Goal: Task Accomplishment & Management: Manage account settings

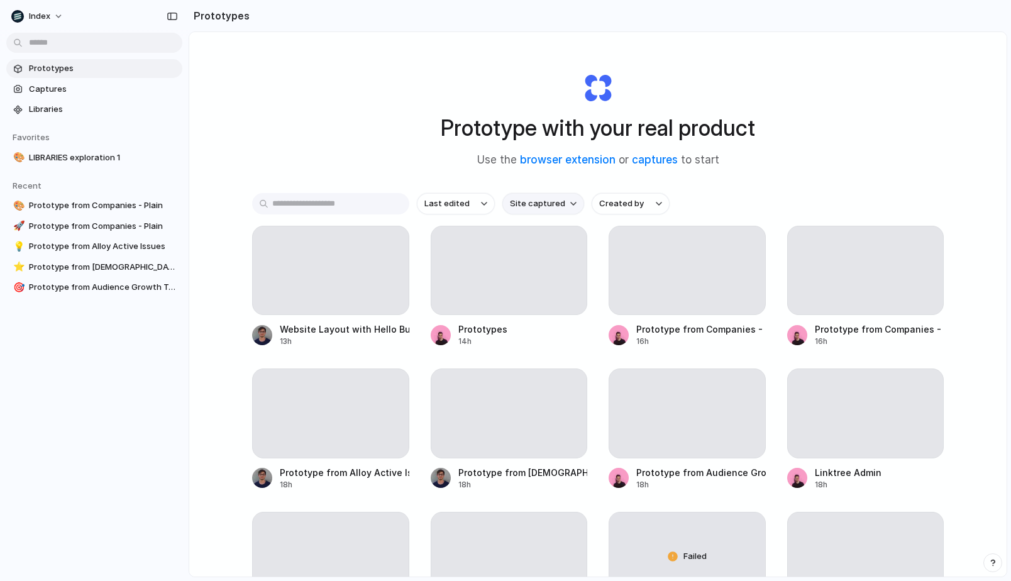
click at [550, 204] on span "Site captured" at bounding box center [537, 203] width 55 height 13
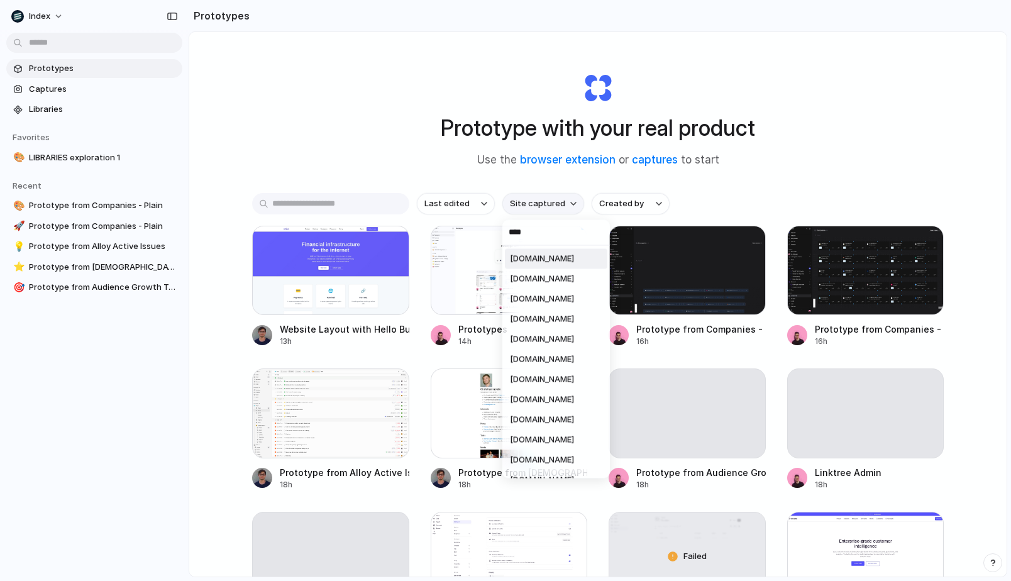
type input "*****"
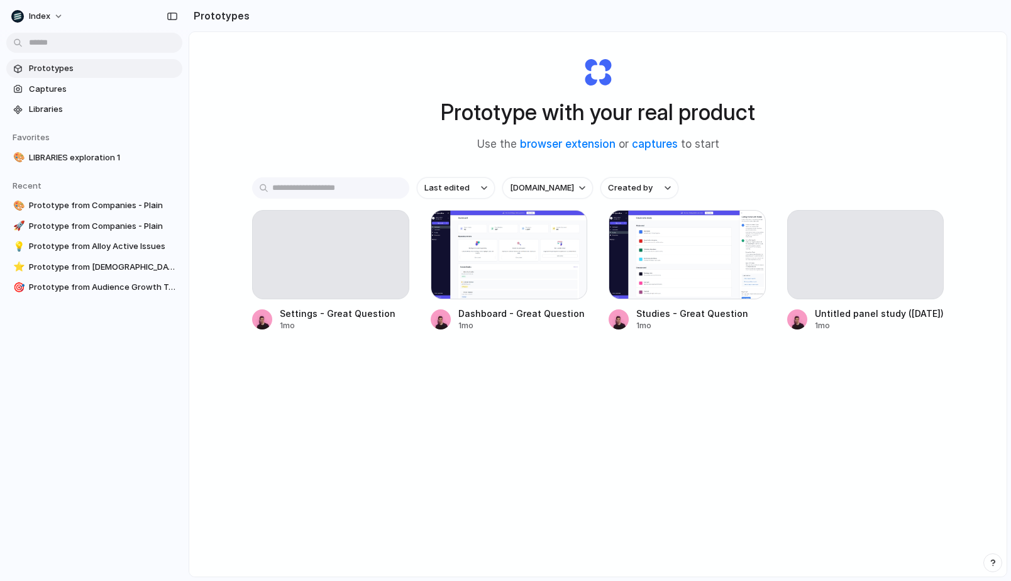
scroll to position [19, 0]
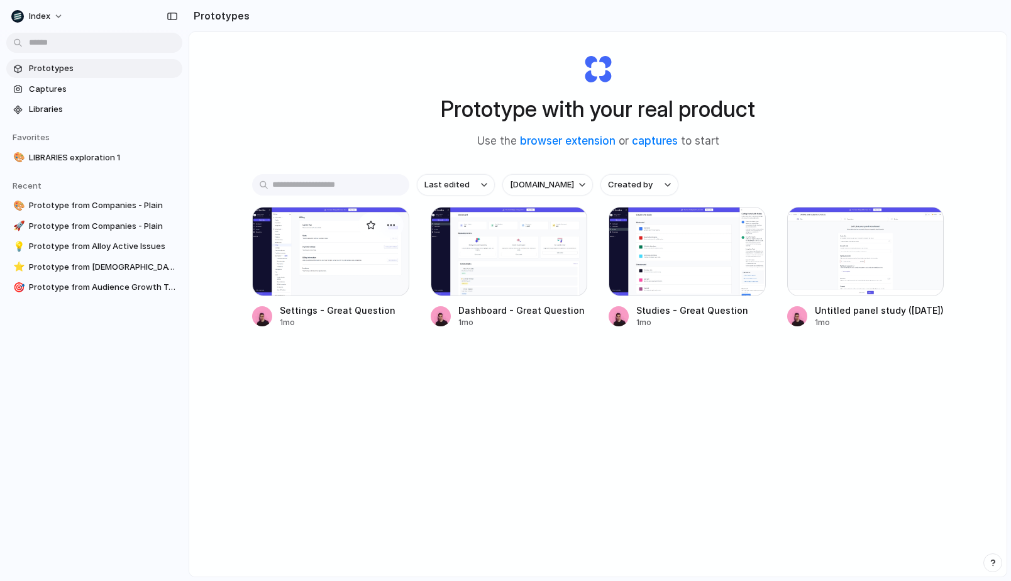
click at [315, 227] on div at bounding box center [330, 251] width 157 height 89
click at [485, 265] on div at bounding box center [509, 251] width 157 height 89
click at [633, 268] on div at bounding box center [686, 251] width 157 height 89
click at [849, 263] on div at bounding box center [865, 251] width 157 height 89
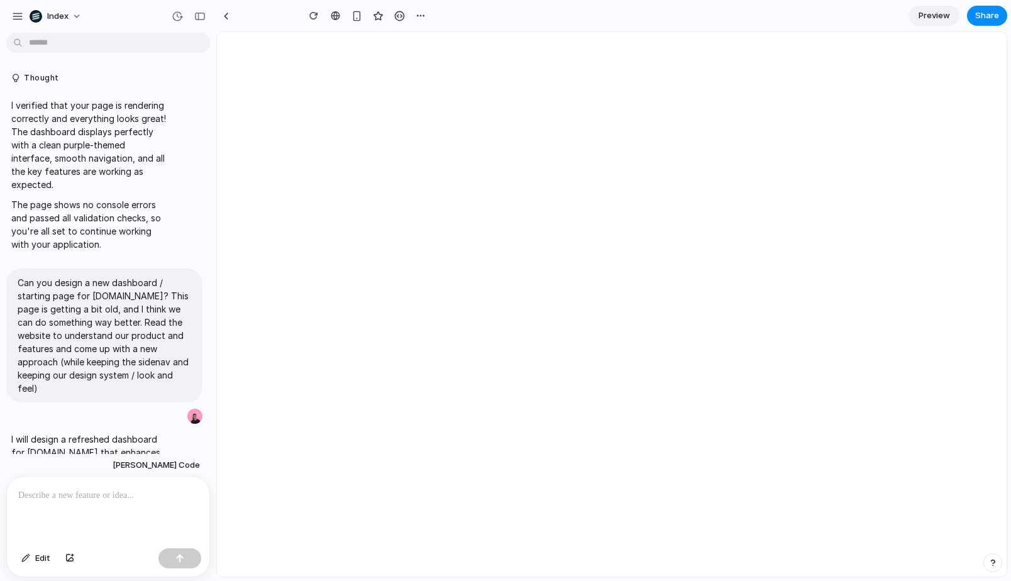
type input "**********"
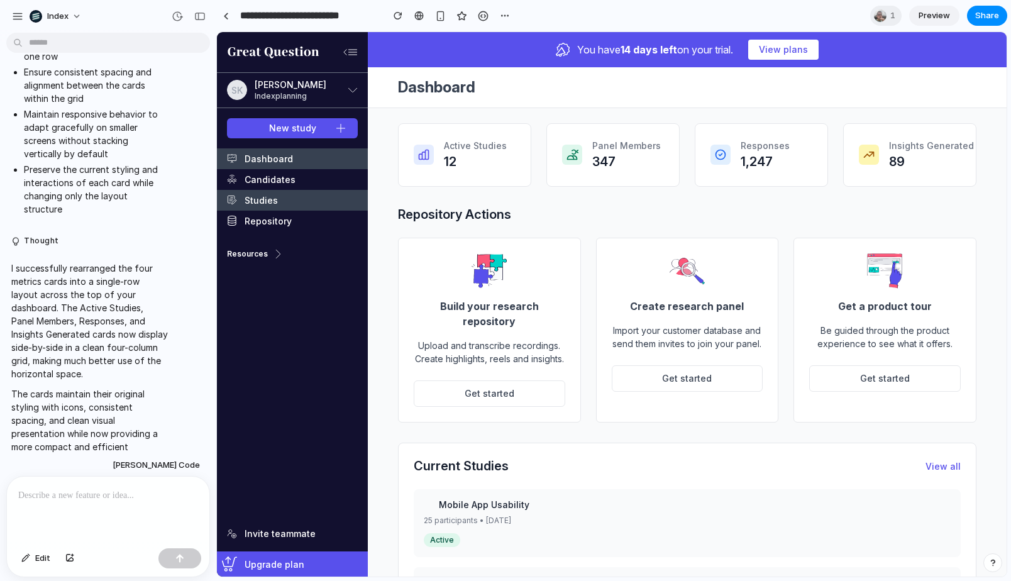
click at [271, 190] on link "Studies" at bounding box center [292, 200] width 151 height 21
click at [255, 227] on link "Repository" at bounding box center [292, 221] width 151 height 21
click at [268, 189] on link "Candidates" at bounding box center [292, 179] width 151 height 21
click at [266, 202] on link "Studies" at bounding box center [292, 200] width 151 height 21
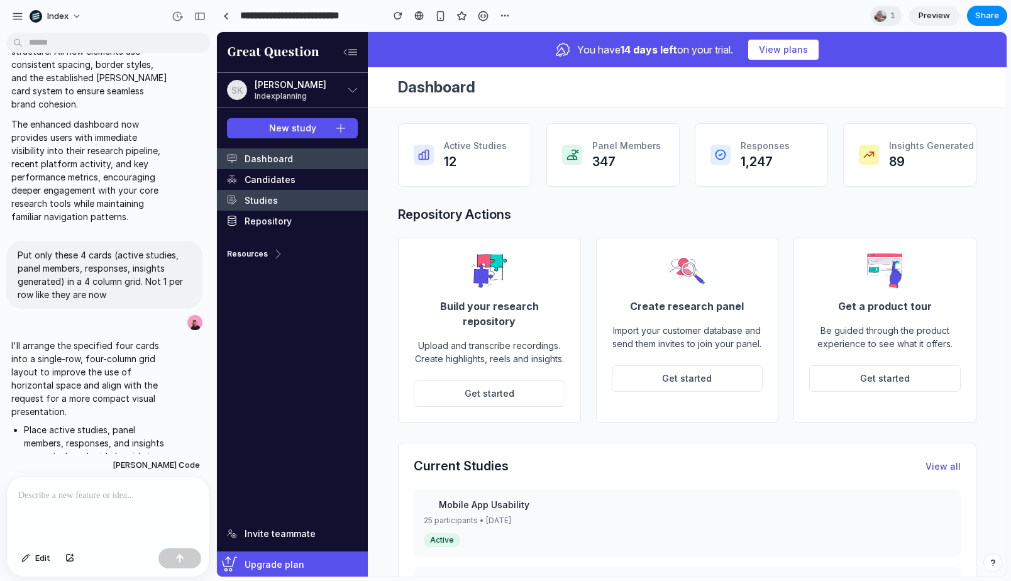
click at [353, 206] on link "Studies" at bounding box center [292, 200] width 151 height 21
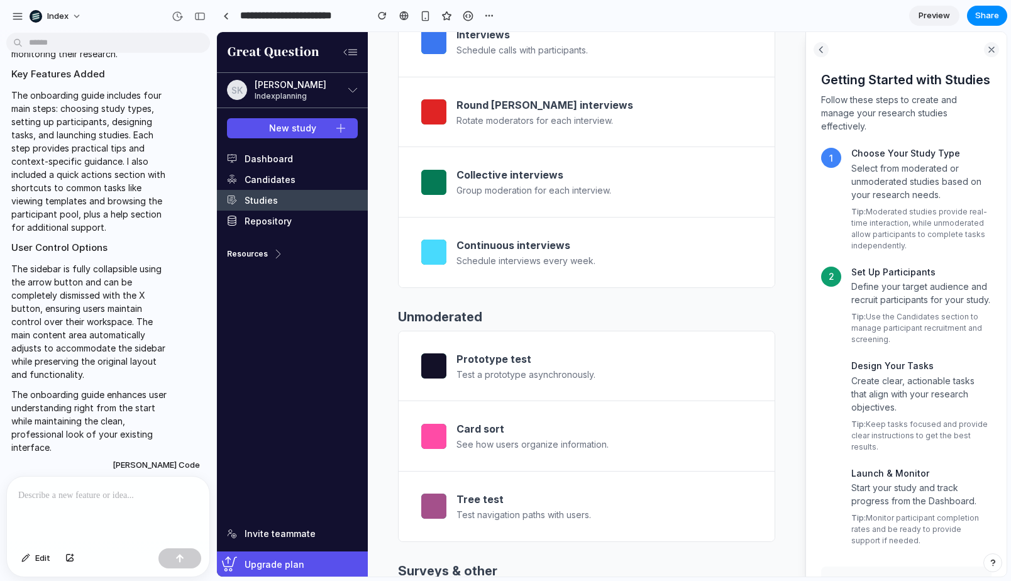
scroll to position [2, 0]
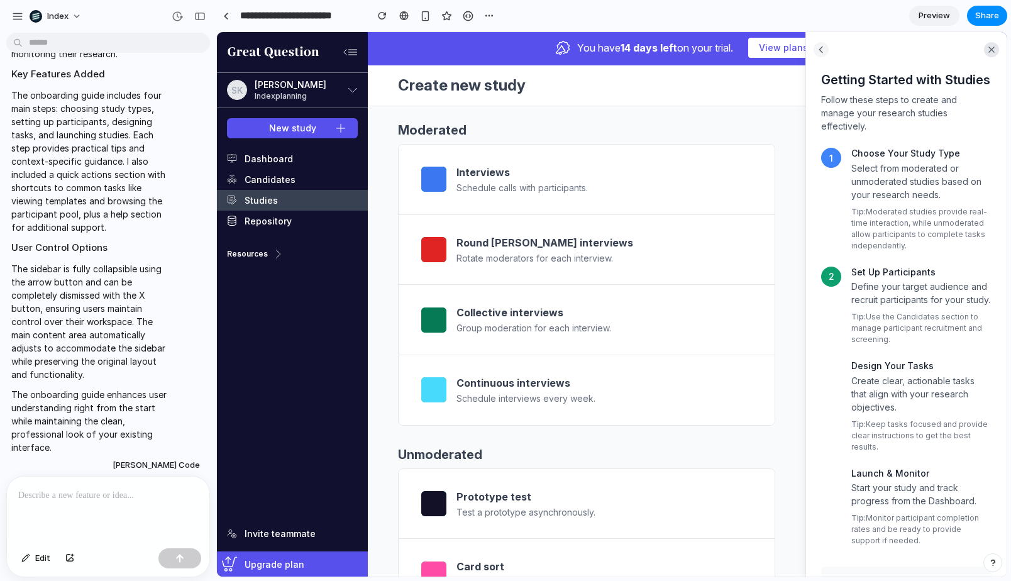
click at [989, 50] on icon at bounding box center [991, 50] width 10 height 10
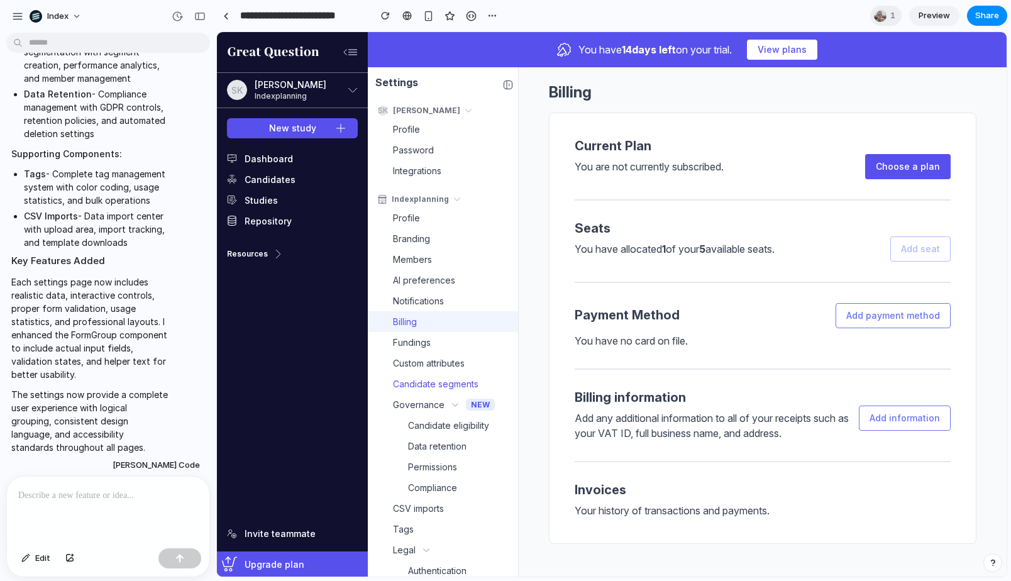
scroll to position [115, 0]
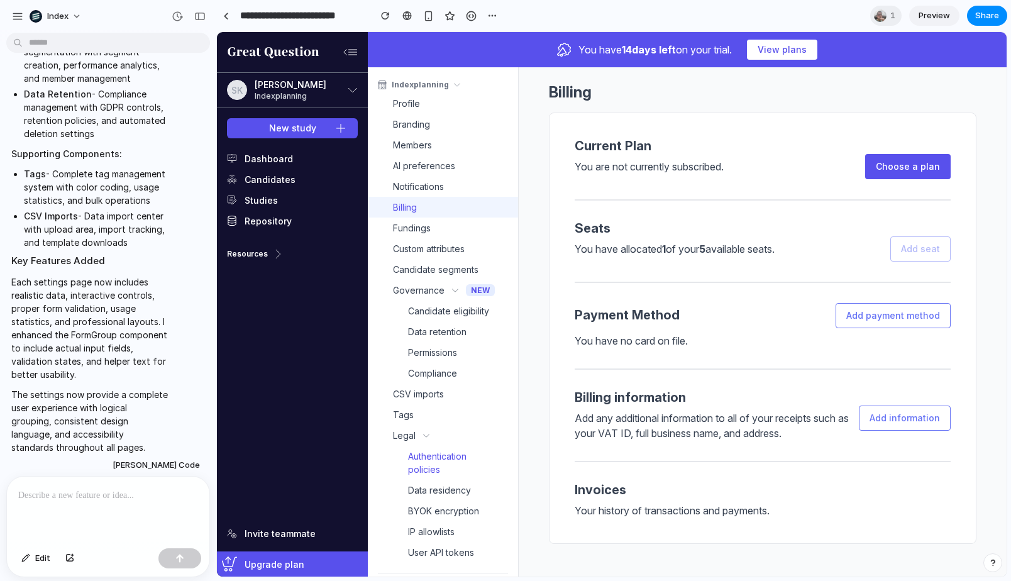
click at [422, 450] on span "Authentication policies" at bounding box center [450, 462] width 85 height 26
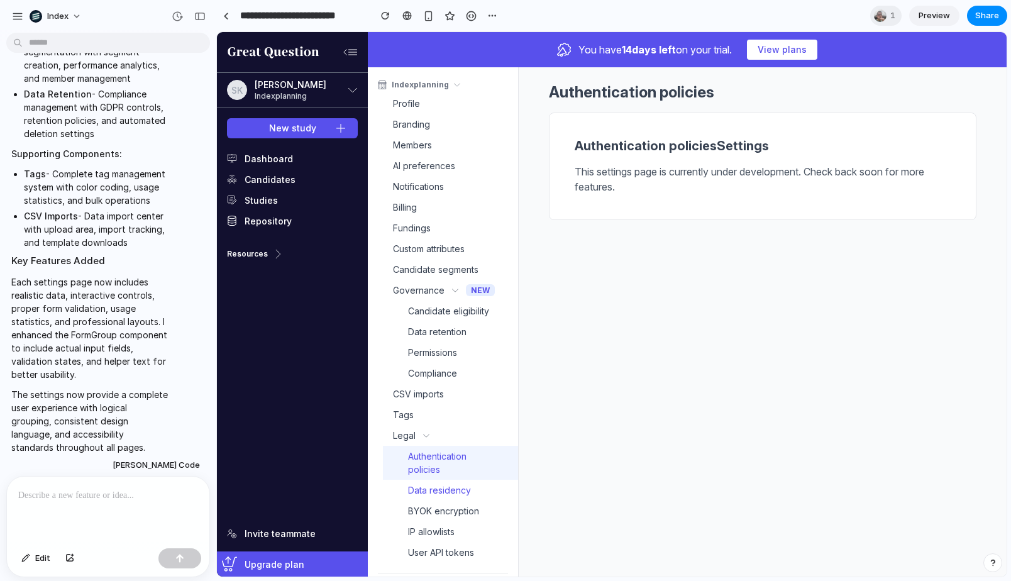
click at [420, 485] on span "Data residency" at bounding box center [439, 489] width 63 height 13
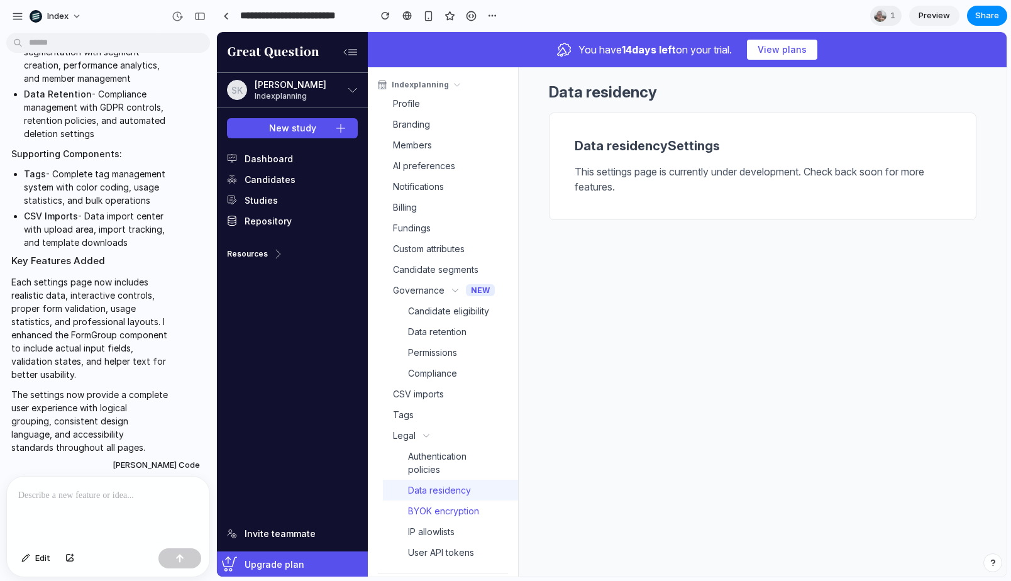
click at [421, 507] on span "BYOK encryption" at bounding box center [443, 510] width 71 height 13
click at [421, 542] on link "User API tokens" at bounding box center [450, 552] width 135 height 21
click at [429, 522] on link "IP allowlists" at bounding box center [450, 531] width 135 height 21
click at [433, 510] on span "BYOK encryption" at bounding box center [443, 510] width 71 height 13
click at [437, 492] on span "Data residency" at bounding box center [439, 489] width 63 height 13
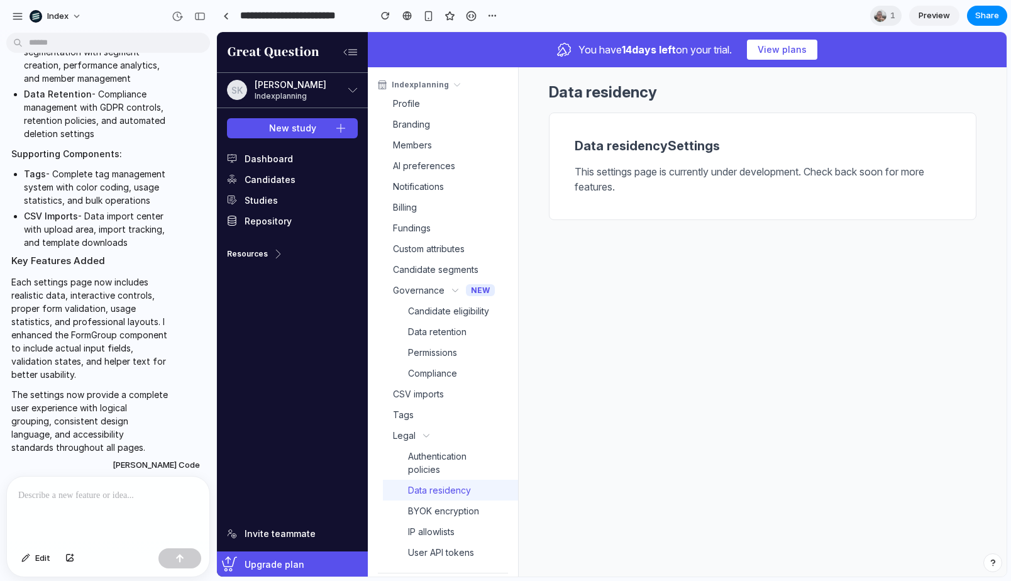
click at [111, 485] on div at bounding box center [108, 509] width 202 height 67
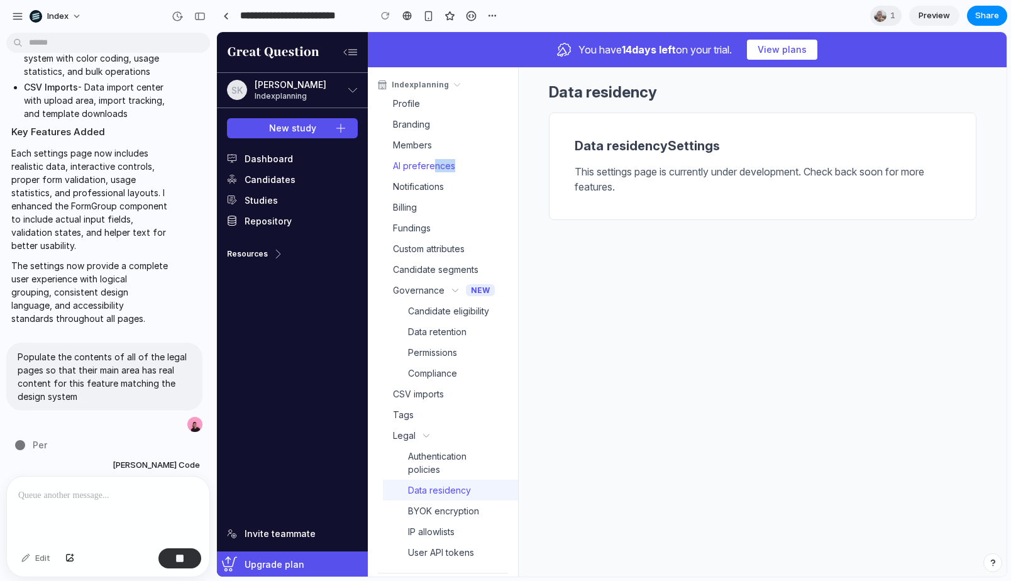
click at [434, 171] on link "AI preferences" at bounding box center [443, 165] width 150 height 21
select select "******"
select select "********"
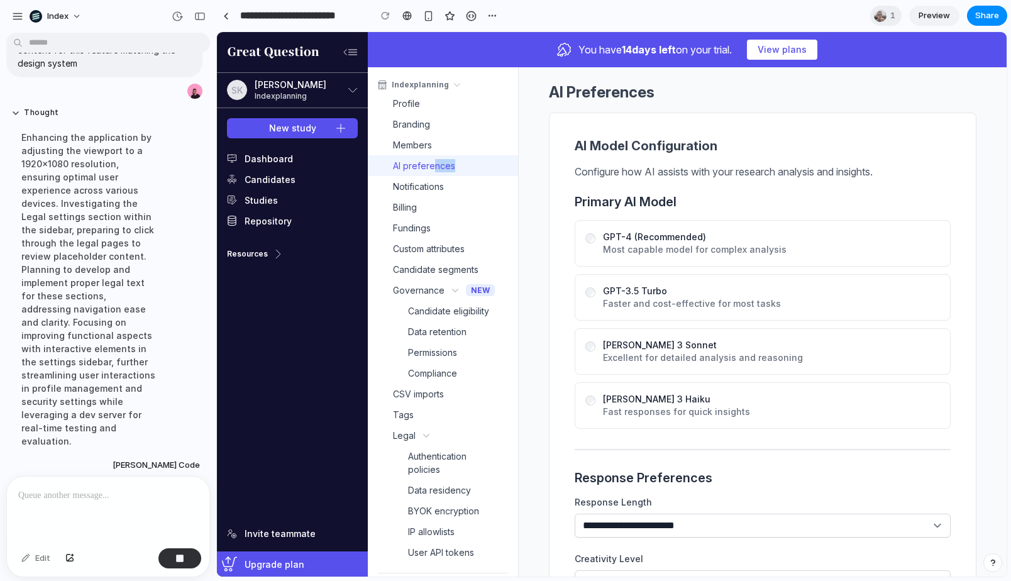
scroll to position [3587, 0]
click at [695, 90] on h1 "AI Preferences" at bounding box center [762, 92] width 427 height 20
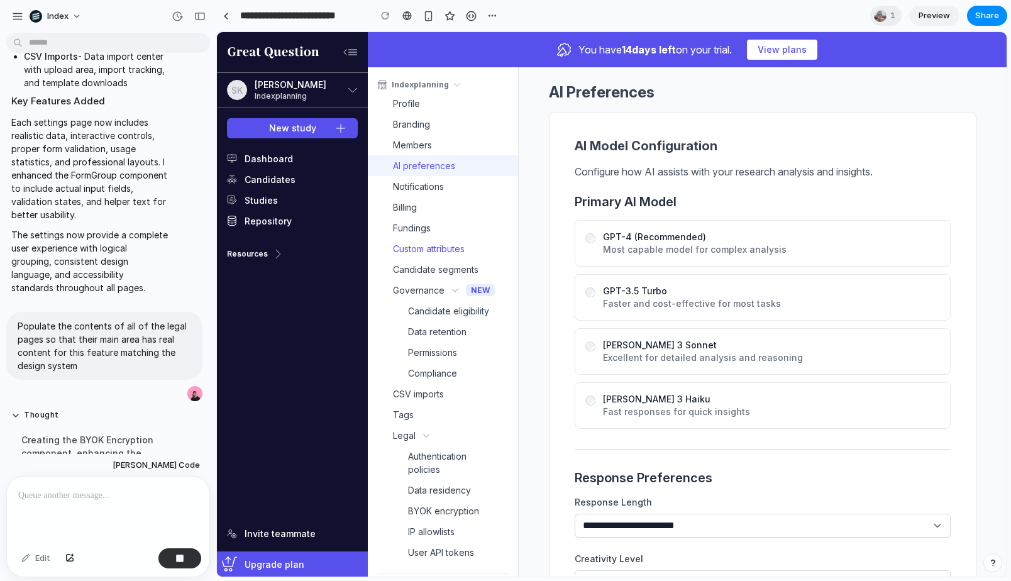
scroll to position [3601, 0]
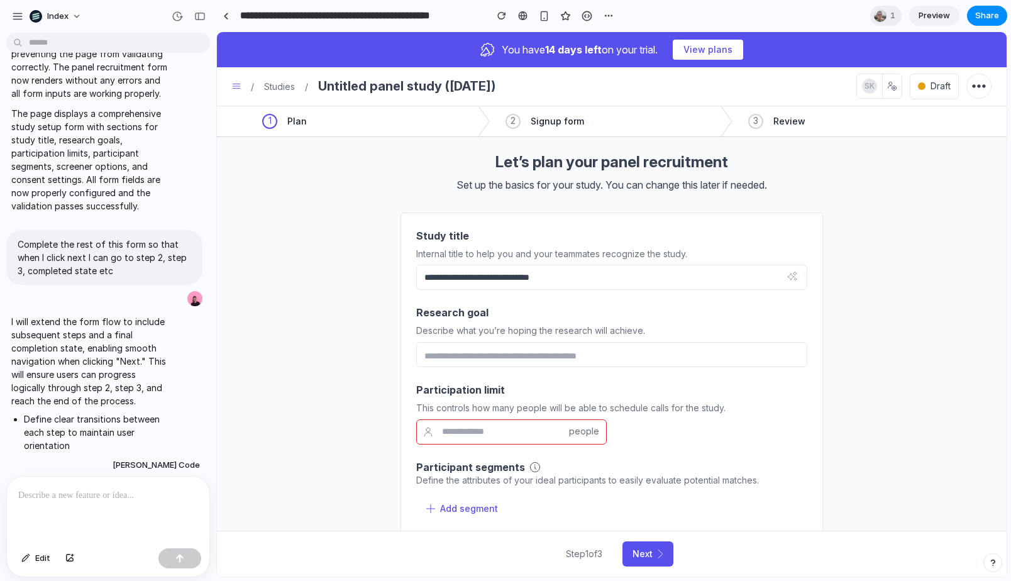
click at [436, 367] on div "Participation limit This controls how many people will be able to schedule call…" at bounding box center [611, 454] width 391 height 174
click at [464, 357] on textarea "Research goal" at bounding box center [611, 354] width 391 height 25
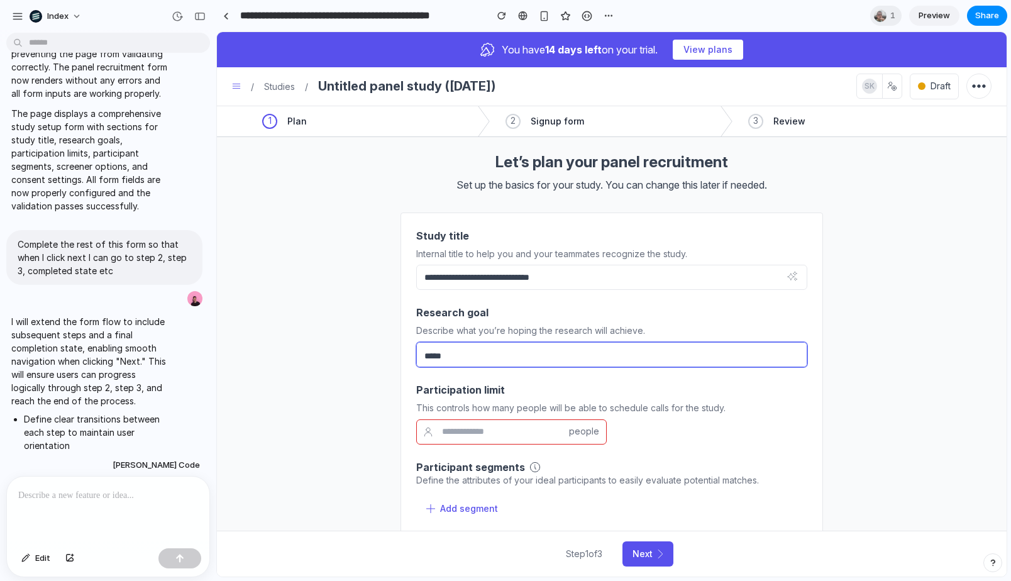
scroll to position [3, 0]
type textarea "*****"
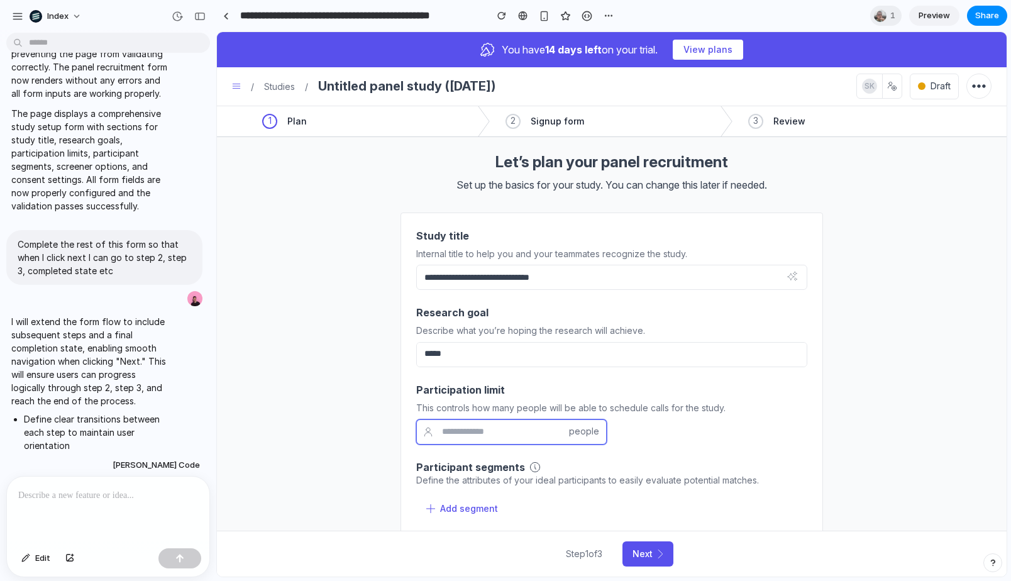
click at [443, 425] on input "number" at bounding box center [511, 431] width 190 height 25
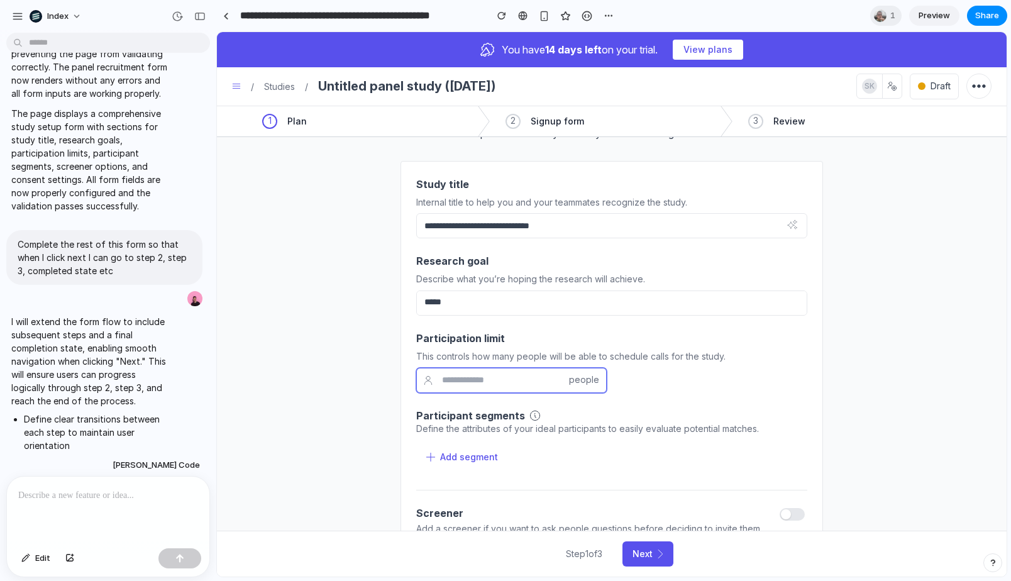
scroll to position [222, 0]
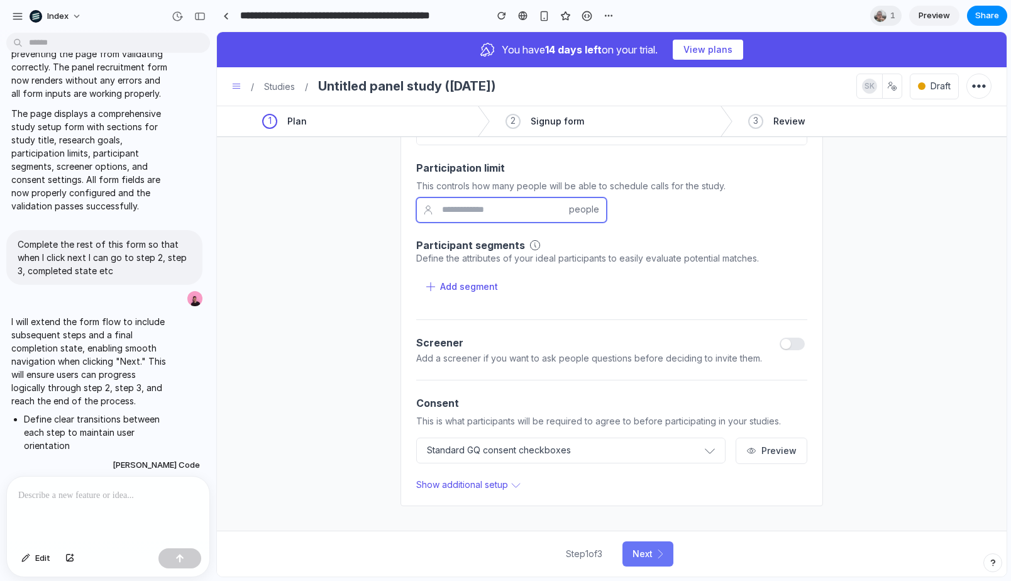
type input "*"
click at [652, 564] on button "Next" at bounding box center [647, 553] width 51 height 25
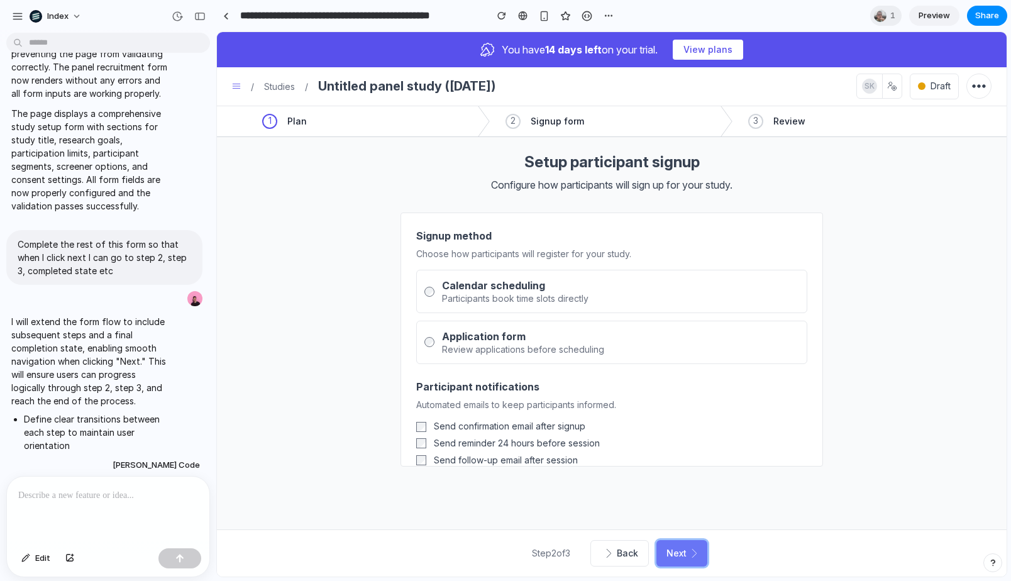
scroll to position [0, 0]
click at [486, 366] on div "Participant notifications Automated emails to keep participants informed. Send …" at bounding box center [611, 415] width 391 height 102
click at [506, 351] on div "Review applications before scheduling" at bounding box center [523, 350] width 162 height 12
click at [670, 552] on button "Next" at bounding box center [681, 553] width 51 height 26
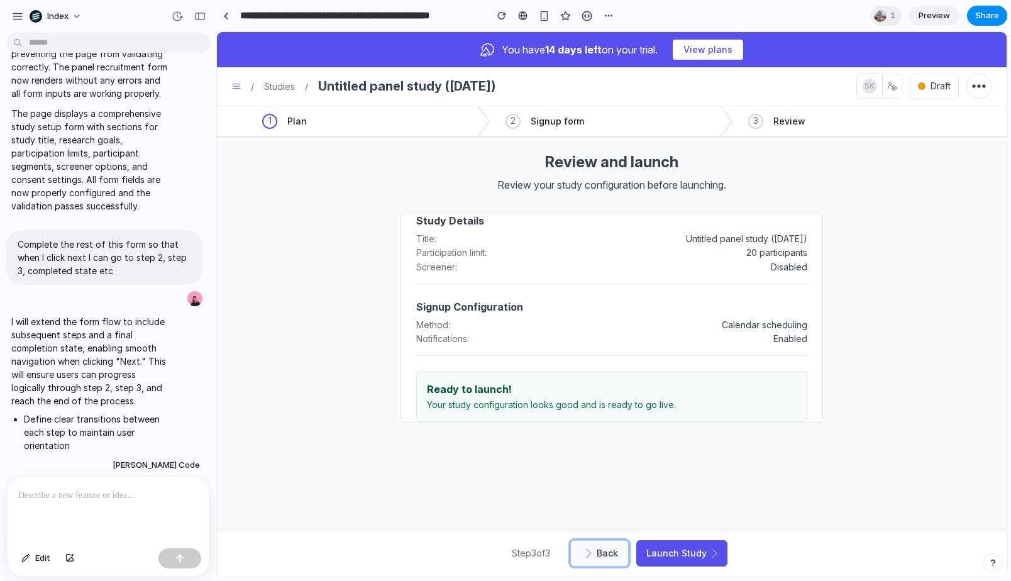
click at [605, 544] on button "Back" at bounding box center [599, 553] width 58 height 26
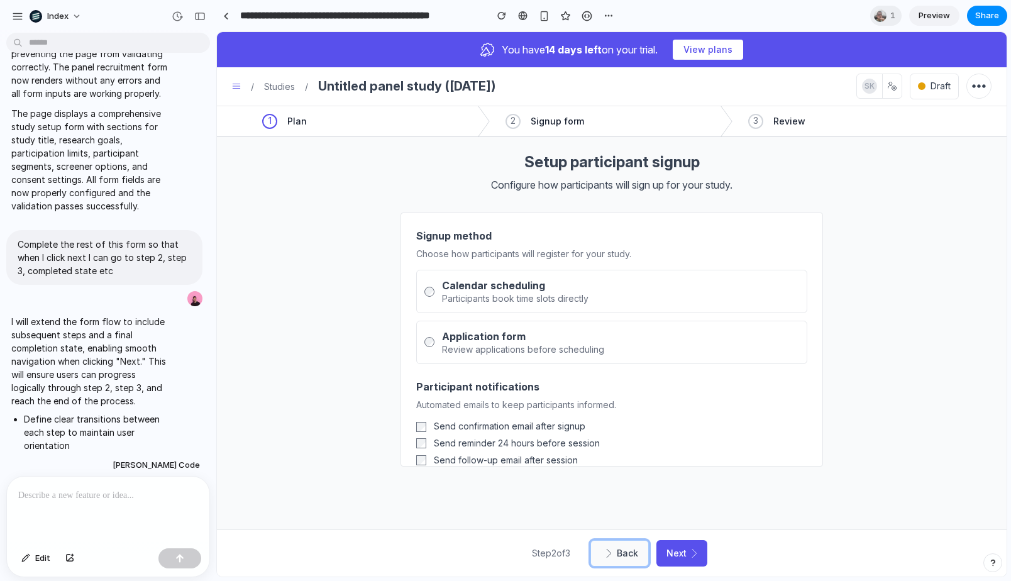
click at [621, 557] on span "Back" at bounding box center [627, 553] width 21 height 13
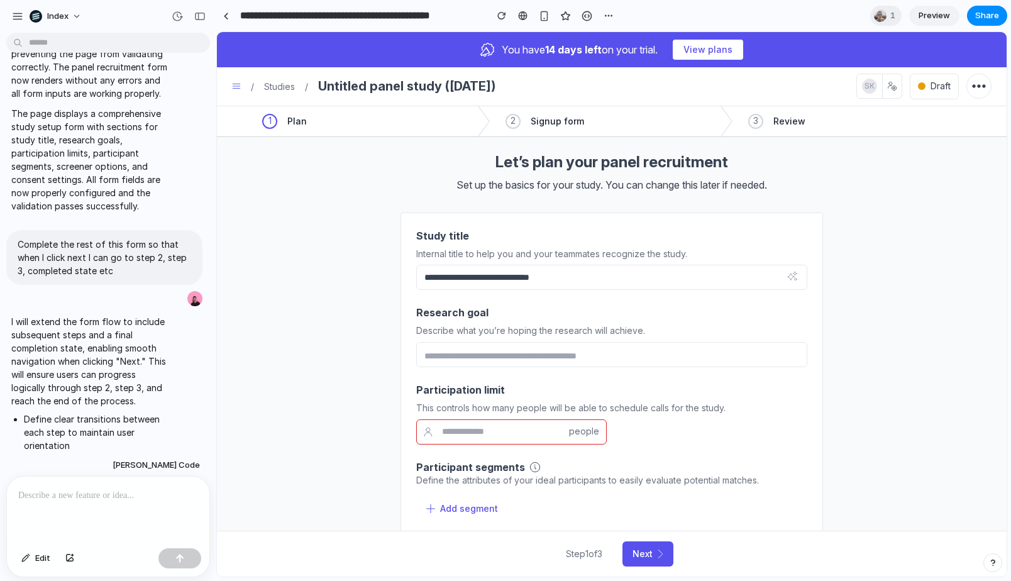
click at [512, 198] on div "**********" at bounding box center [611, 432] width 789 height 591
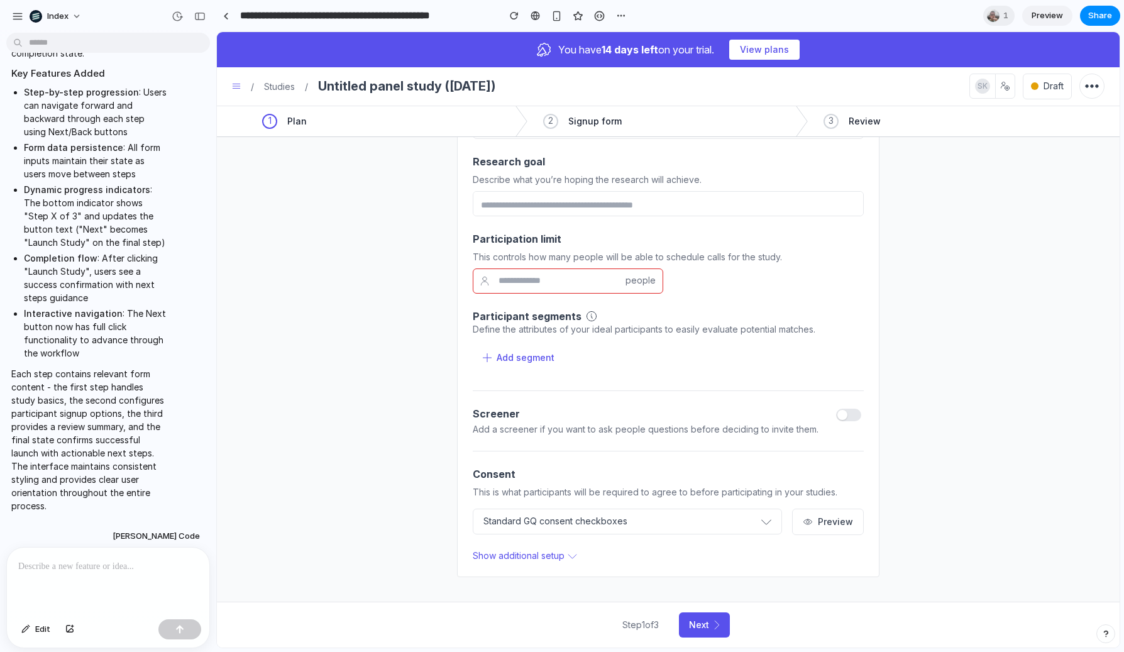
scroll to position [751, 0]
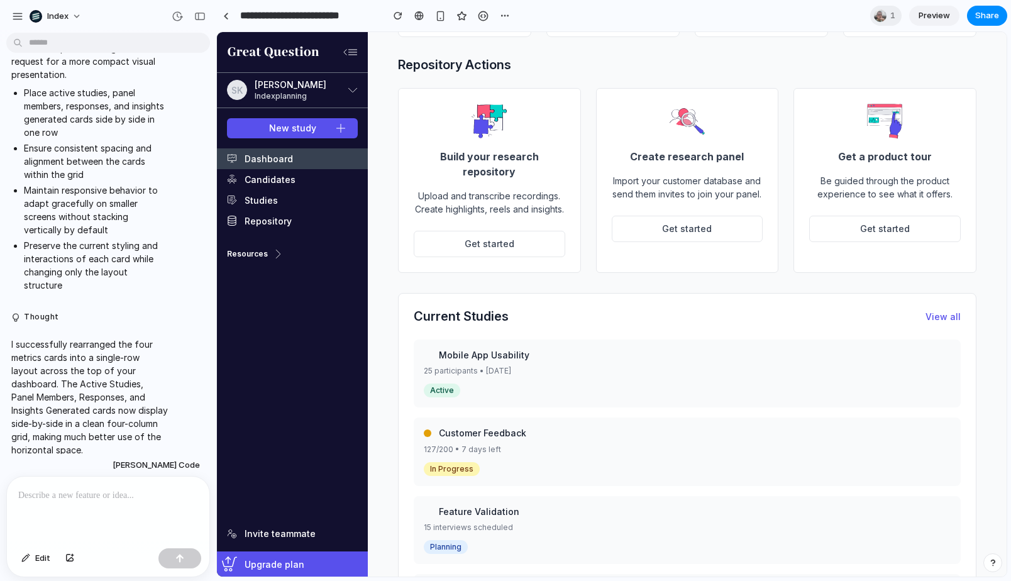
scroll to position [1640, 0]
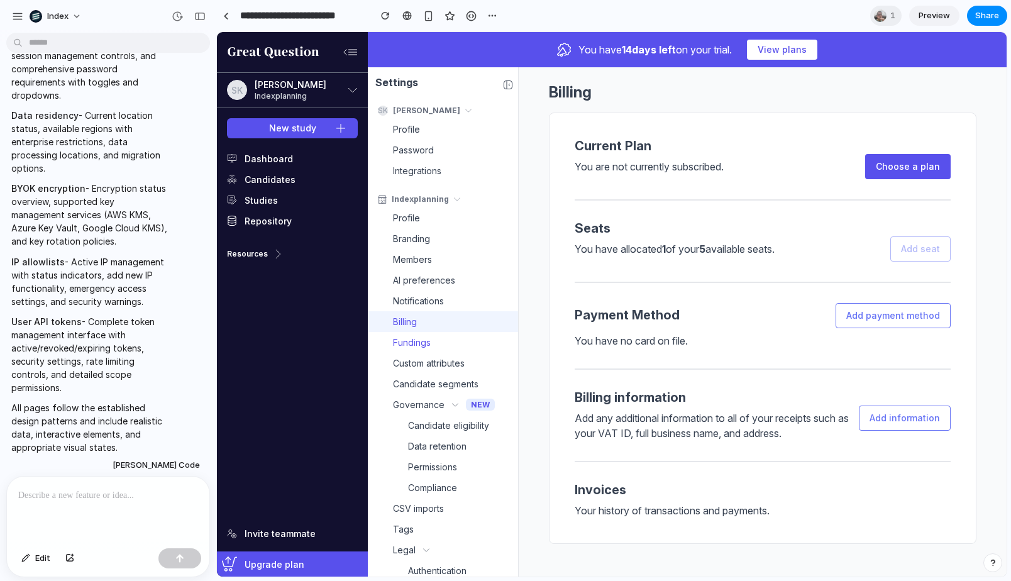
scroll to position [115, 0]
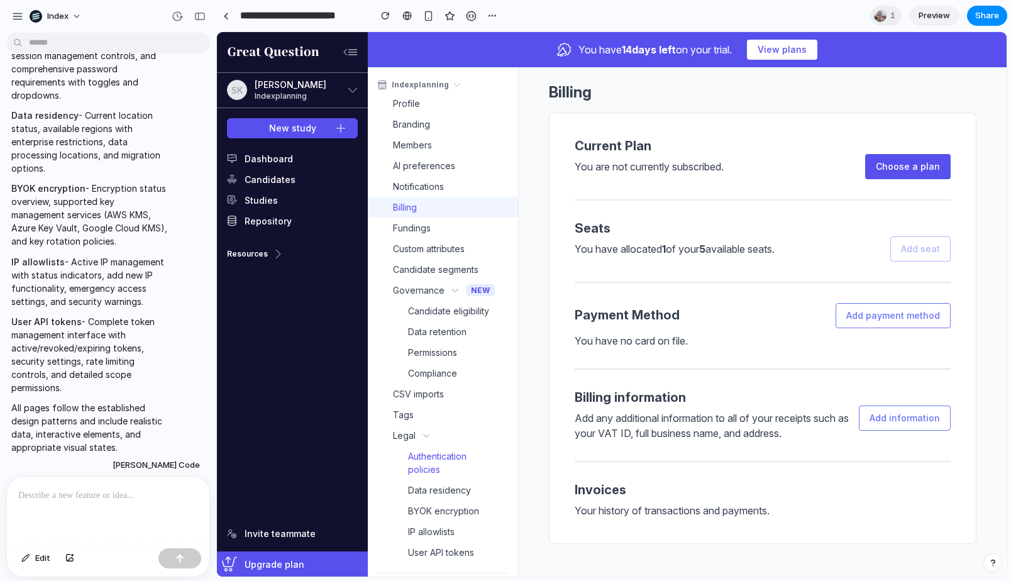
click at [429, 475] on link "Authentication policies" at bounding box center [450, 463] width 135 height 34
select select "**"
select select "*"
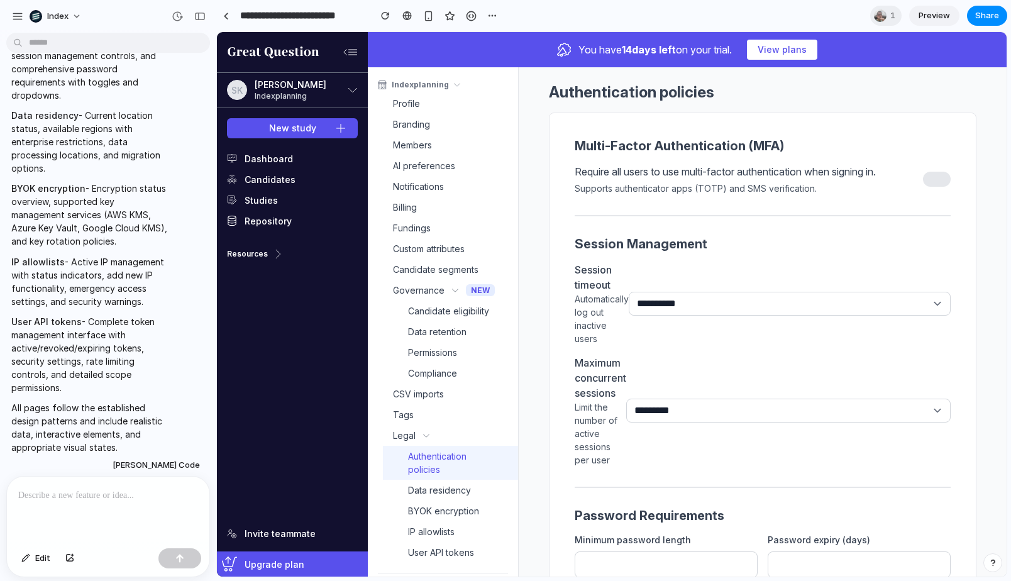
scroll to position [177, 0]
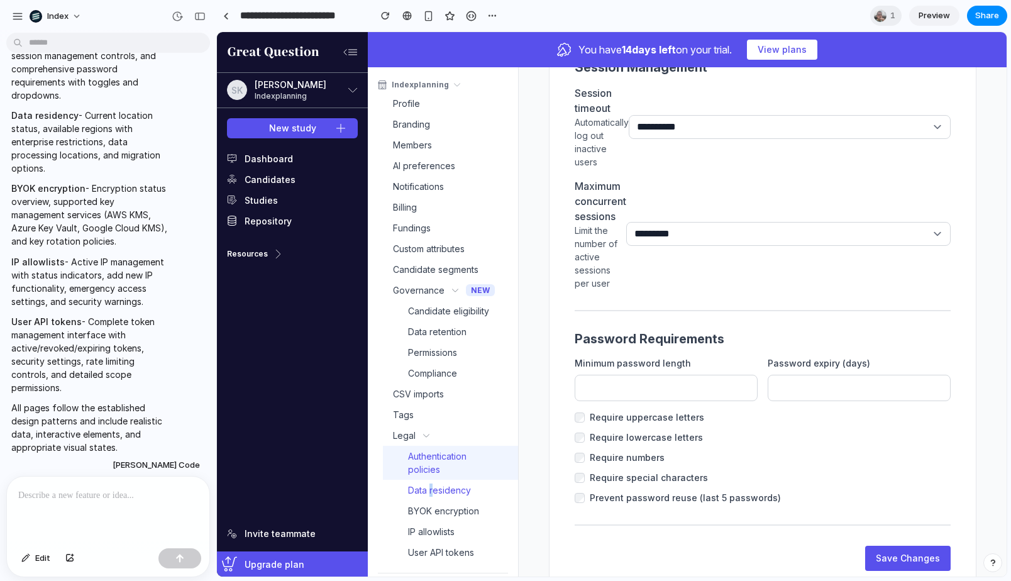
click at [431, 491] on span "Data residency" at bounding box center [439, 489] width 63 height 13
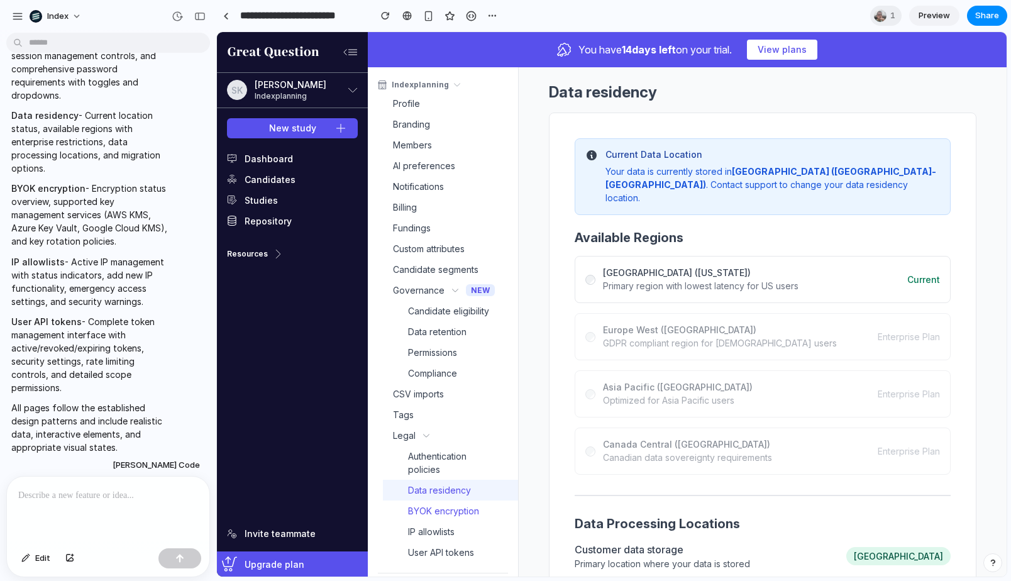
click at [428, 501] on link "BYOK encryption" at bounding box center [450, 510] width 135 height 21
select select "**"
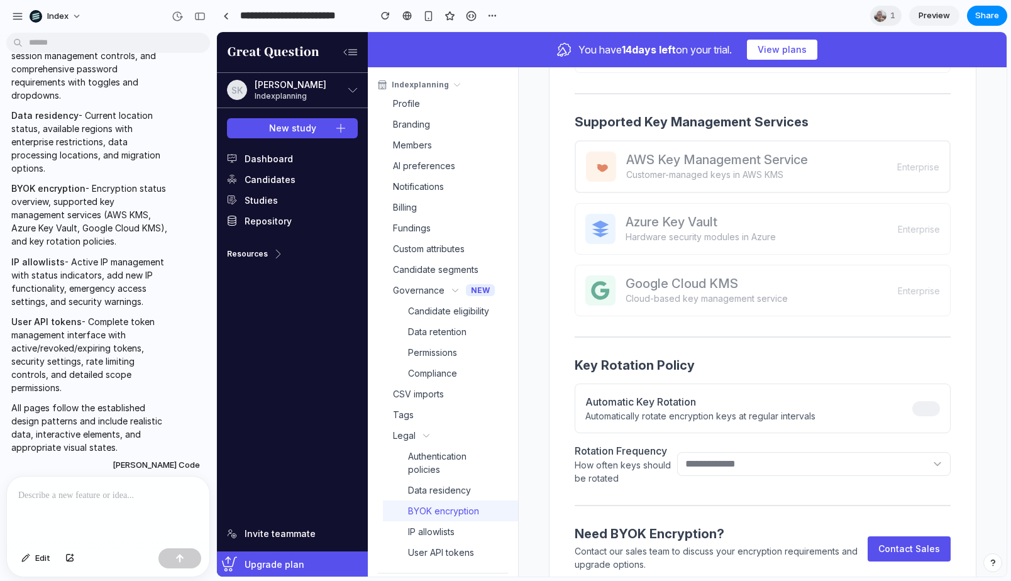
scroll to position [35, 0]
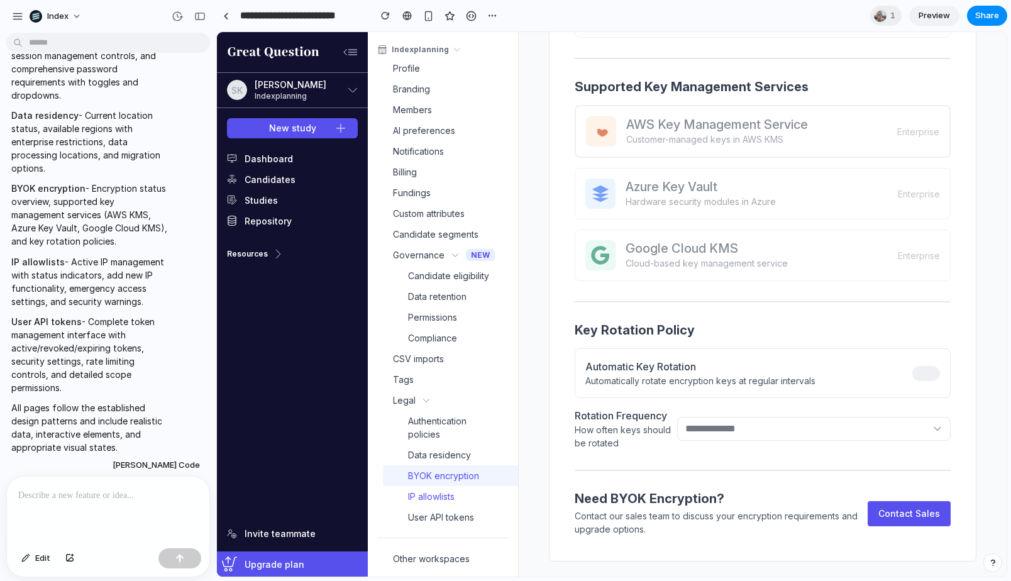
click at [436, 486] on link "IP allowlists" at bounding box center [450, 496] width 135 height 21
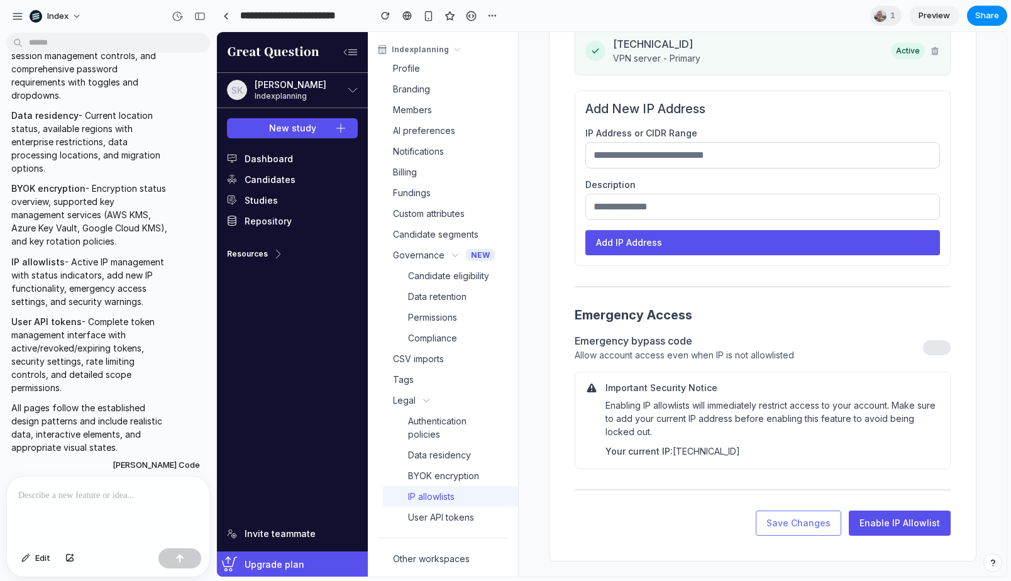
scroll to position [0, 0]
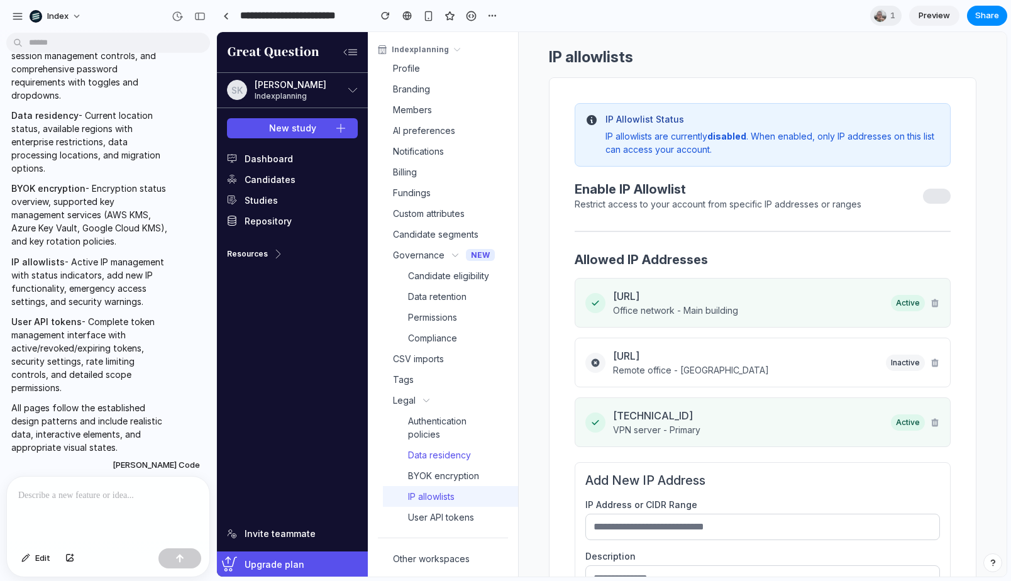
click at [448, 452] on span "Data residency" at bounding box center [439, 454] width 63 height 13
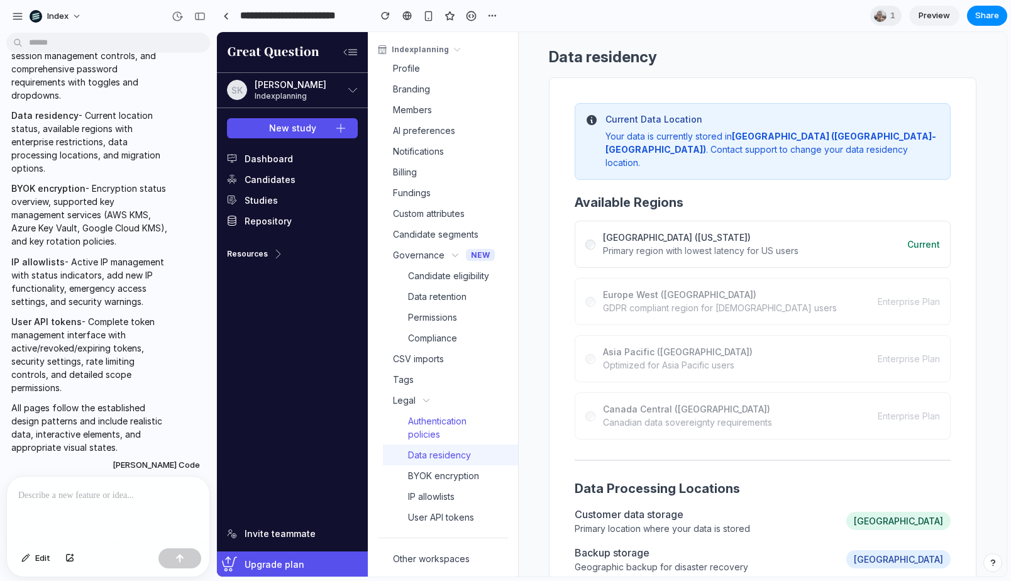
click at [445, 422] on span "Authentication policies" at bounding box center [450, 427] width 85 height 26
select select "**"
select select "*"
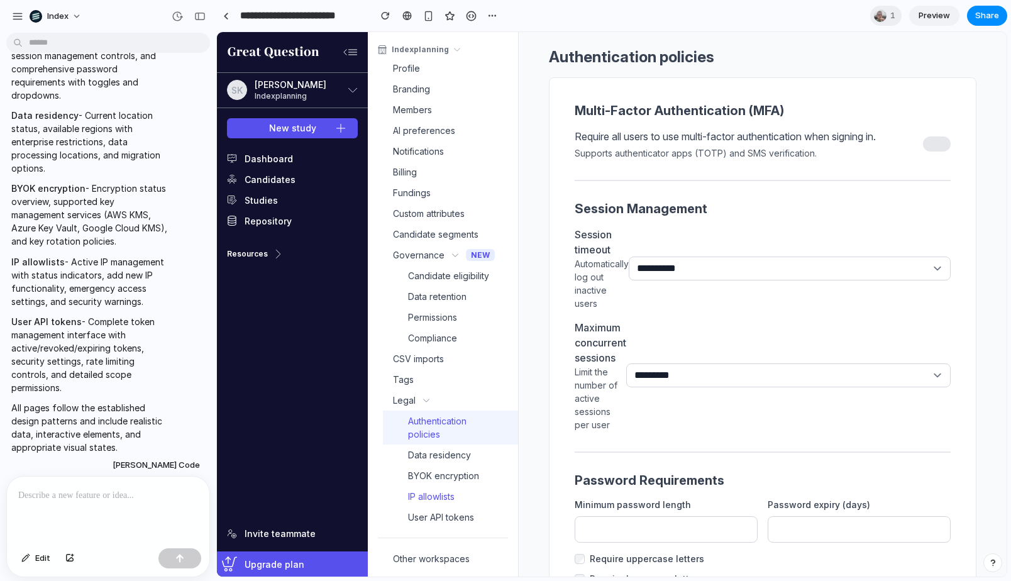
click at [437, 487] on link "IP allowlists" at bounding box center [450, 496] width 135 height 21
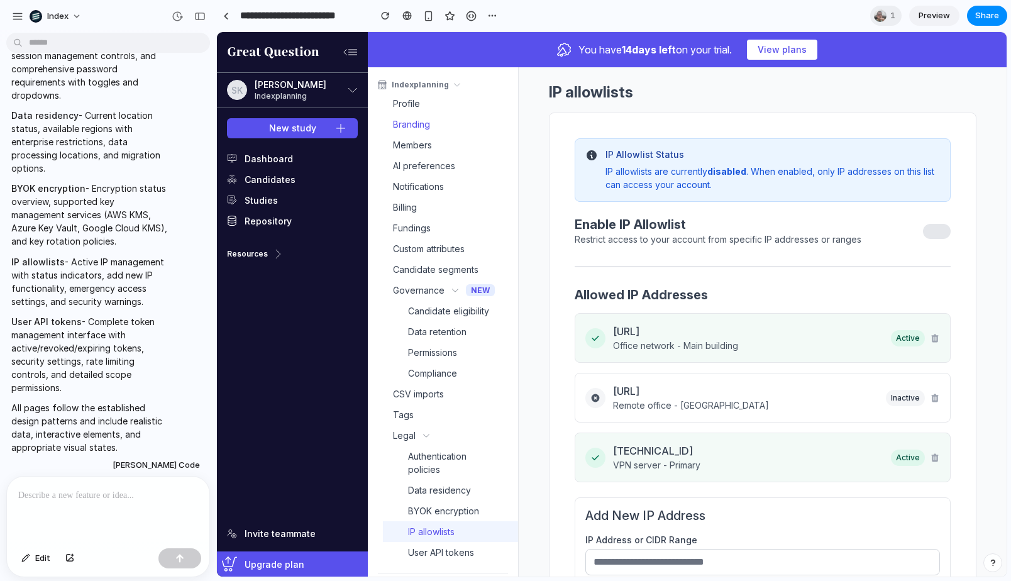
scroll to position [35, 0]
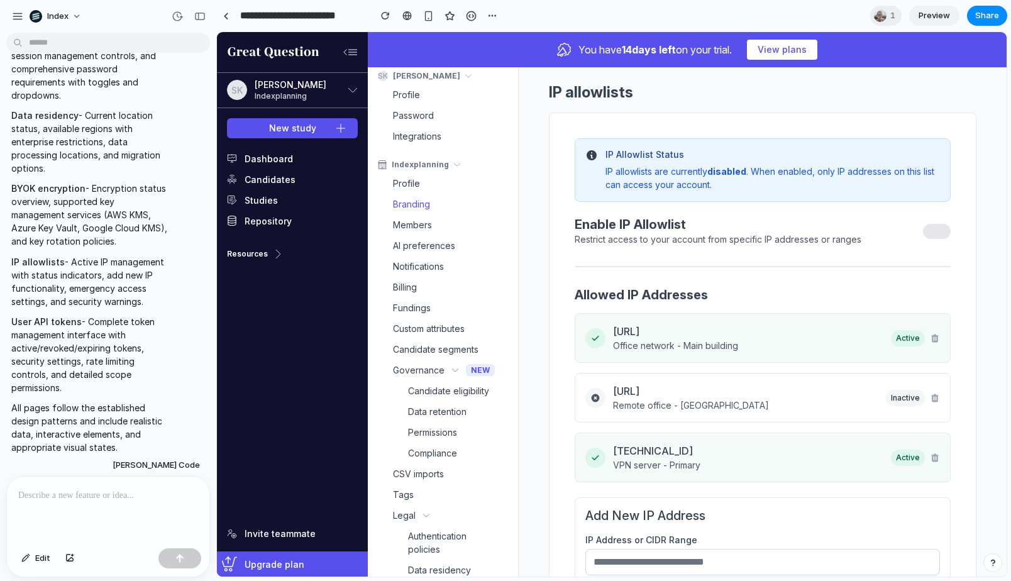
click at [432, 128] on link "Integrations" at bounding box center [443, 136] width 150 height 21
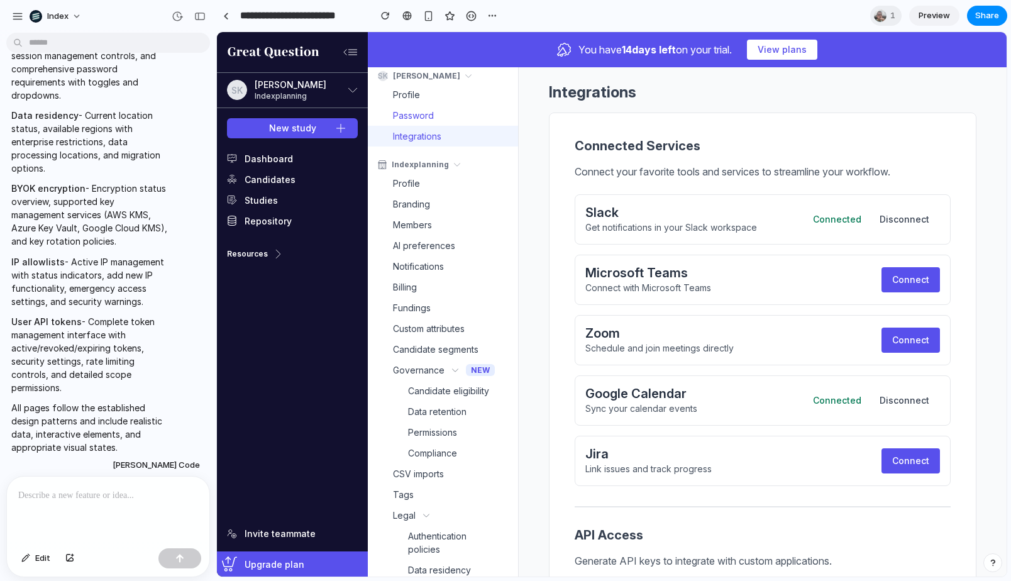
click at [422, 114] on span "Password" at bounding box center [413, 115] width 41 height 13
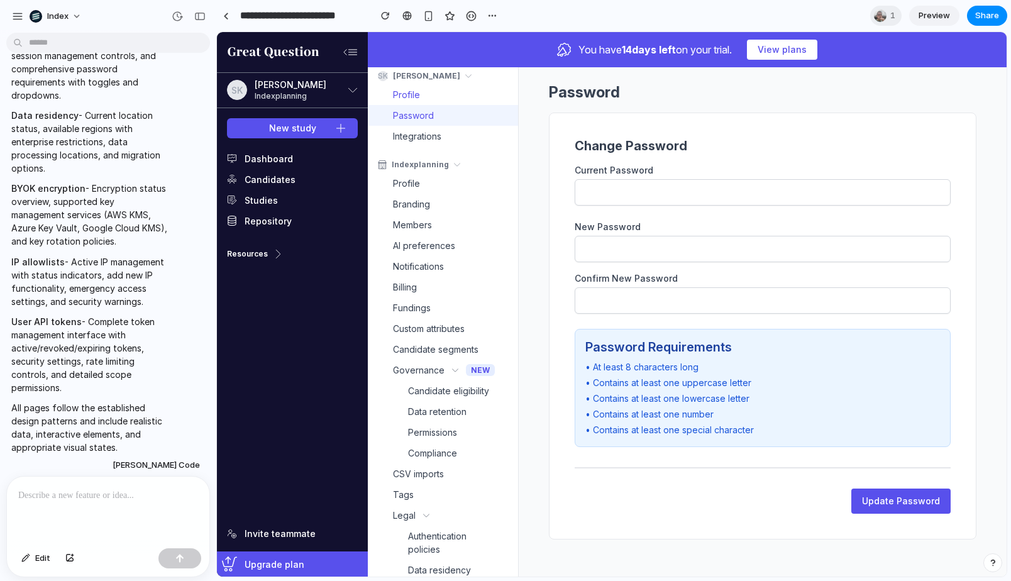
click at [422, 97] on link "Profile" at bounding box center [443, 94] width 150 height 21
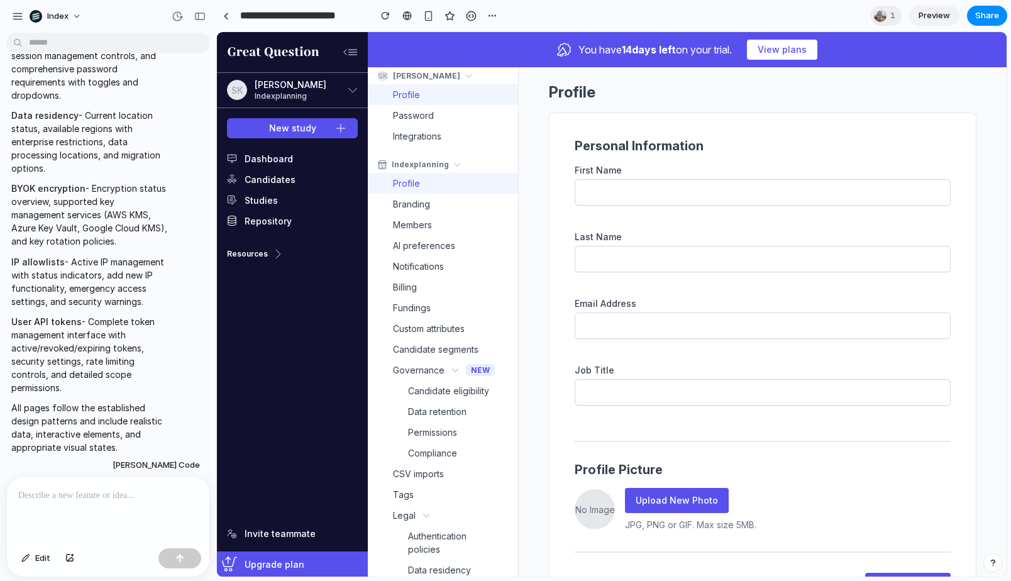
click at [415, 169] on div "Indexplanning" at bounding box center [420, 164] width 57 height 11
click at [412, 194] on link "Branding" at bounding box center [443, 204] width 150 height 21
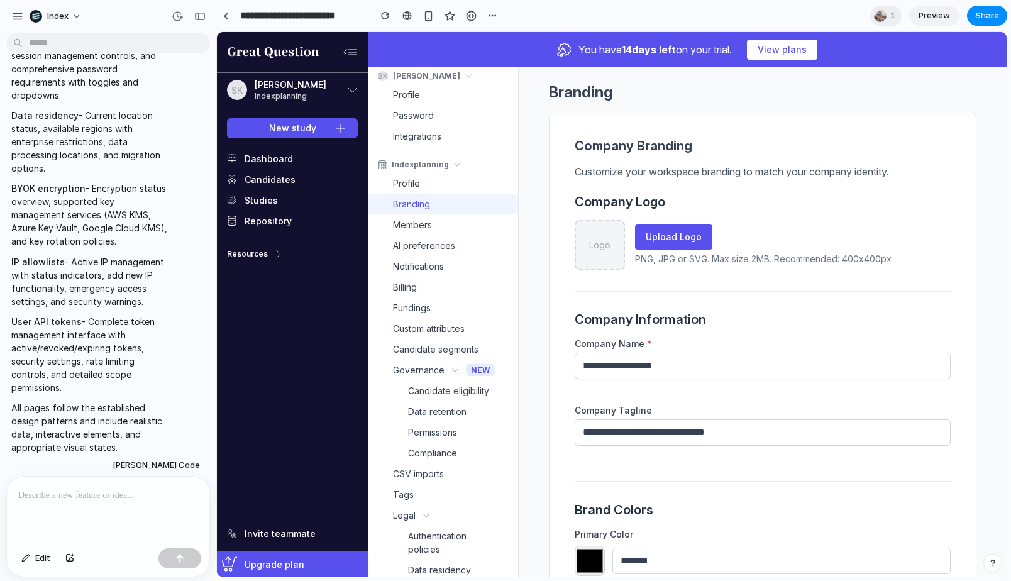
click at [410, 207] on span "Branding" at bounding box center [411, 203] width 37 height 13
click at [409, 222] on span "Members" at bounding box center [412, 224] width 39 height 13
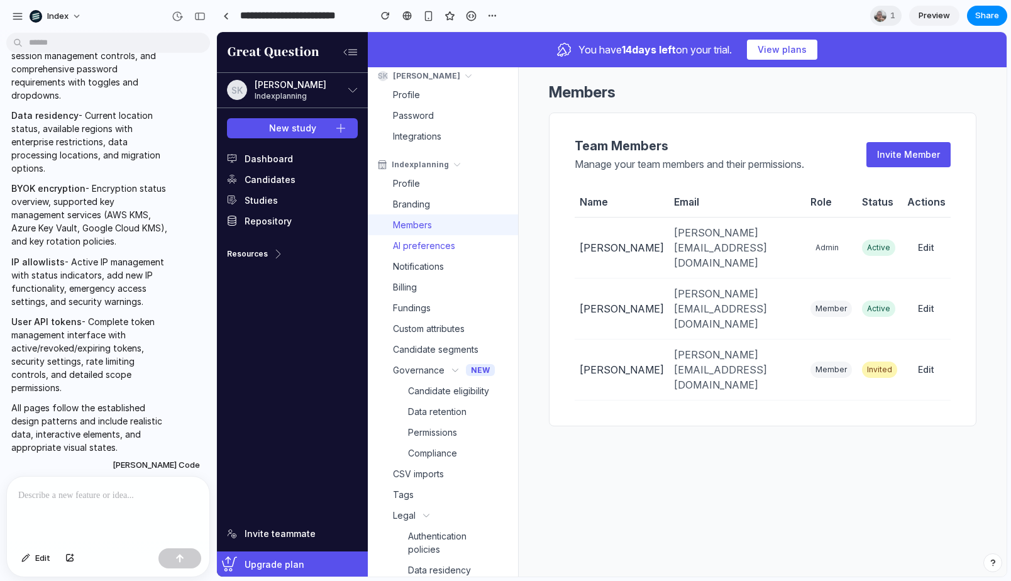
click at [422, 248] on span "AI preferences" at bounding box center [424, 245] width 62 height 13
select select "******"
select select "********"
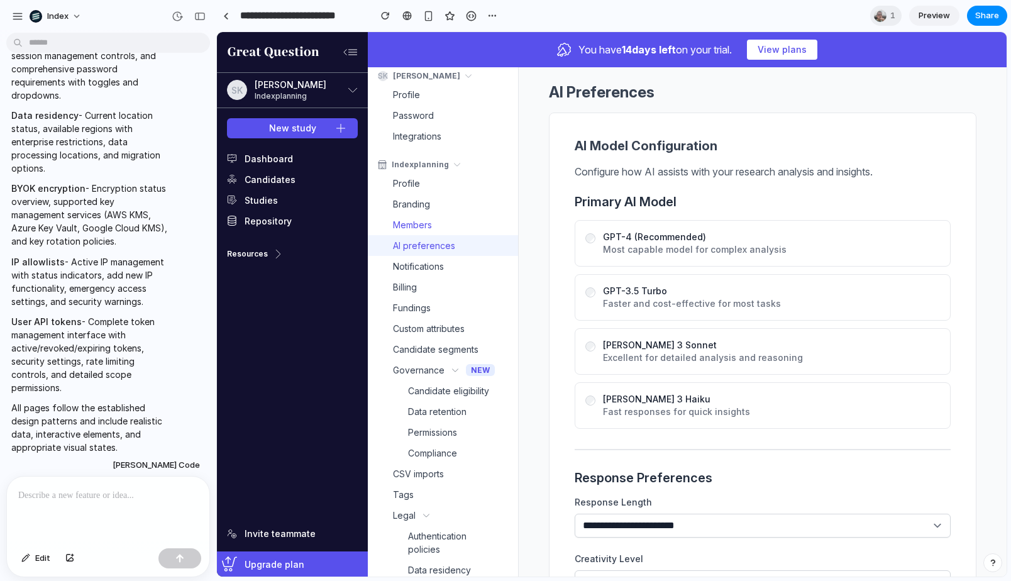
click at [431, 234] on link "Members" at bounding box center [443, 224] width 150 height 21
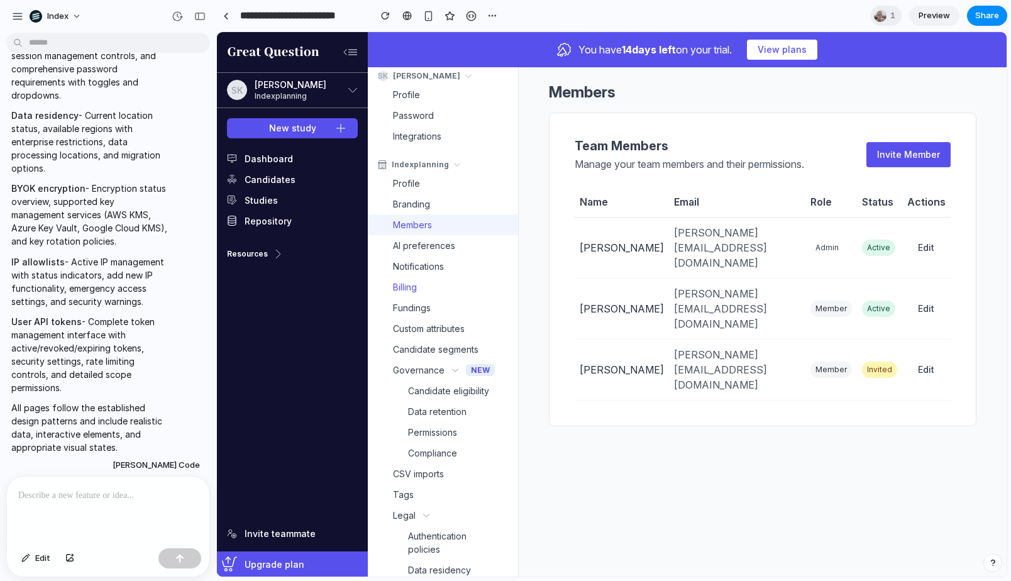
click at [419, 281] on link "Billing" at bounding box center [443, 287] width 150 height 21
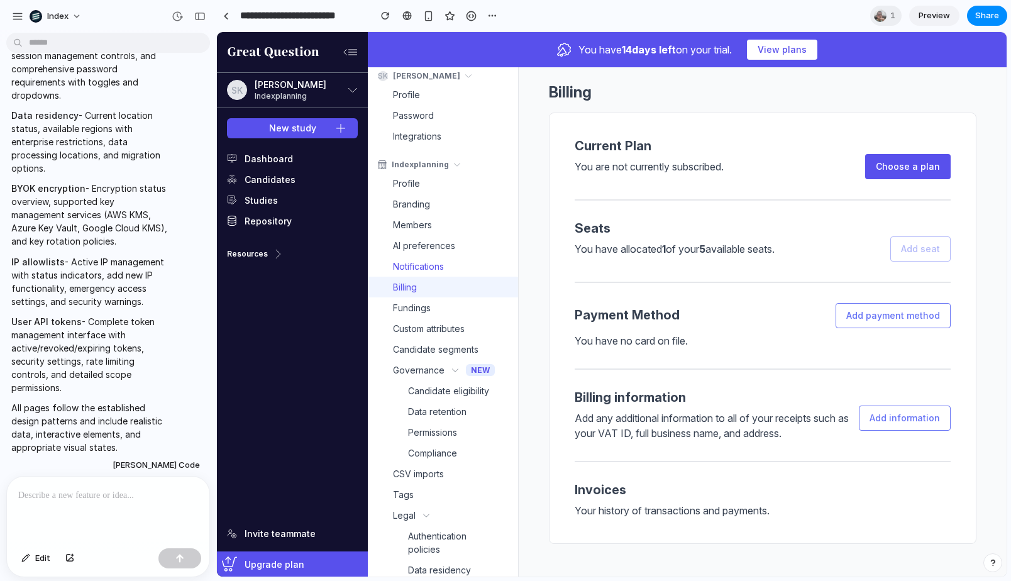
click at [422, 270] on span "Notifications" at bounding box center [418, 266] width 51 height 13
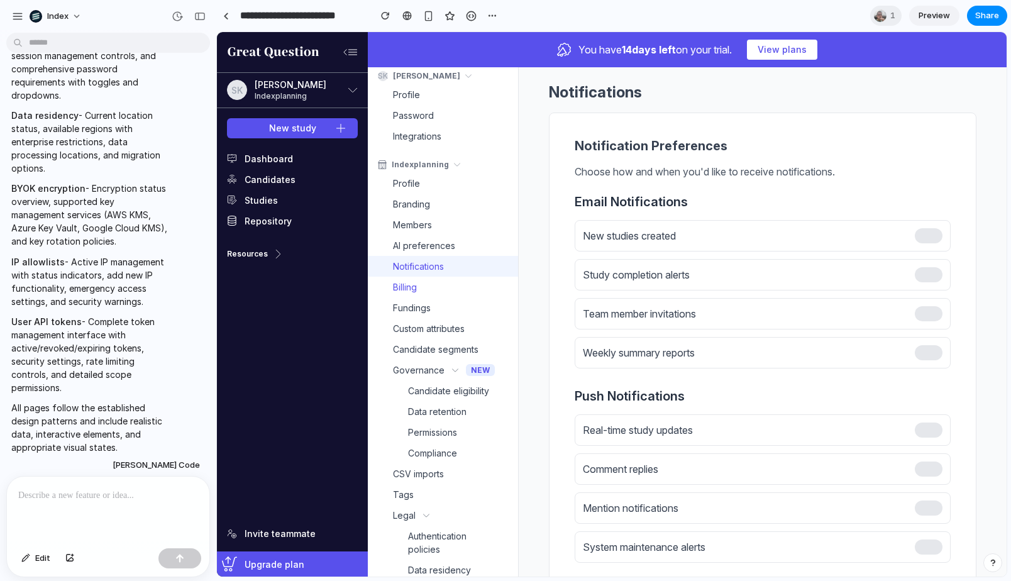
click at [417, 289] on link "Billing" at bounding box center [443, 287] width 150 height 21
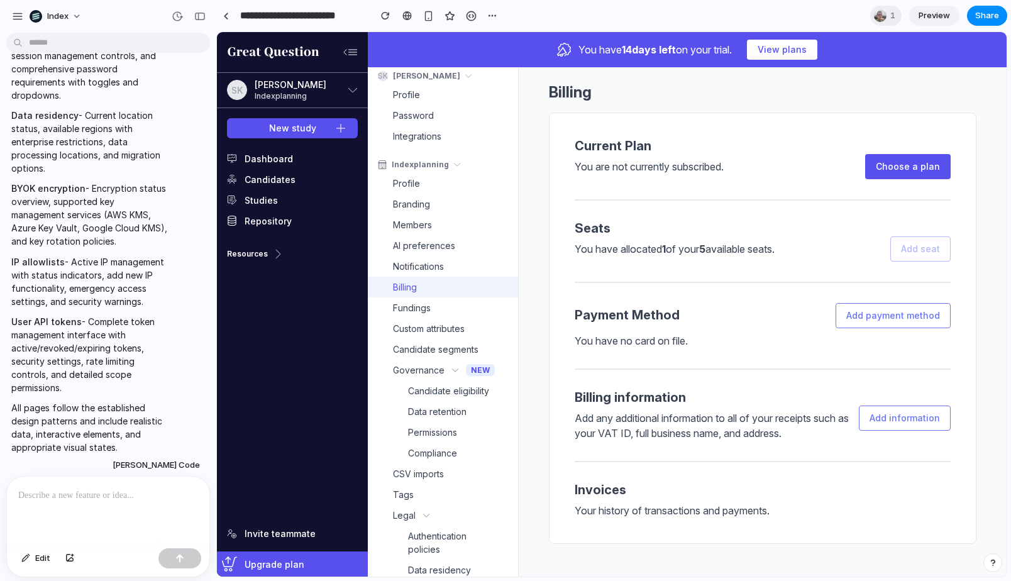
scroll to position [115, 0]
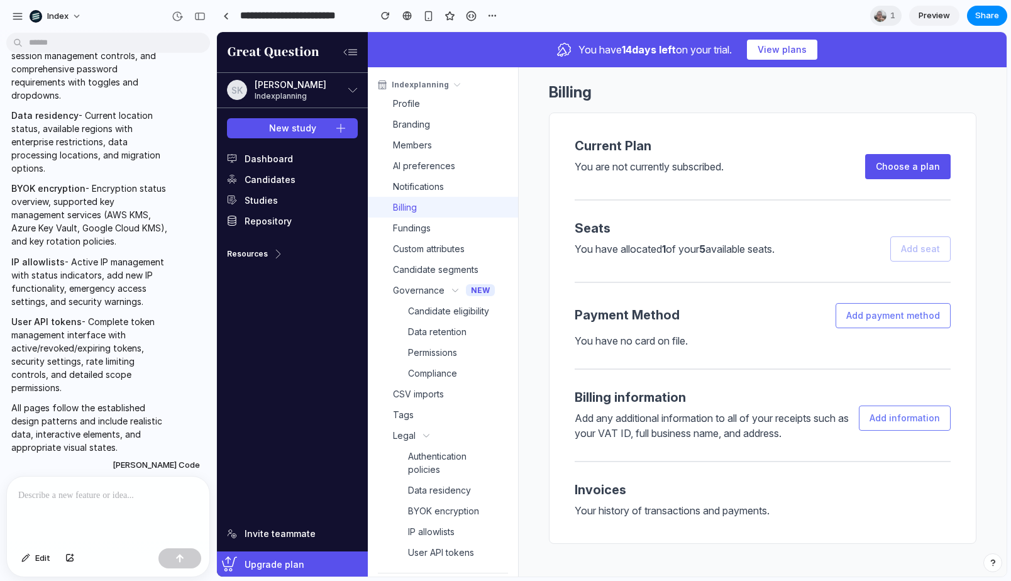
click at [417, 289] on div "Governance" at bounding box center [419, 289] width 52 height 13
click at [417, 302] on link "Candidate eligibility" at bounding box center [451, 310] width 137 height 21
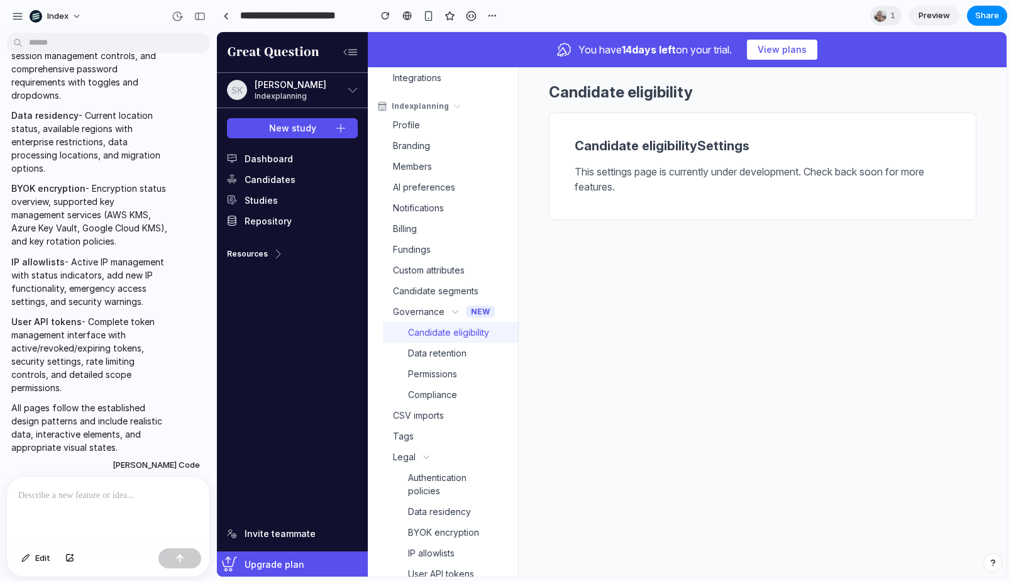
scroll to position [85, 0]
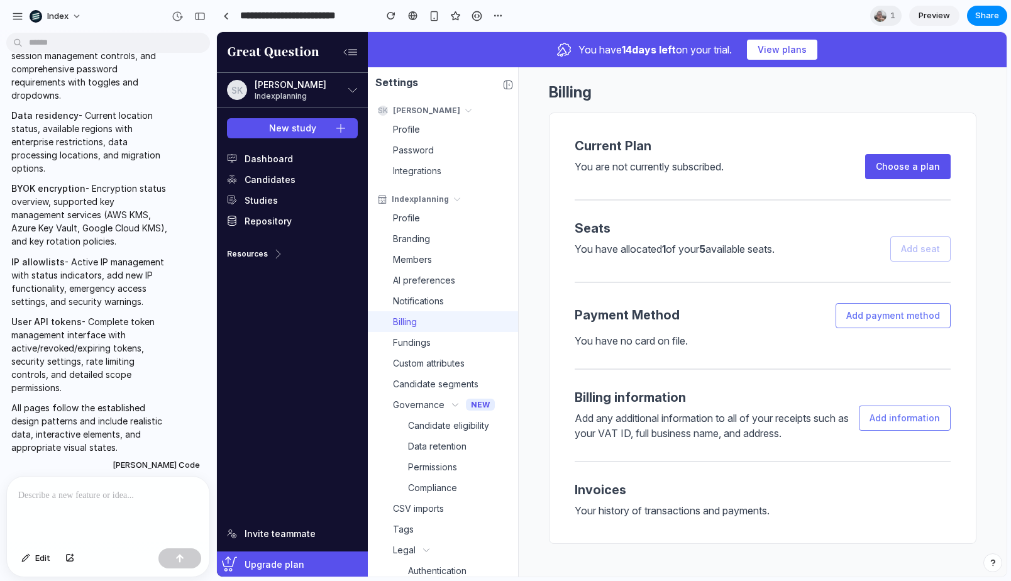
click at [540, 205] on div "Billing Current Plan You are not currently subscribed. Choose a plan Seats You …" at bounding box center [762, 339] width 488 height 544
drag, startPoint x: 539, startPoint y: 179, endPoint x: 539, endPoint y: 232, distance: 52.8
click at [539, 232] on div "Billing Current Plan You are not currently subscribed. Choose a plan Seats You …" at bounding box center [762, 339] width 488 height 544
click at [628, 16] on section "**********" at bounding box center [611, 15] width 791 height 31
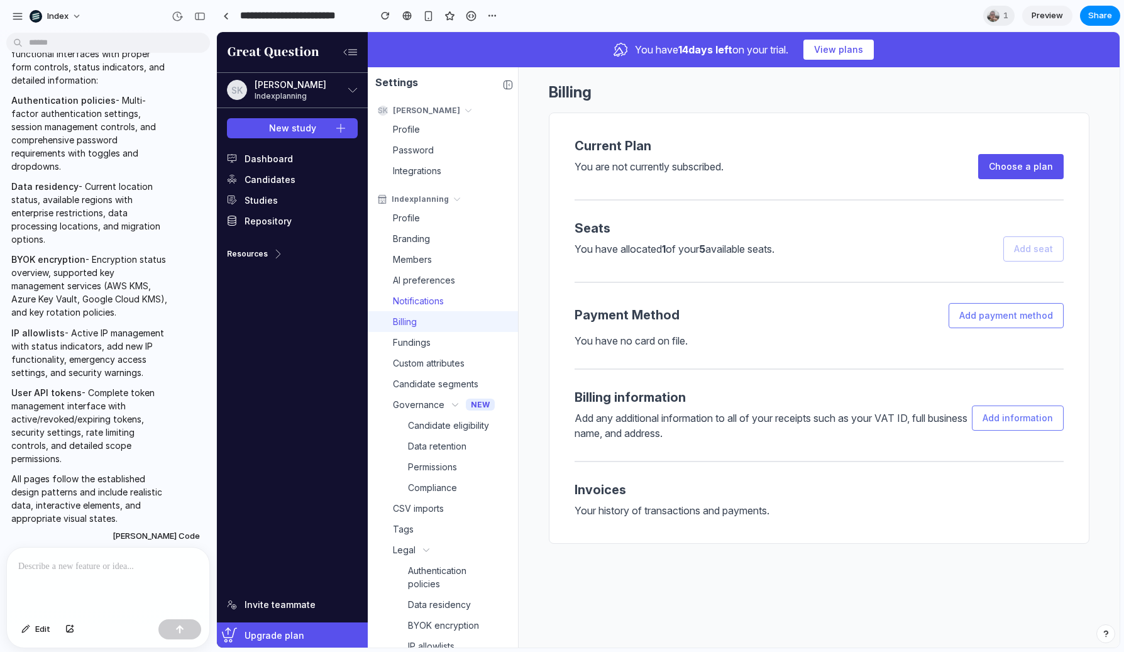
scroll to position [44, 0]
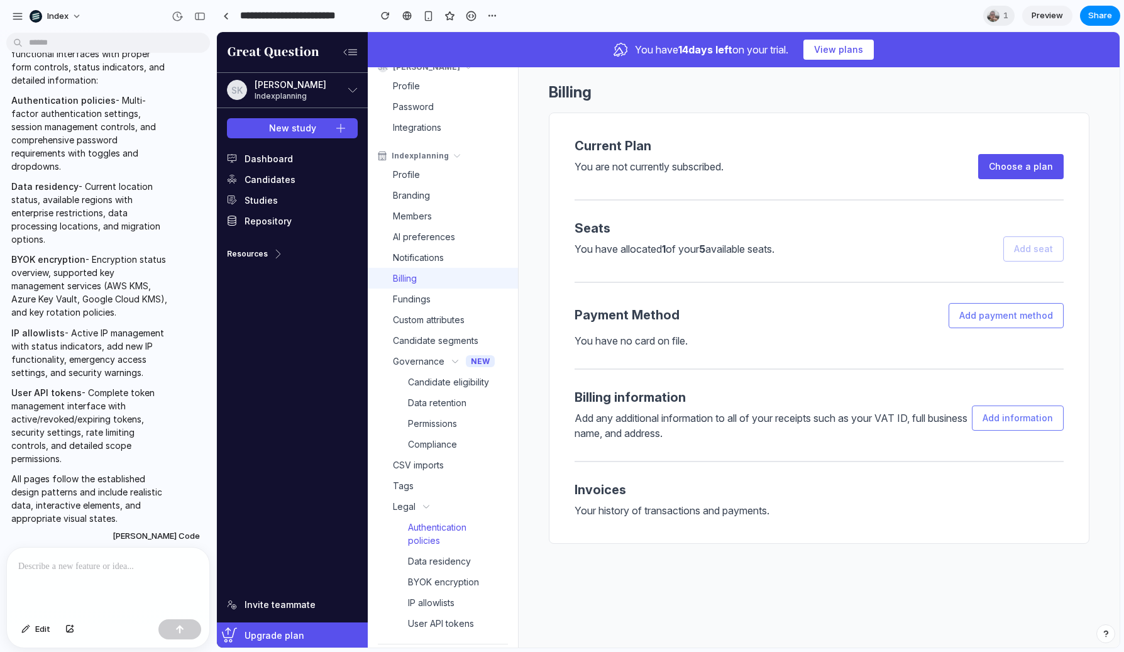
click at [424, 517] on link "Authentication policies" at bounding box center [450, 534] width 135 height 34
select select "**"
select select "*"
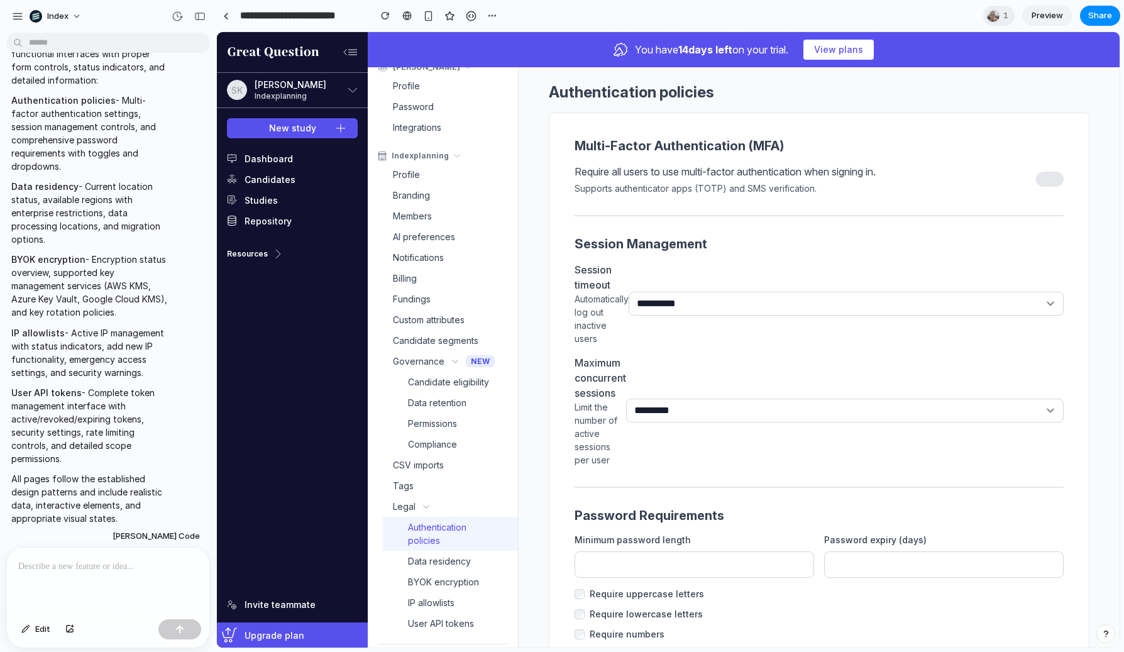
scroll to position [0, 0]
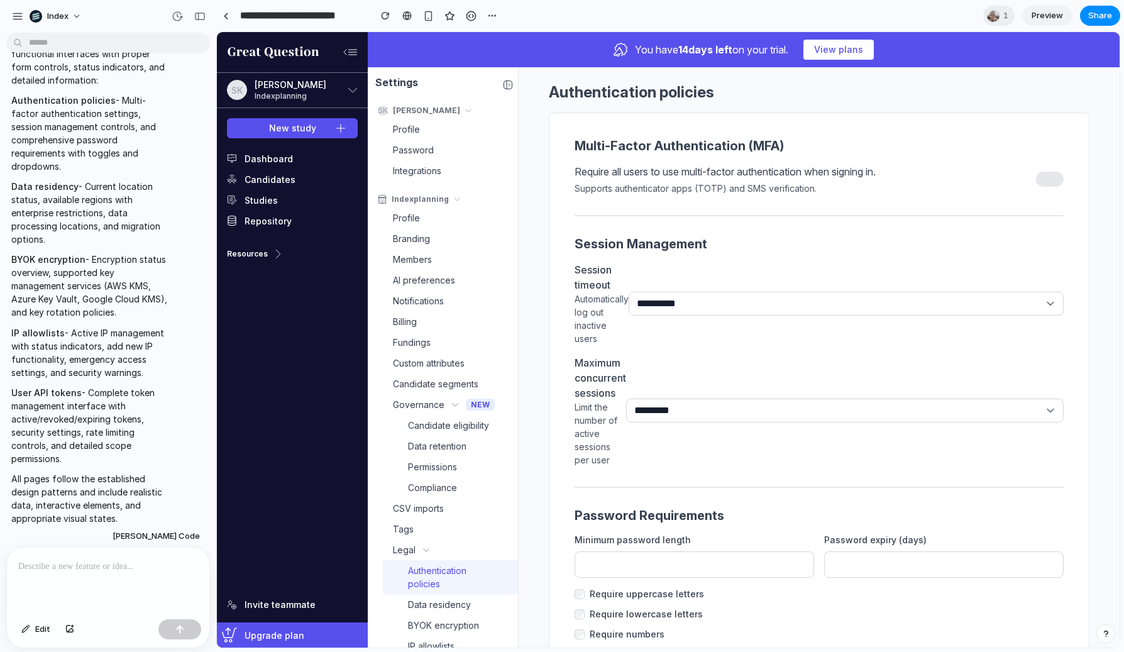
click at [608, 255] on div "**********" at bounding box center [819, 442] width 540 height 661
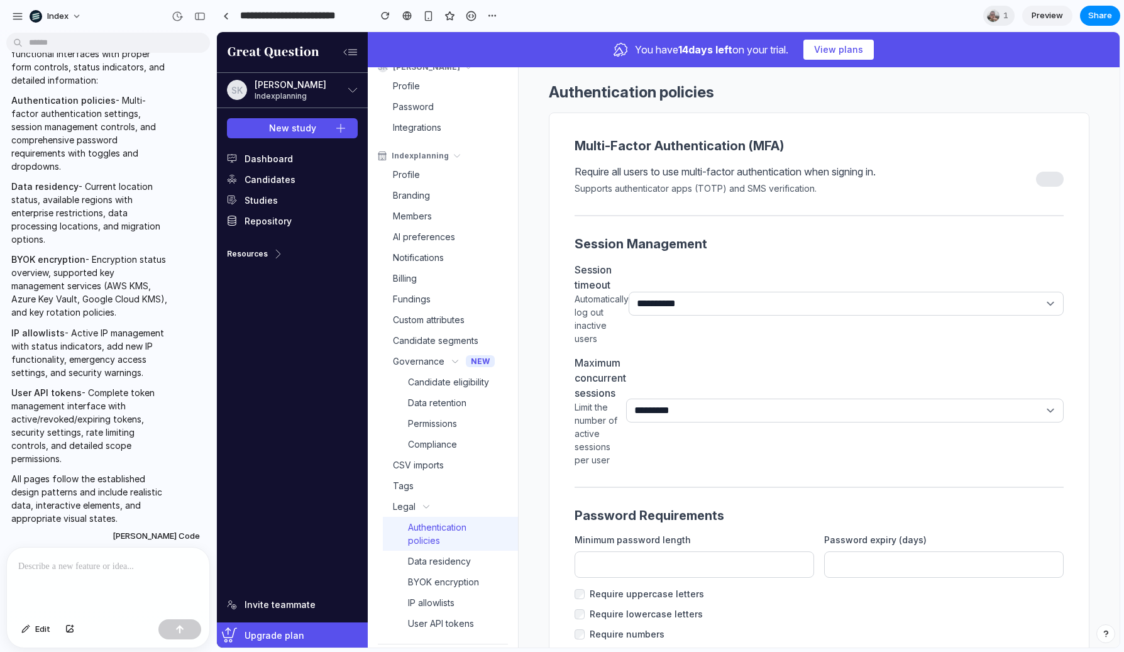
scroll to position [106, 0]
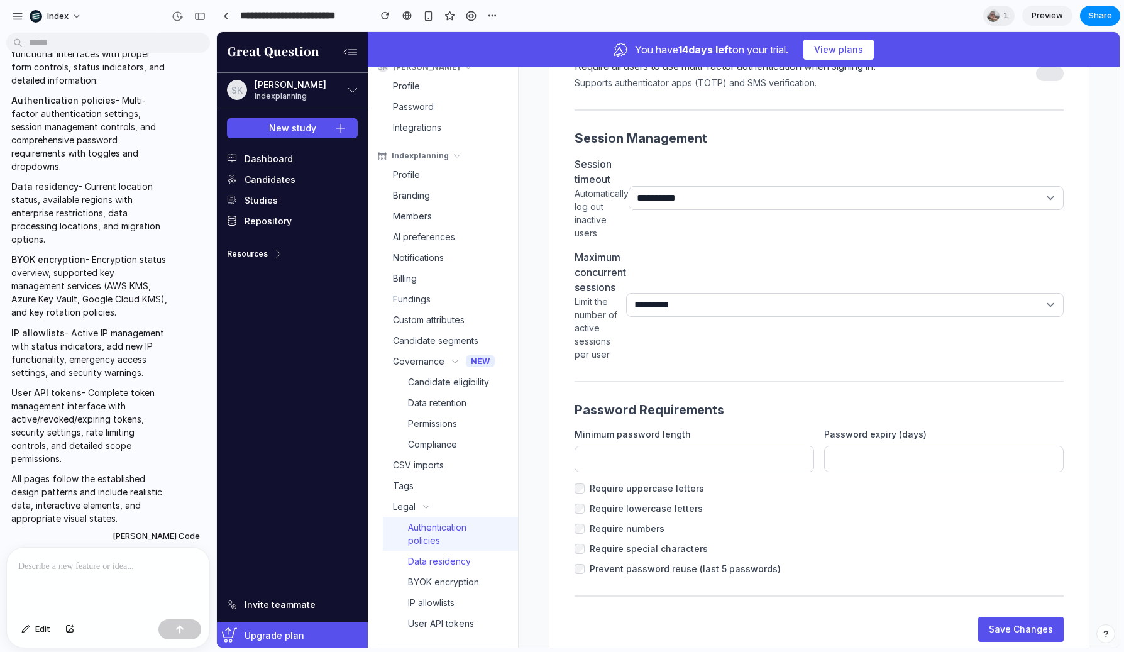
click at [439, 568] on link "Data residency" at bounding box center [450, 561] width 135 height 21
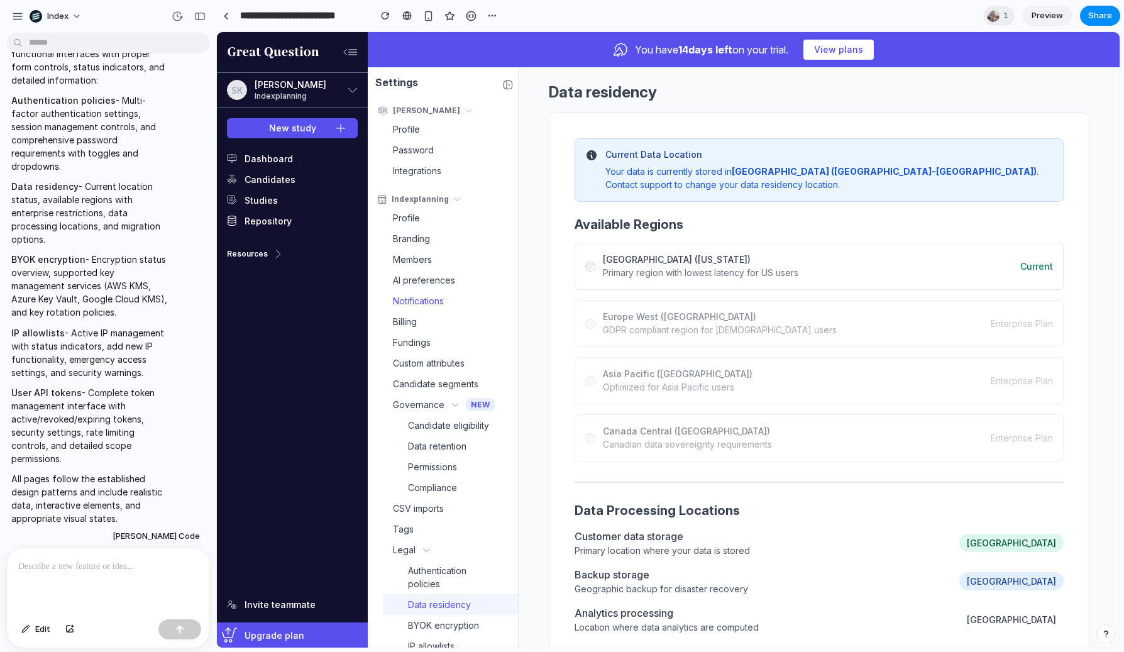
scroll to position [44, 0]
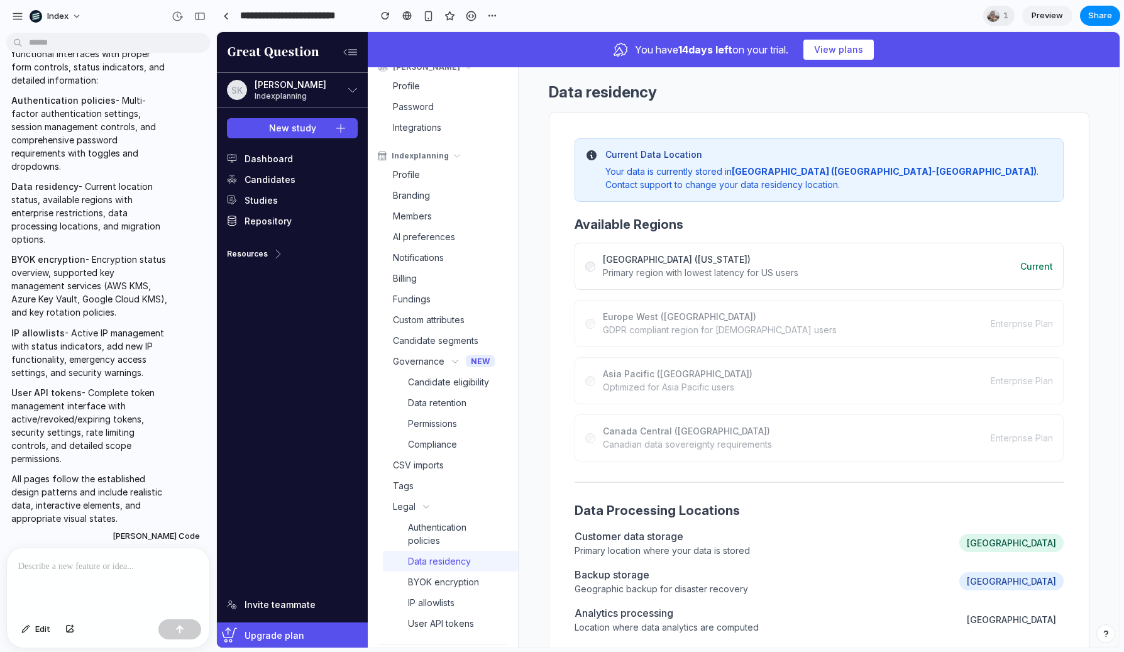
click at [454, 551] on link "Data residency" at bounding box center [450, 561] width 135 height 21
click at [448, 561] on span "Data residency" at bounding box center [439, 560] width 63 height 13
click at [440, 572] on link "BYOK encryption" at bounding box center [450, 581] width 135 height 21
select select "**"
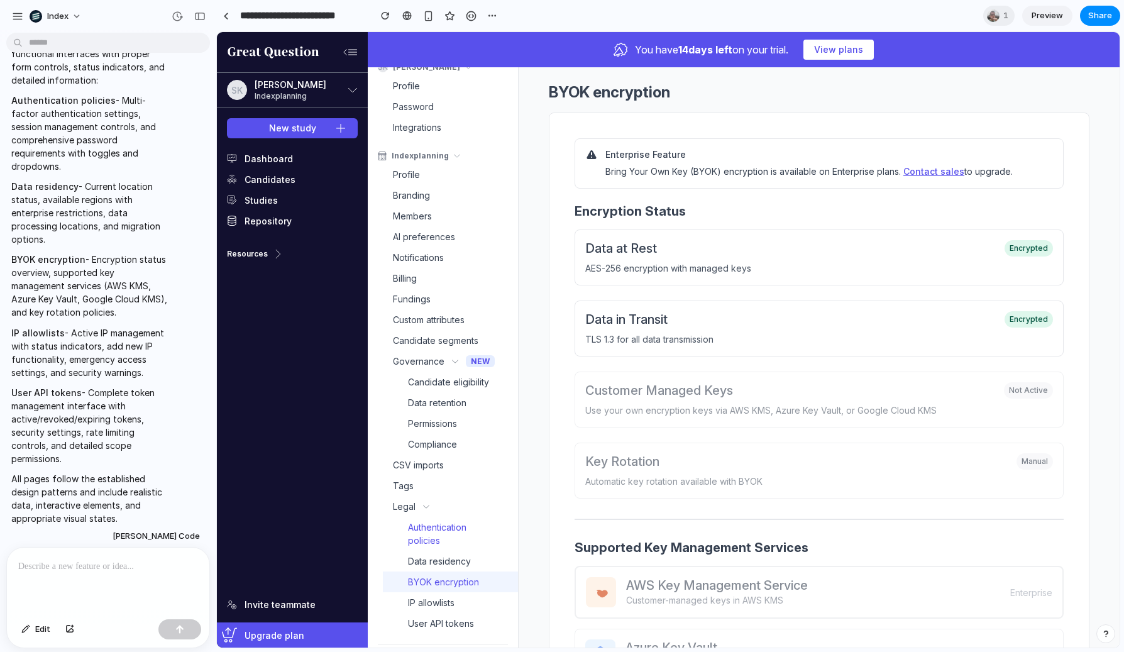
click at [440, 535] on span "Authentication policies" at bounding box center [450, 533] width 85 height 26
select select "**"
select select "*"
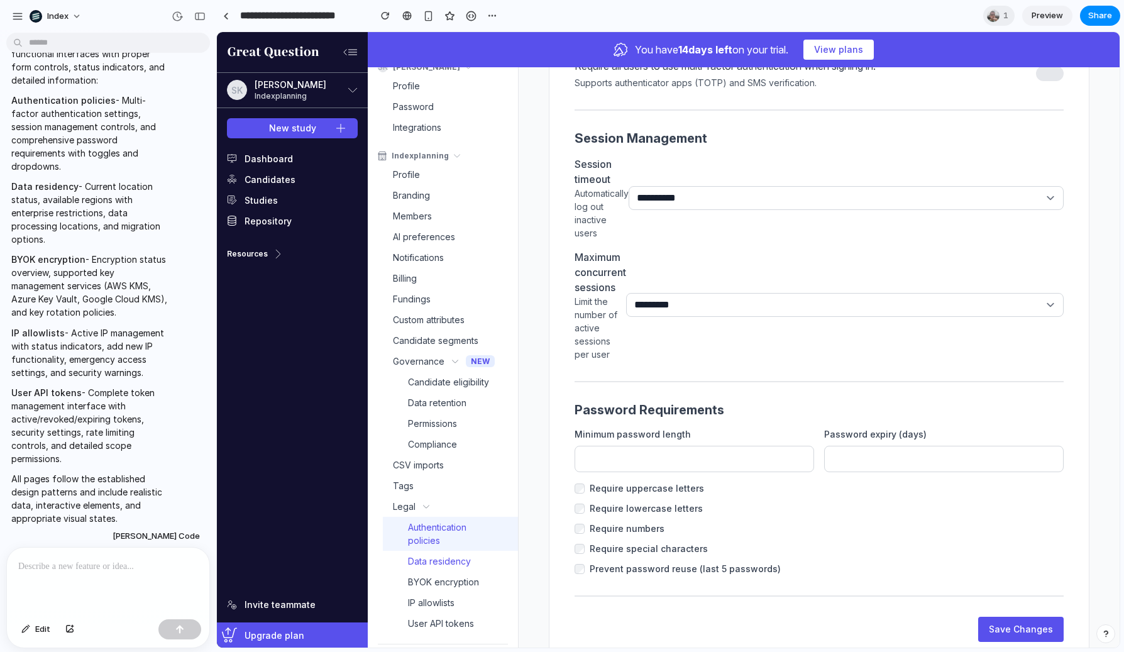
click at [450, 551] on link "Data residency" at bounding box center [450, 561] width 135 height 21
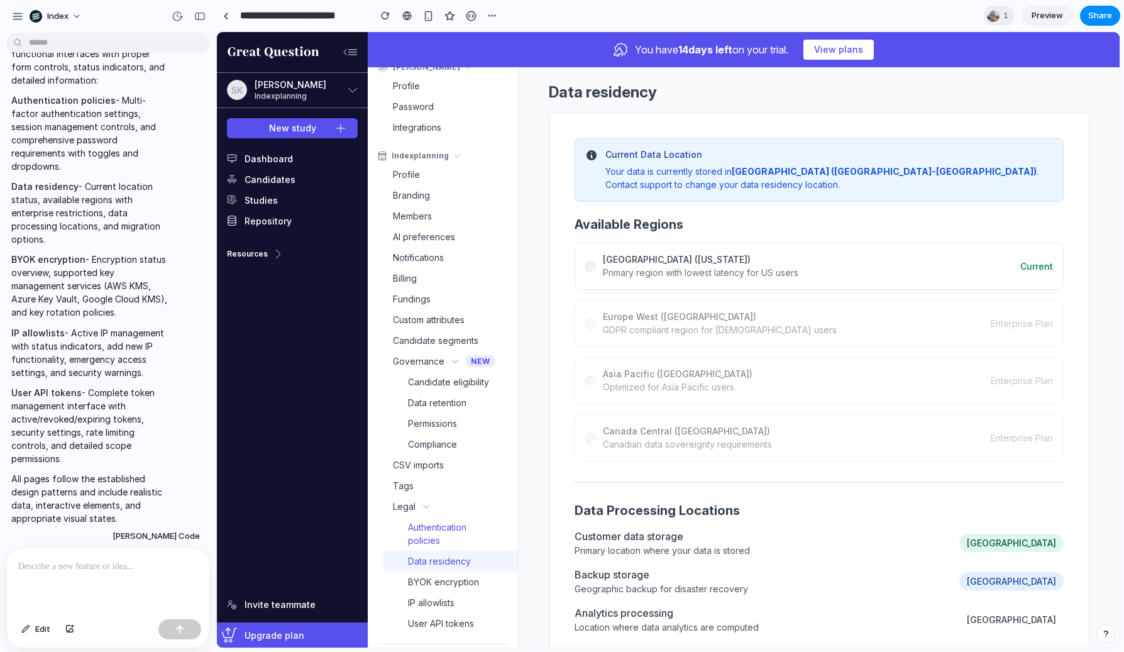
click at [456, 538] on span "Authentication policies" at bounding box center [450, 533] width 85 height 26
select select "**"
select select "*"
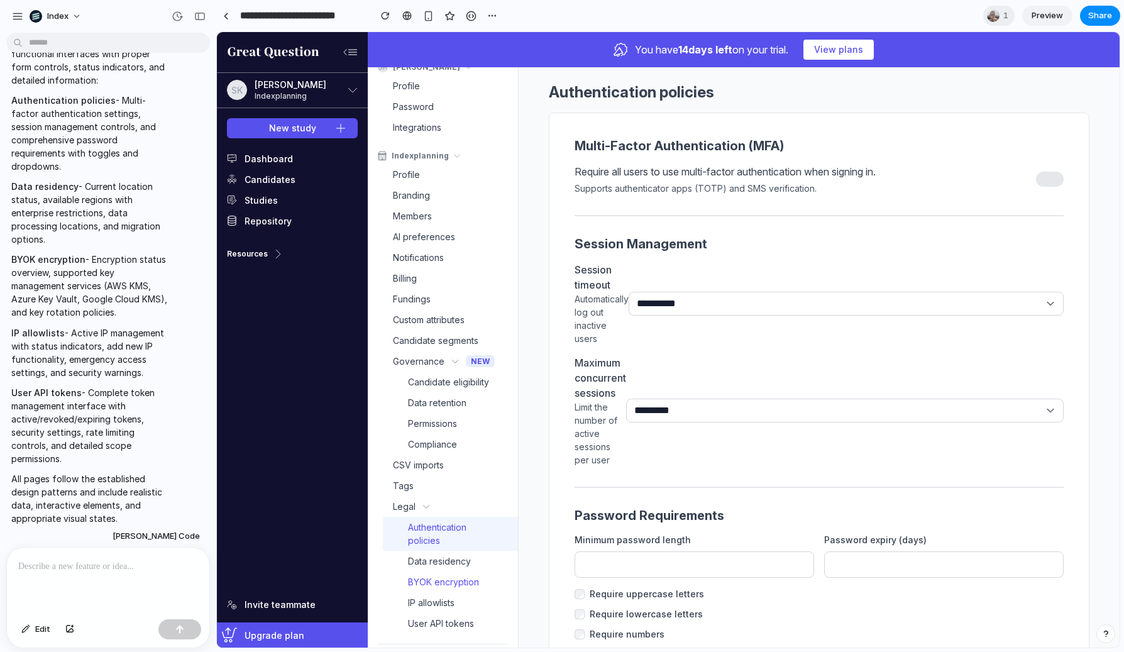
click at [439, 580] on link "BYOK encryption" at bounding box center [450, 581] width 135 height 21
select select "**"
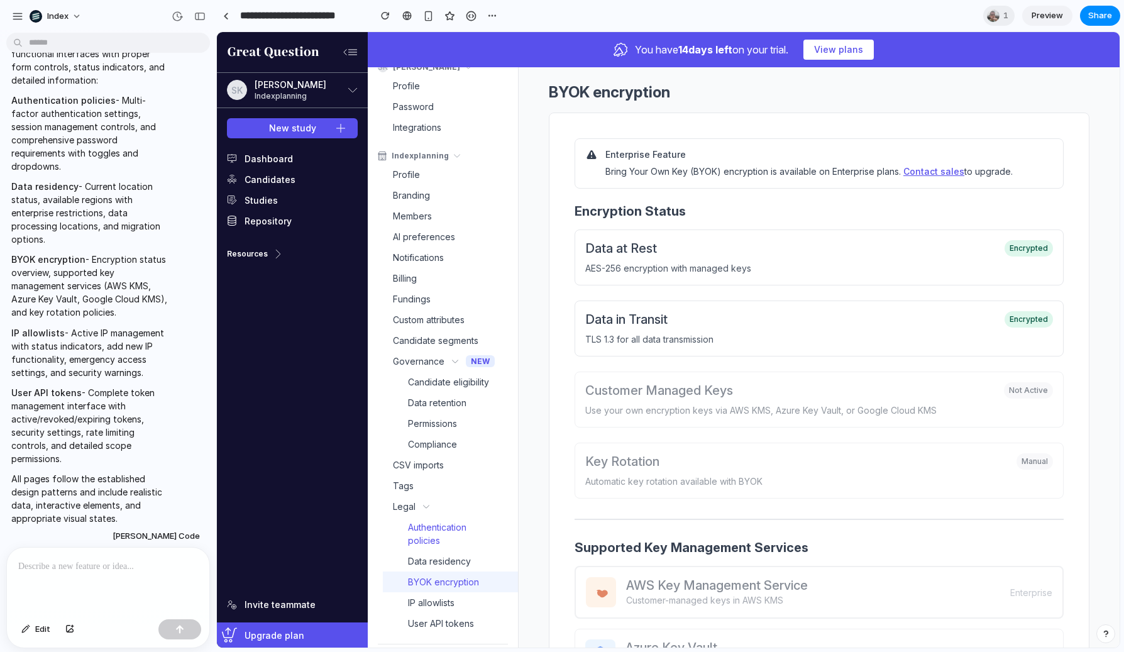
click at [448, 549] on link "Authentication policies" at bounding box center [450, 534] width 135 height 34
select select "**"
select select "*"
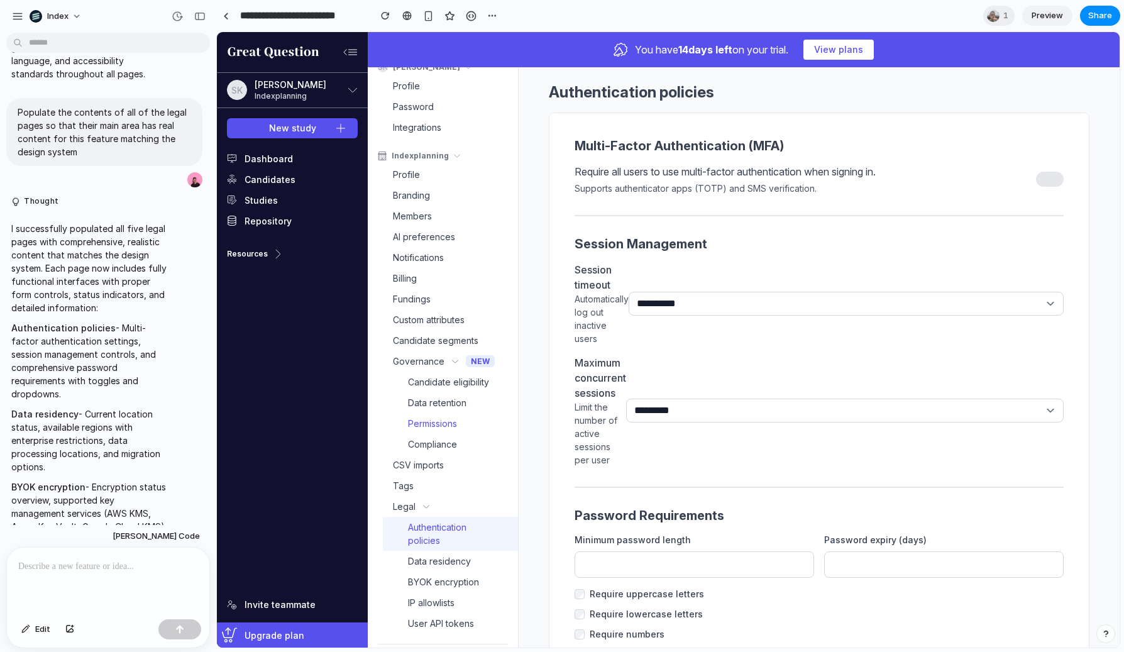
scroll to position [35, 0]
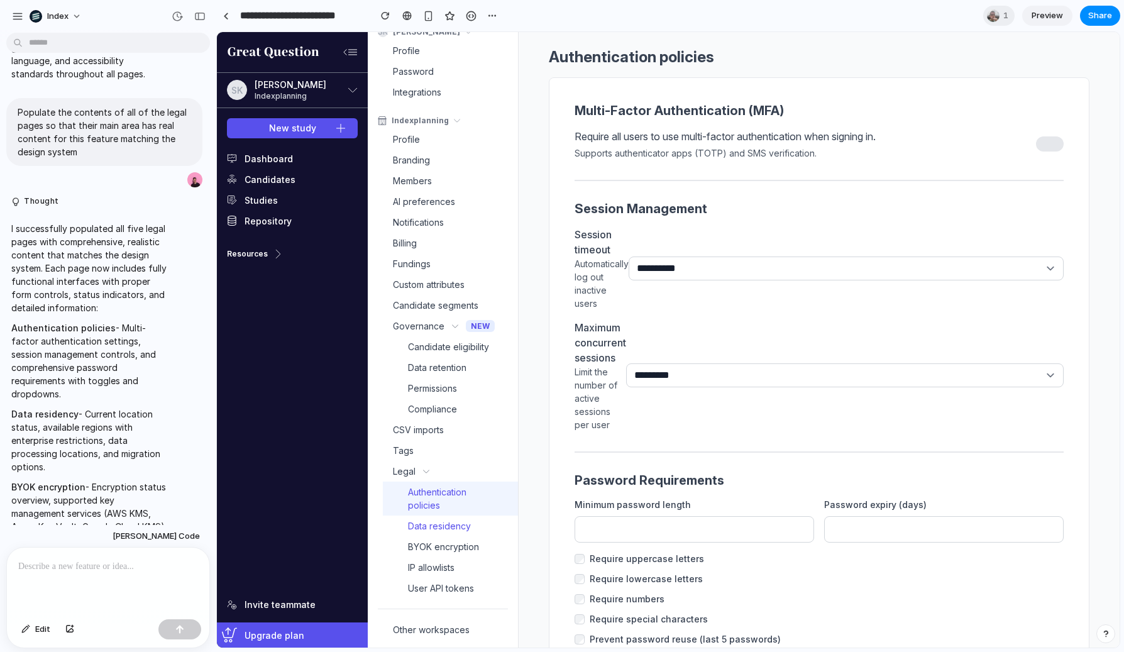
click at [412, 524] on span "Data residency" at bounding box center [439, 525] width 63 height 13
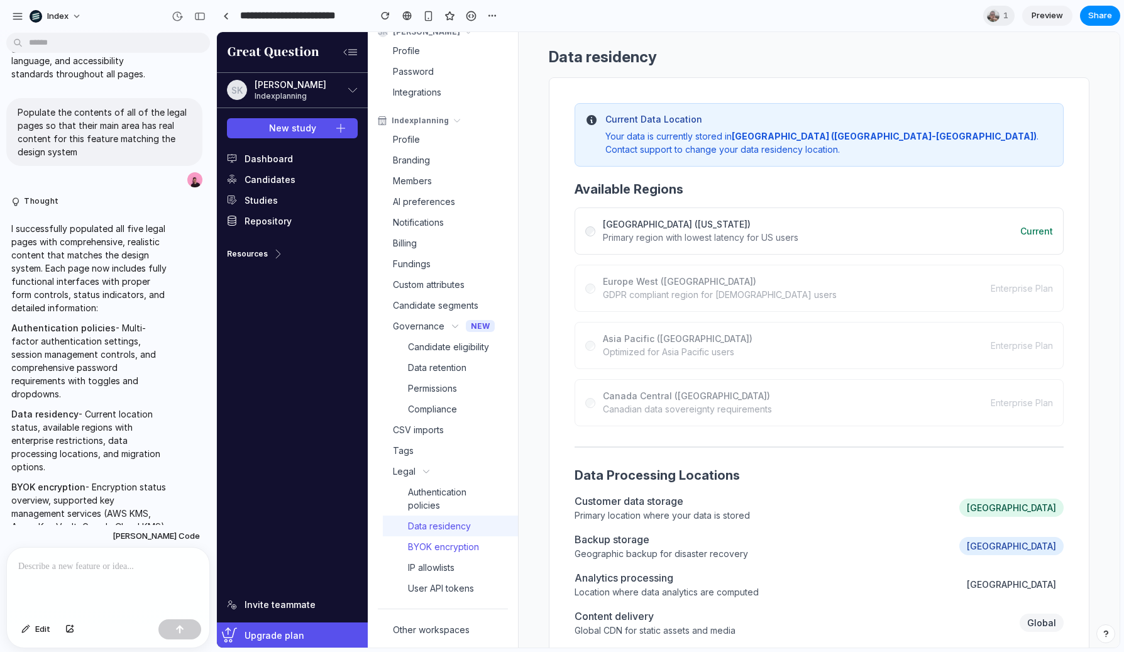
click at [410, 541] on span "BYOK encryption" at bounding box center [443, 546] width 71 height 13
select select "**"
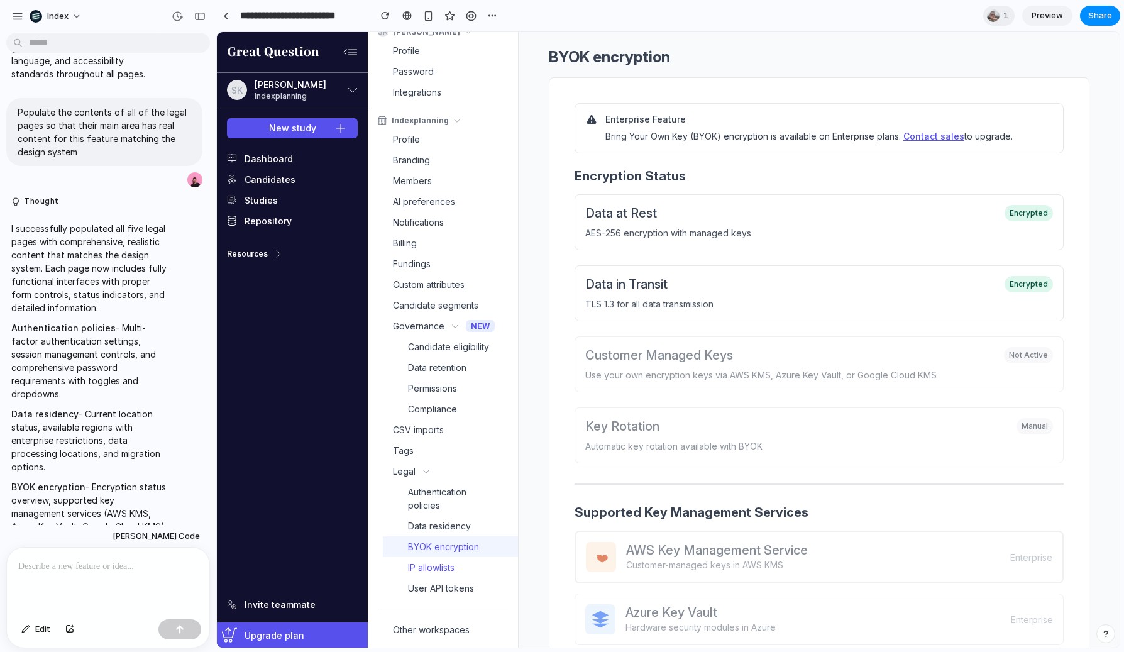
click at [410, 561] on span "IP allowlists" at bounding box center [431, 567] width 47 height 13
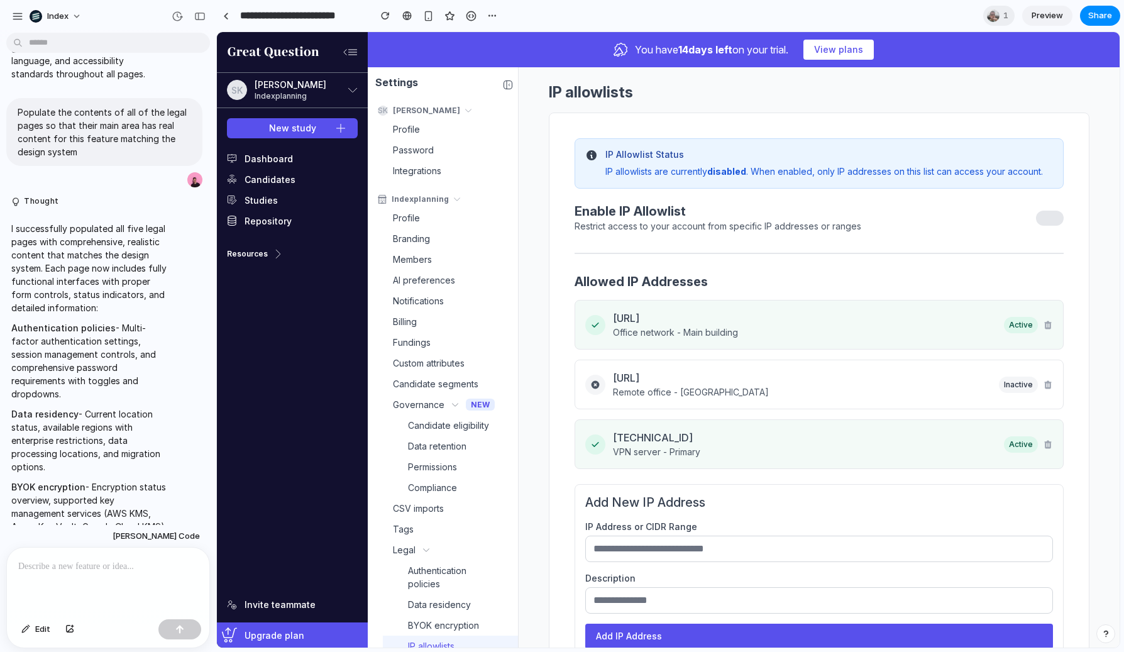
scroll to position [44, 0]
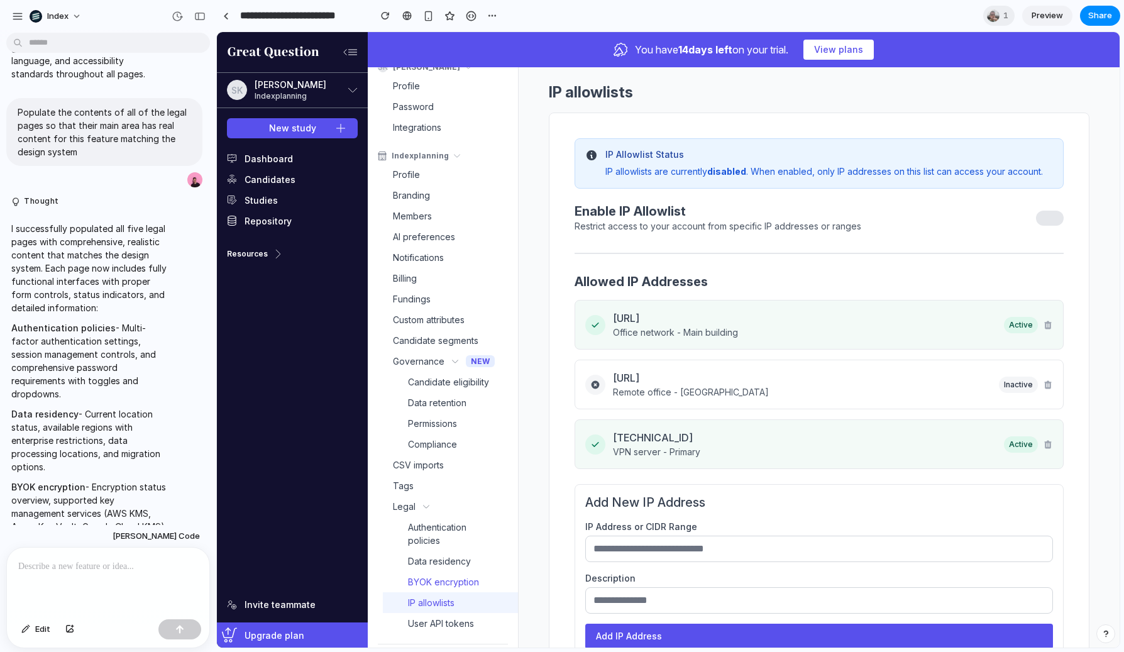
click at [416, 580] on span "BYOK encryption" at bounding box center [443, 581] width 71 height 13
select select "**"
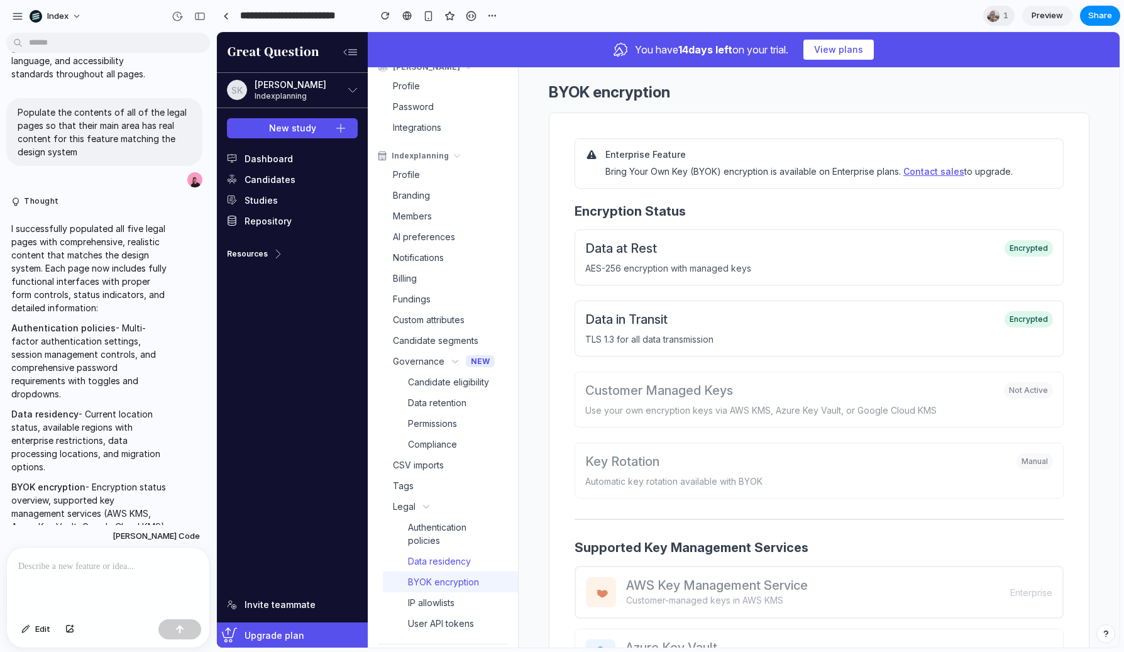
click at [428, 554] on span "Data residency" at bounding box center [439, 560] width 63 height 13
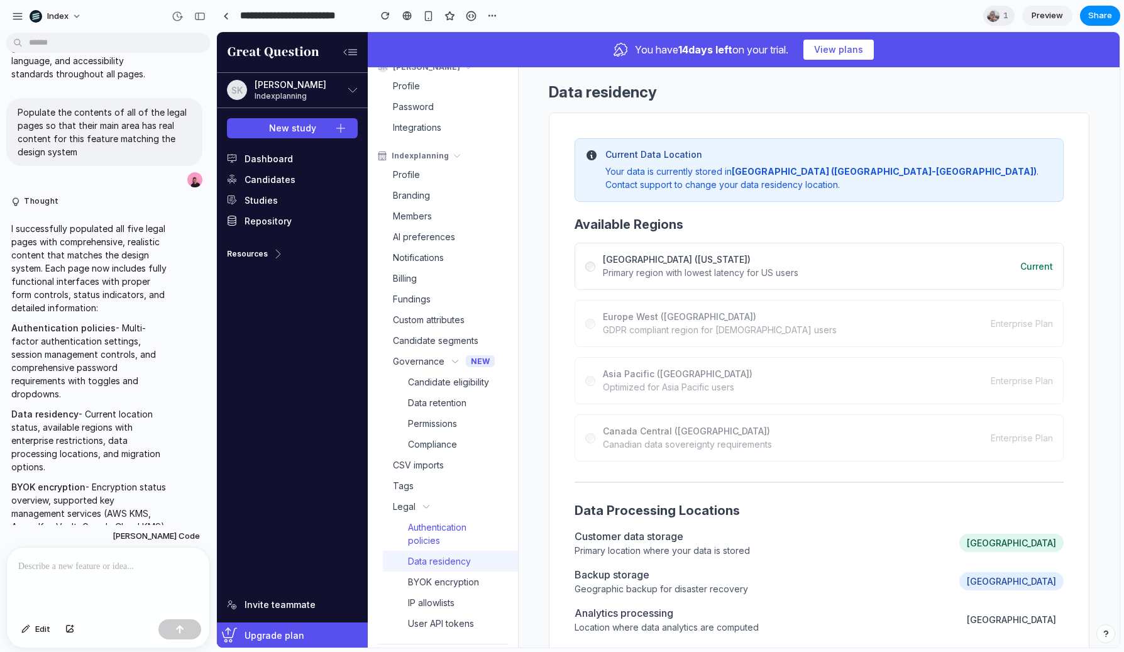
click at [435, 535] on span "Authentication policies" at bounding box center [450, 533] width 85 height 26
select select "**"
select select "*"
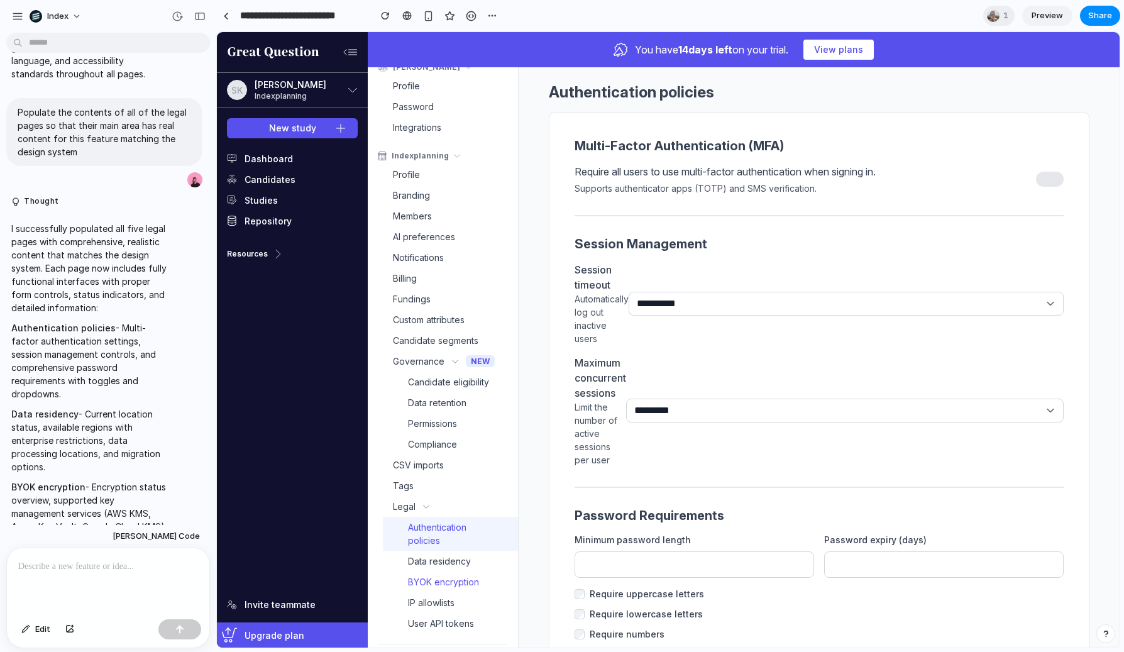
click at [425, 579] on span "BYOK encryption" at bounding box center [443, 581] width 71 height 13
select select "**"
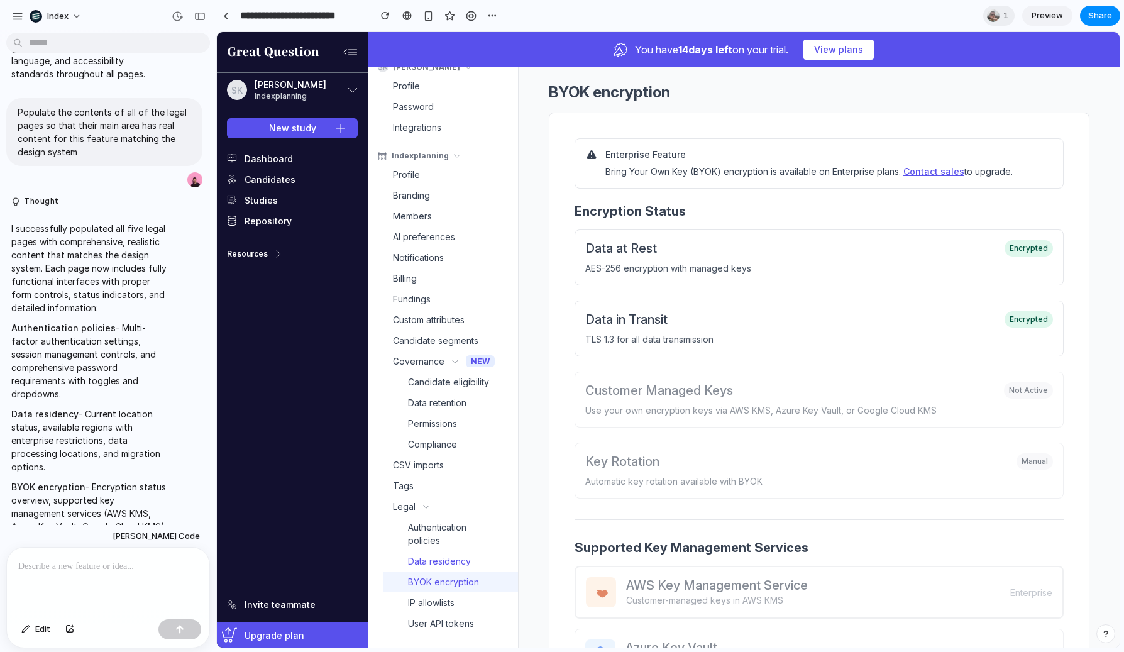
click at [436, 562] on span "Data residency" at bounding box center [439, 560] width 63 height 13
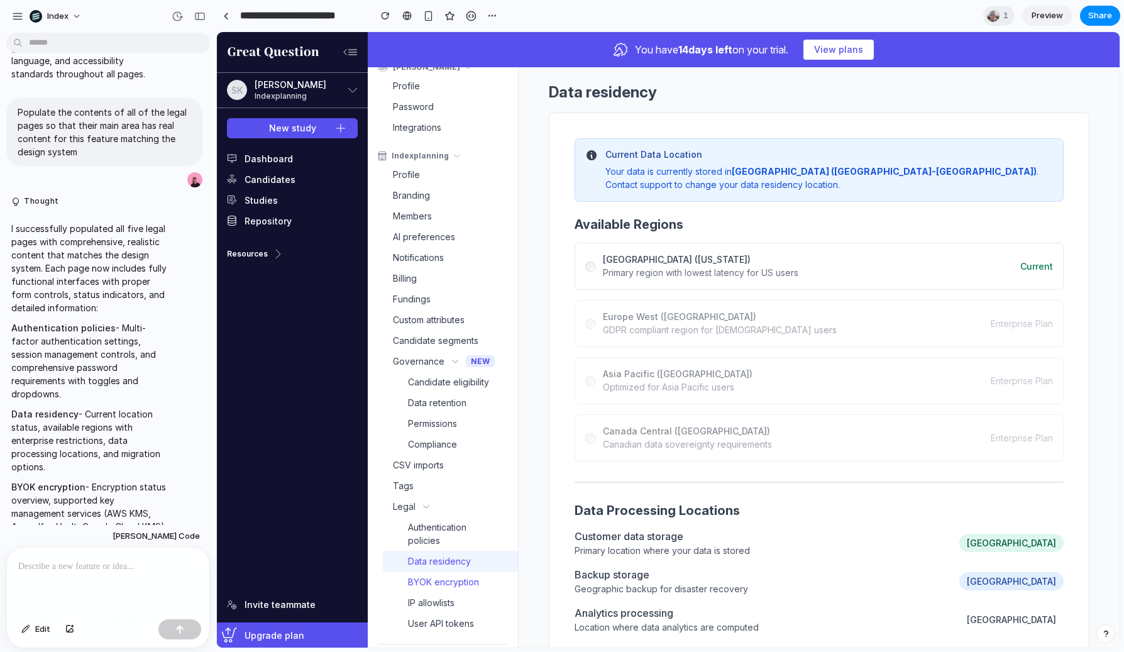
click at [431, 580] on span "BYOK encryption" at bounding box center [443, 581] width 71 height 13
select select "**"
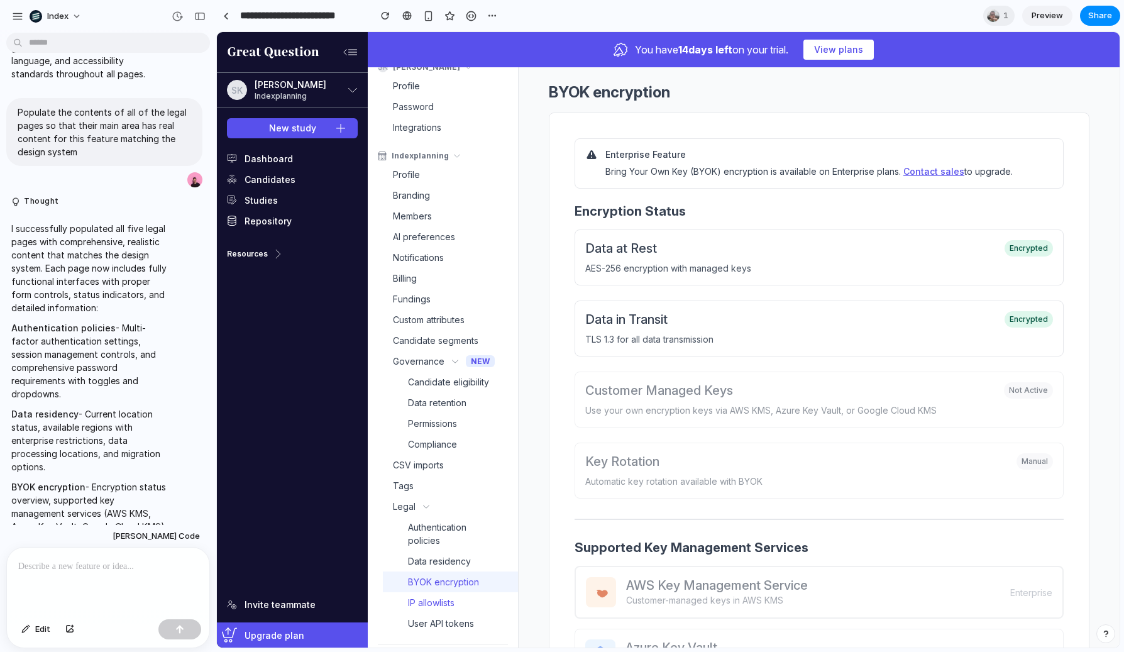
click at [430, 580] on span "IP allowlists" at bounding box center [431, 602] width 47 height 13
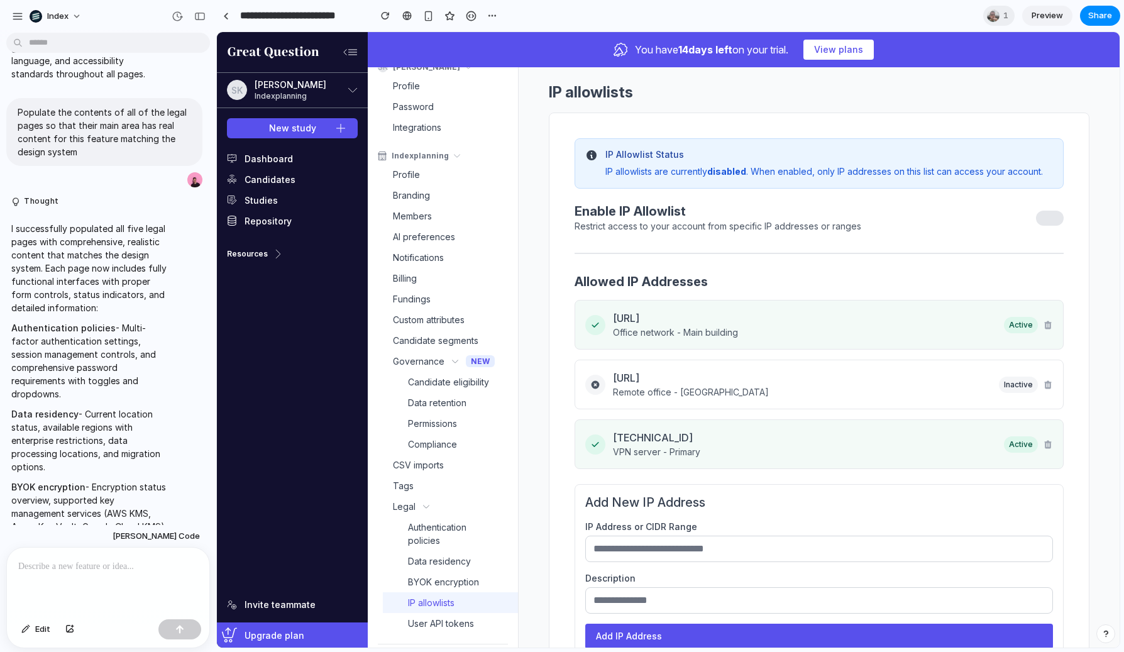
click at [459, 508] on button "Legal" at bounding box center [443, 506] width 150 height 21
click at [449, 535] on span "Authentication policies" at bounding box center [450, 533] width 85 height 26
select select "**"
select select "*"
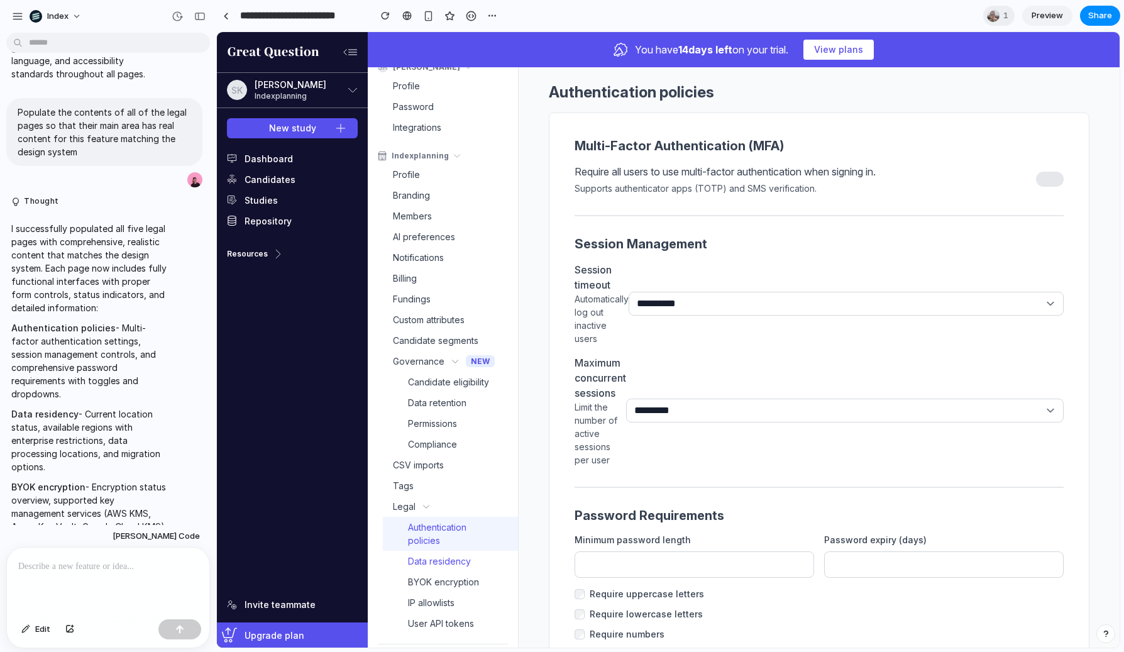
click at [445, 556] on span "Data residency" at bounding box center [439, 560] width 63 height 13
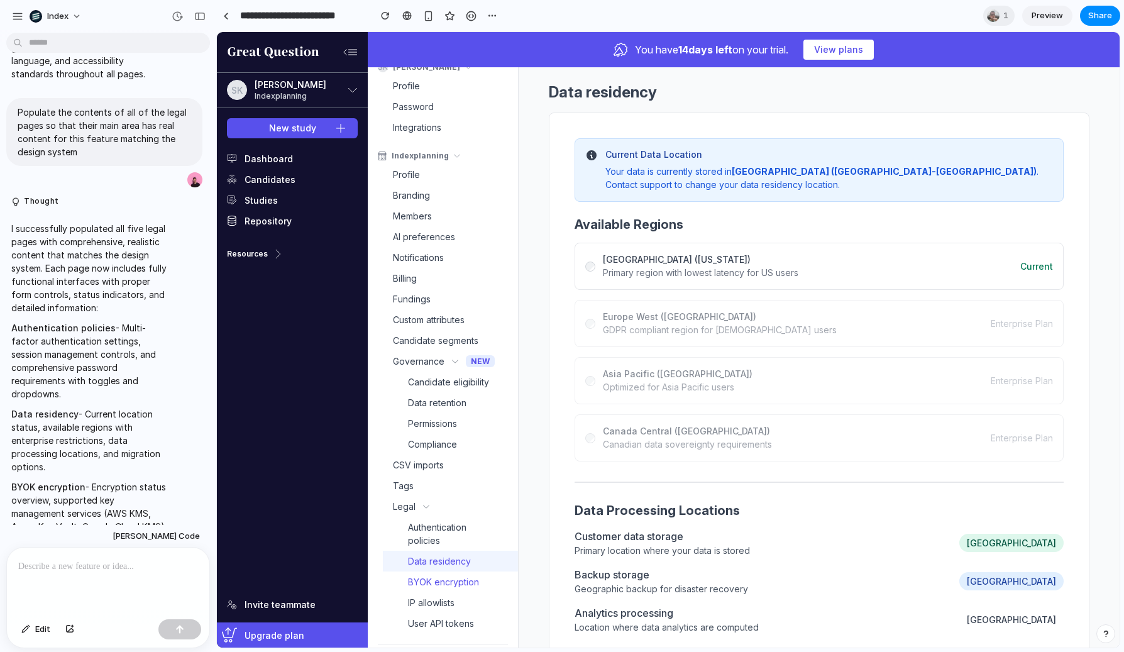
click at [436, 580] on span "BYOK encryption" at bounding box center [443, 581] width 71 height 13
select select "**"
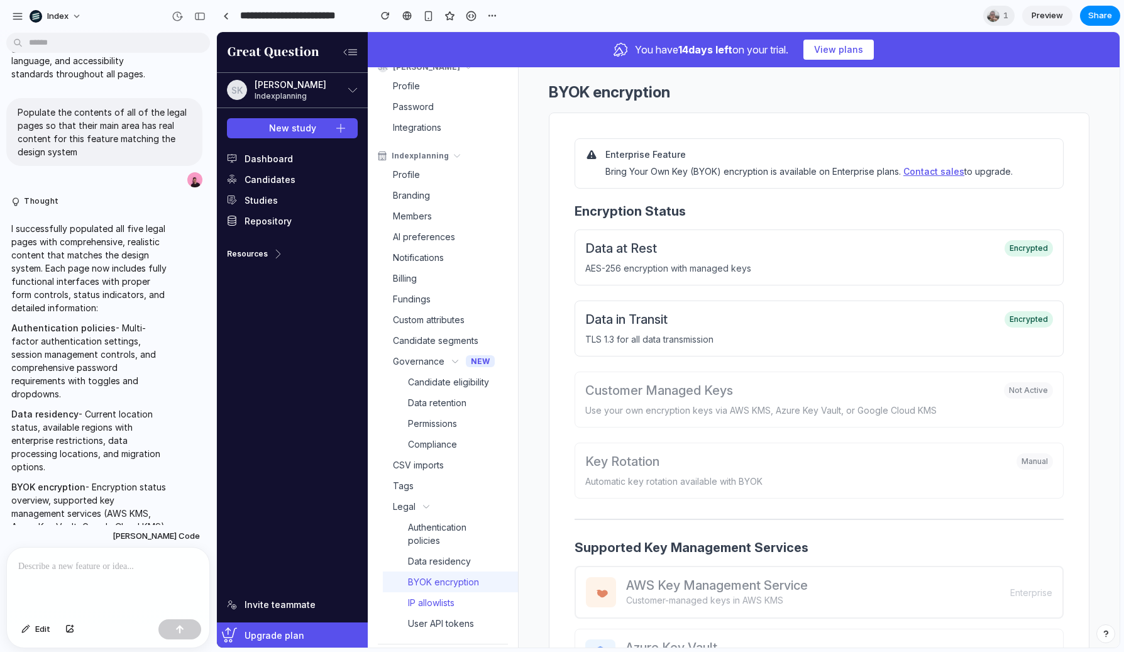
click at [435, 580] on span "IP allowlists" at bounding box center [431, 602] width 47 height 13
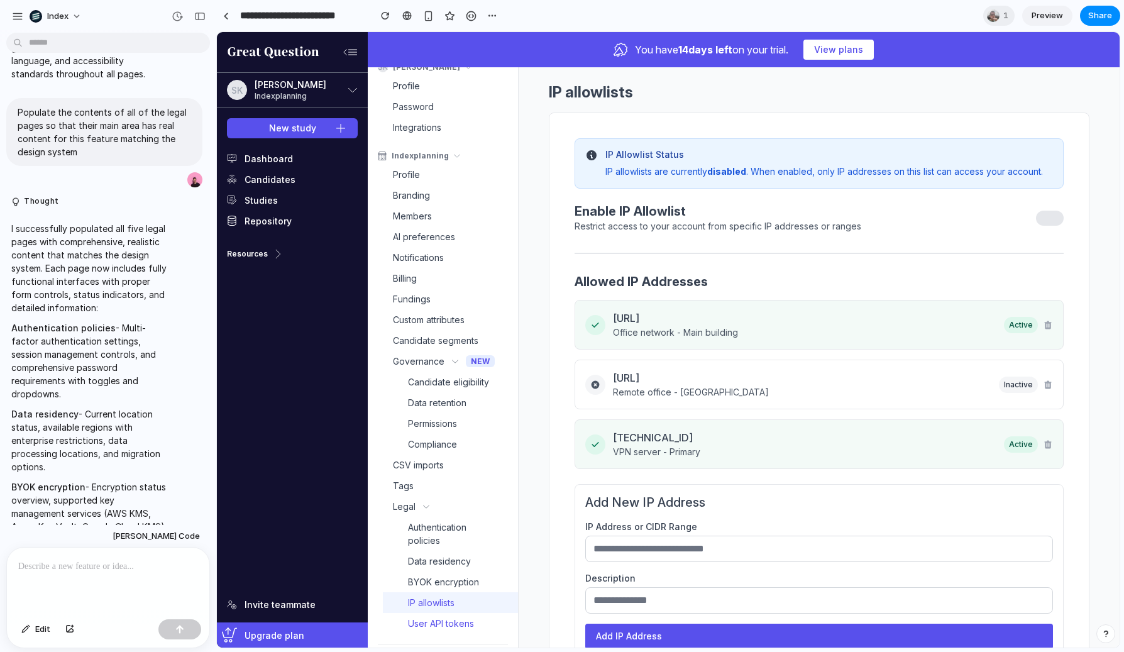
click at [435, 580] on span "User API tokens" at bounding box center [441, 623] width 66 height 13
select select "**"
select select "***"
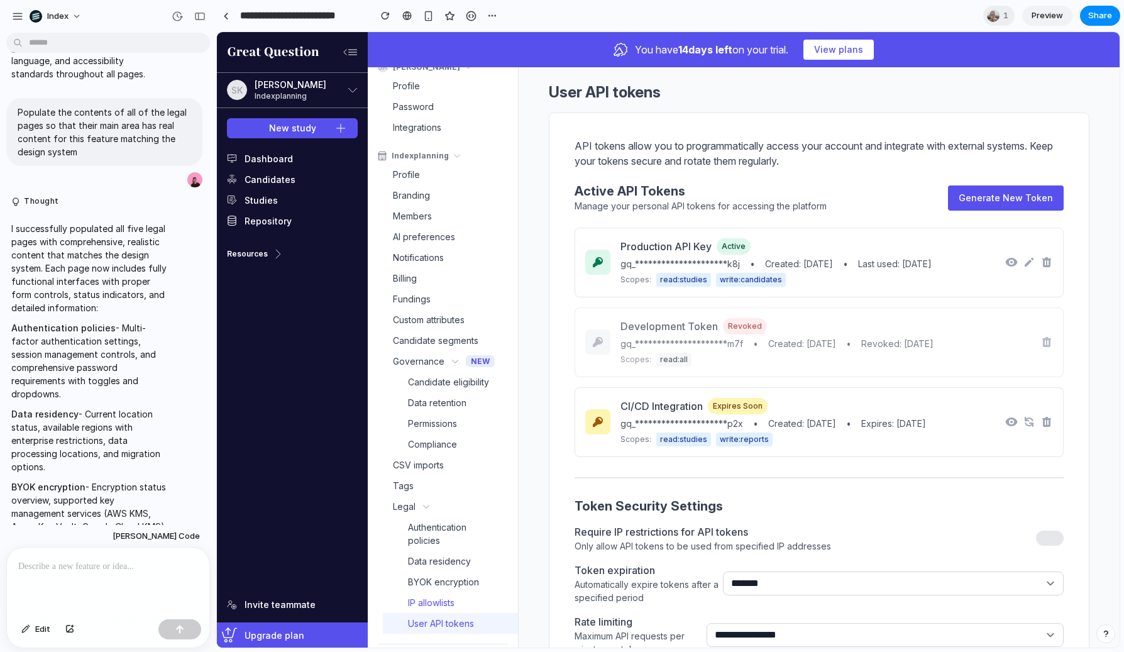
click at [441, 580] on link "IP allowlists" at bounding box center [450, 602] width 135 height 21
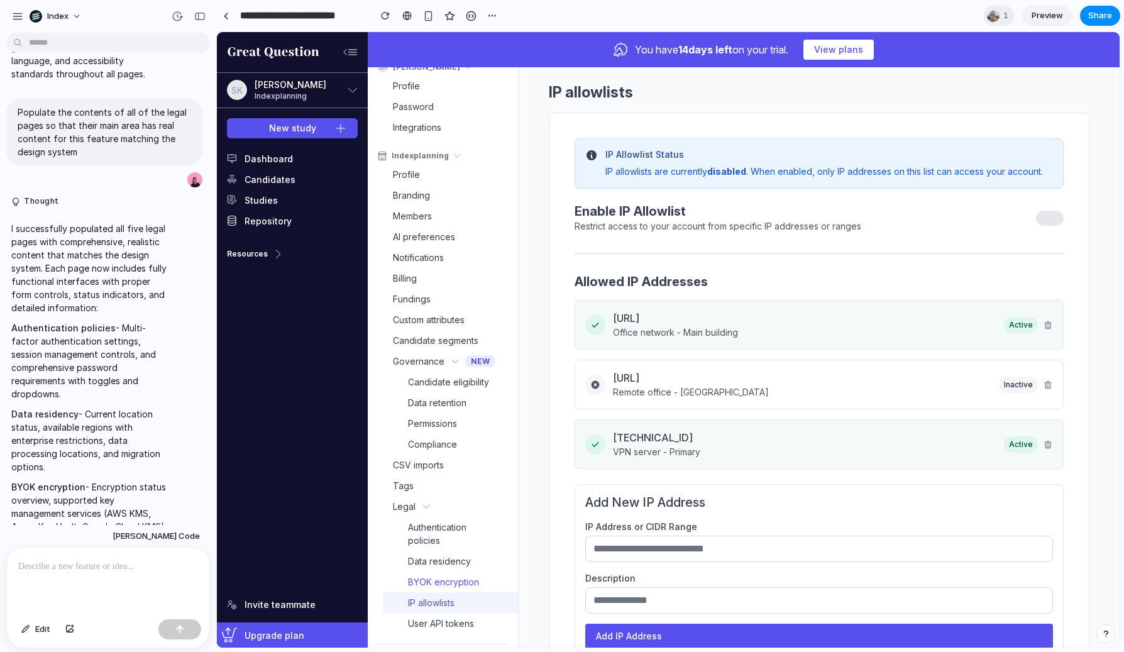
click at [446, 578] on span "BYOK encryption" at bounding box center [443, 581] width 71 height 13
select select "**"
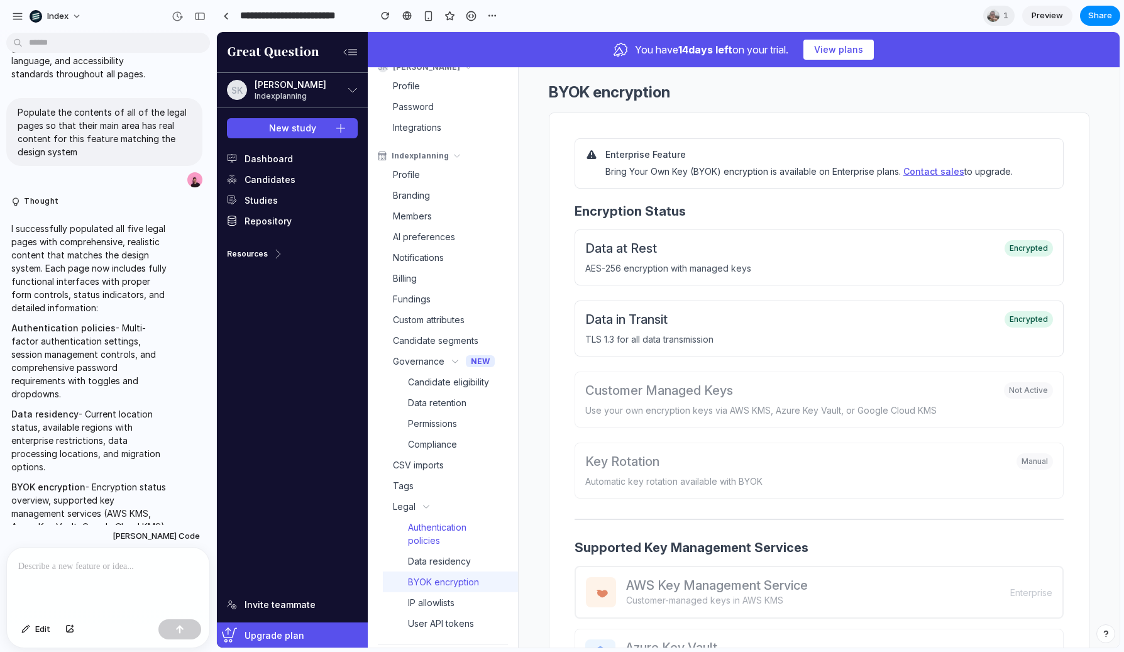
click at [447, 539] on span "Authentication policies" at bounding box center [450, 533] width 85 height 26
select select "**"
select select "*"
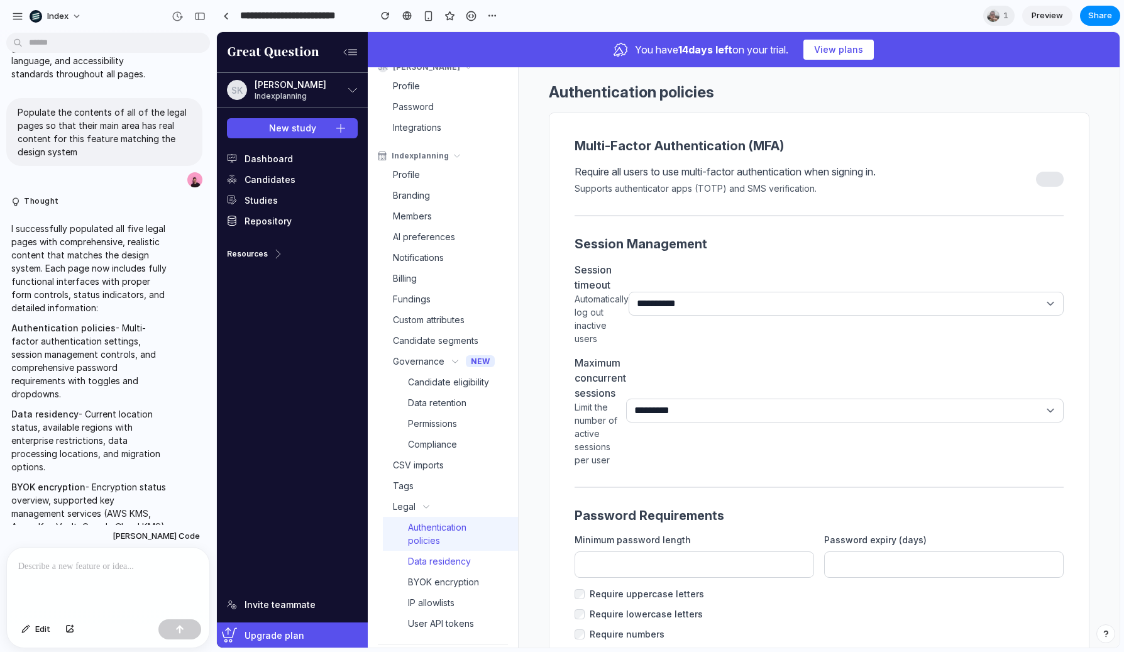
click at [442, 561] on span "Data residency" at bounding box center [439, 560] width 63 height 13
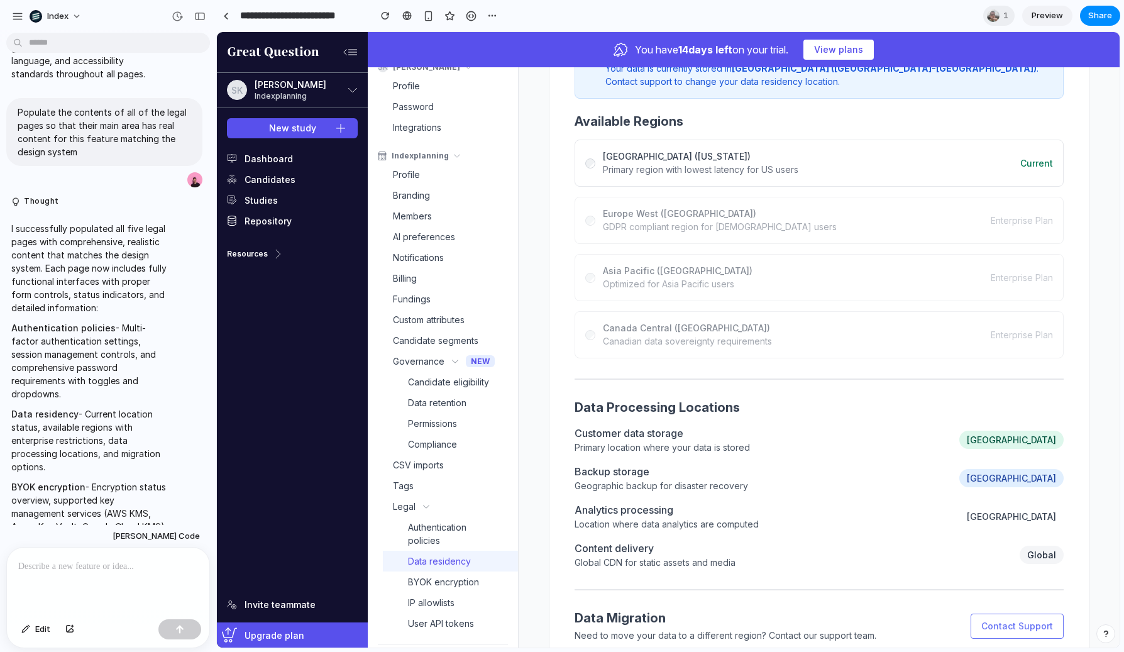
scroll to position [0, 0]
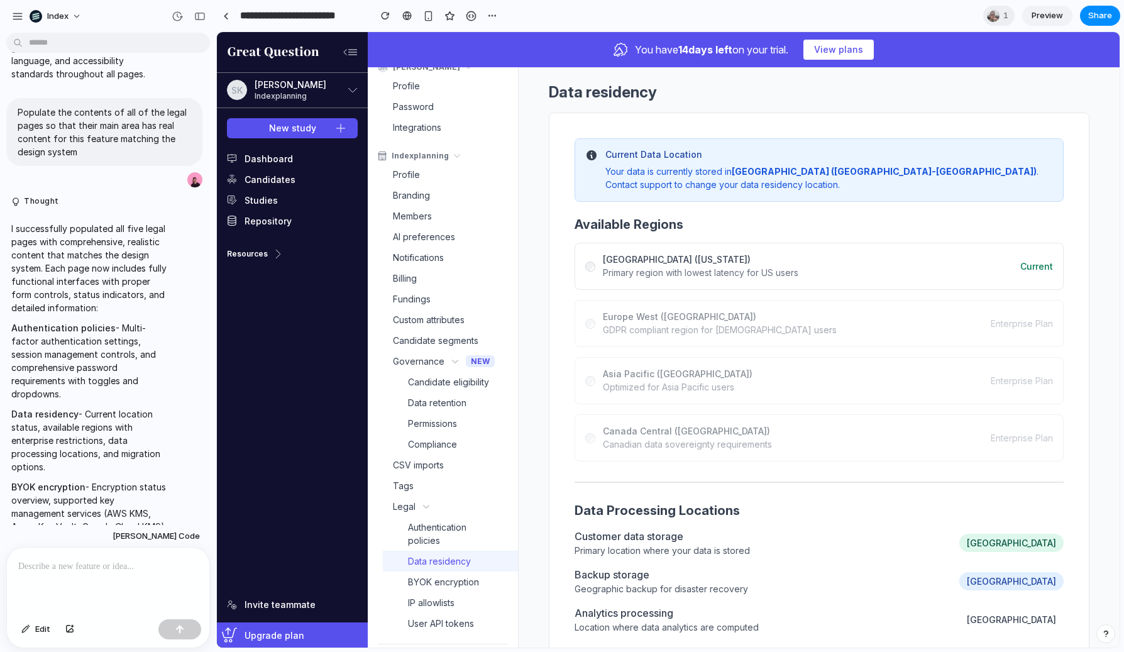
click at [542, 223] on div "Data residency Current Data Location Your data is currently stored in United St…" at bounding box center [818, 374] width 601 height 615
click at [534, 216] on div "Data residency Current Data Location Your data is currently stored in United St…" at bounding box center [818, 374] width 601 height 615
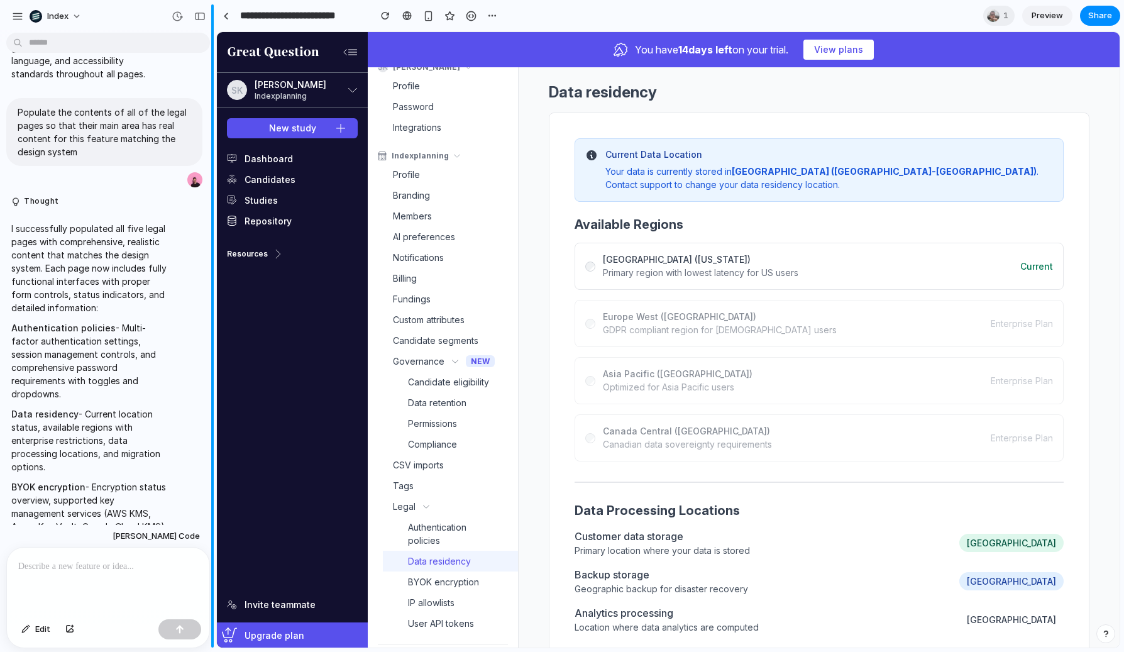
scroll to position [3997, 0]
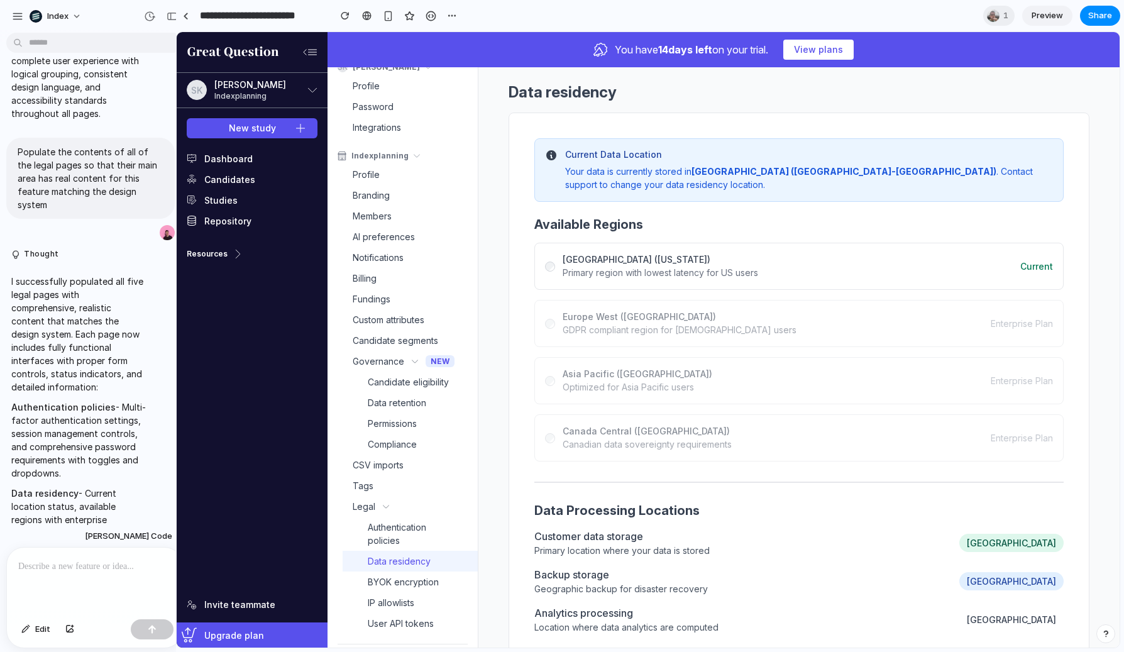
drag, startPoint x: 214, startPoint y: 214, endPoint x: 177, endPoint y: 214, distance: 37.7
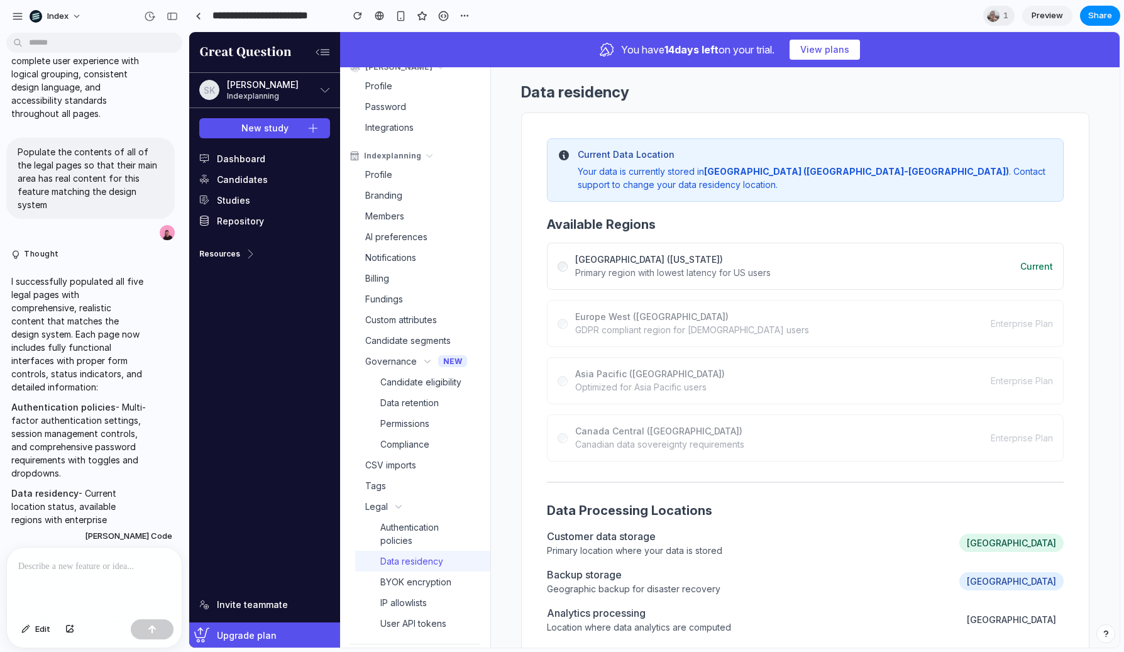
click at [253, 291] on nav "Dashboard Candidates Studies Repository Resources" at bounding box center [264, 371] width 151 height 446
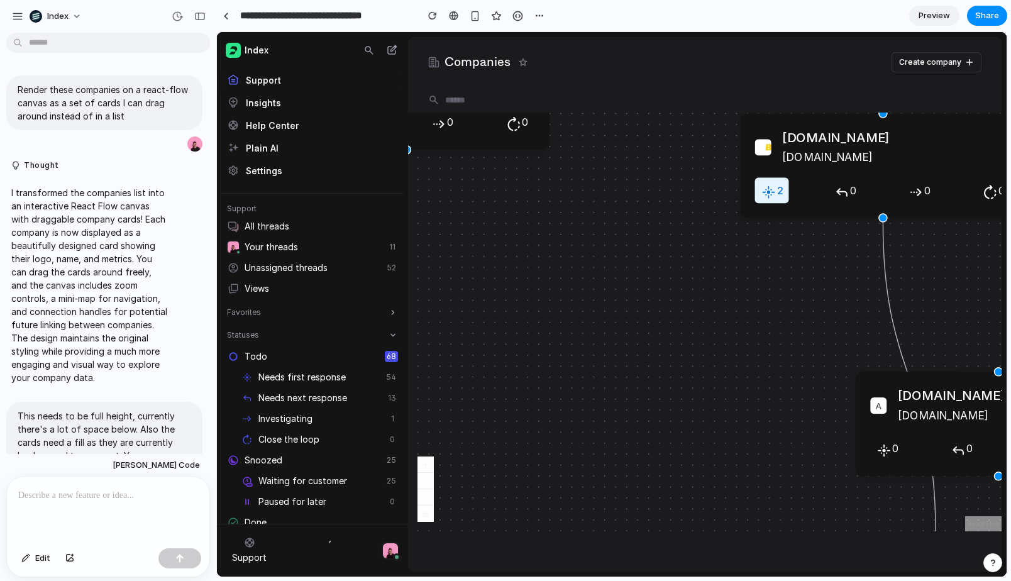
scroll to position [405, 0]
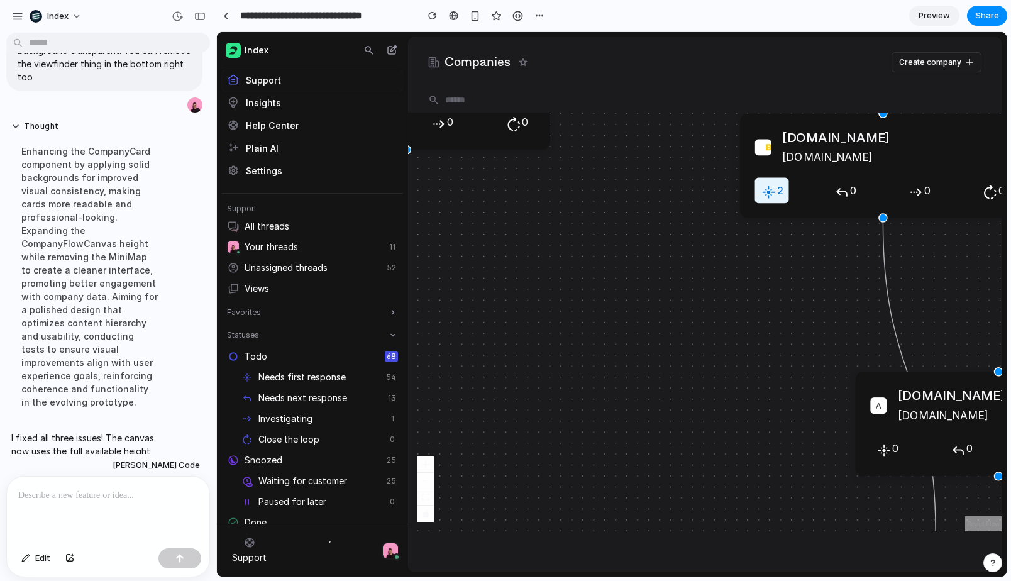
drag, startPoint x: 683, startPoint y: 250, endPoint x: 542, endPoint y: 245, distance: 140.9
click at [542, 245] on div "1gullybet.cc 1gullybet.cc 1 0 0 0 2gullybet.cc 2gullybet.cc 2 0 0 0 aasdfsdf.co…" at bounding box center [704, 321] width 593 height 419
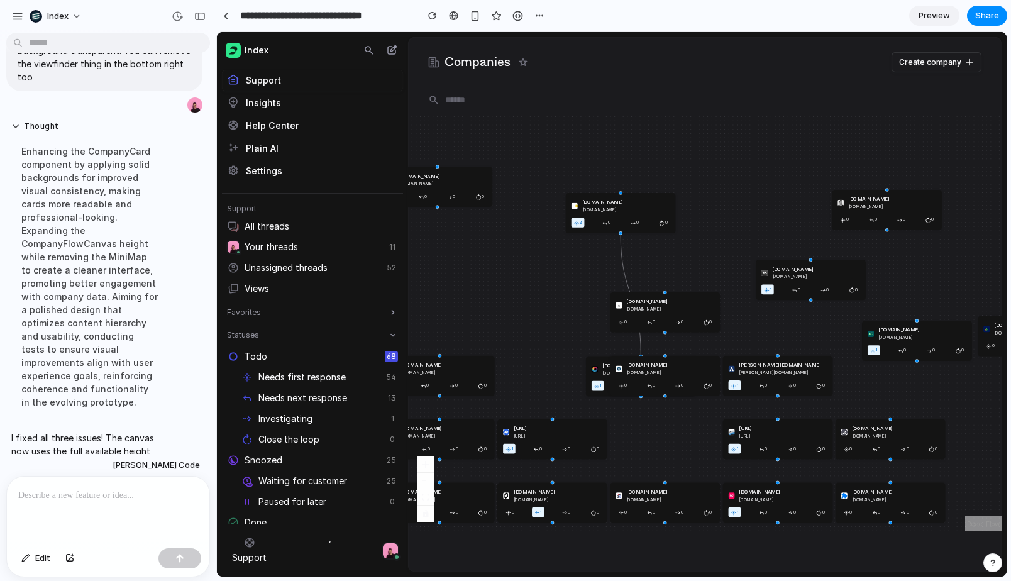
drag, startPoint x: 542, startPoint y: 246, endPoint x: 644, endPoint y: 229, distance: 102.5
click at [643, 230] on div "1gullybet.cc 1gullybet.cc 1 0 0 0 2gullybet.cc 2gullybet.cc 2 0 0 0 aasdfsdf.co…" at bounding box center [704, 321] width 593 height 419
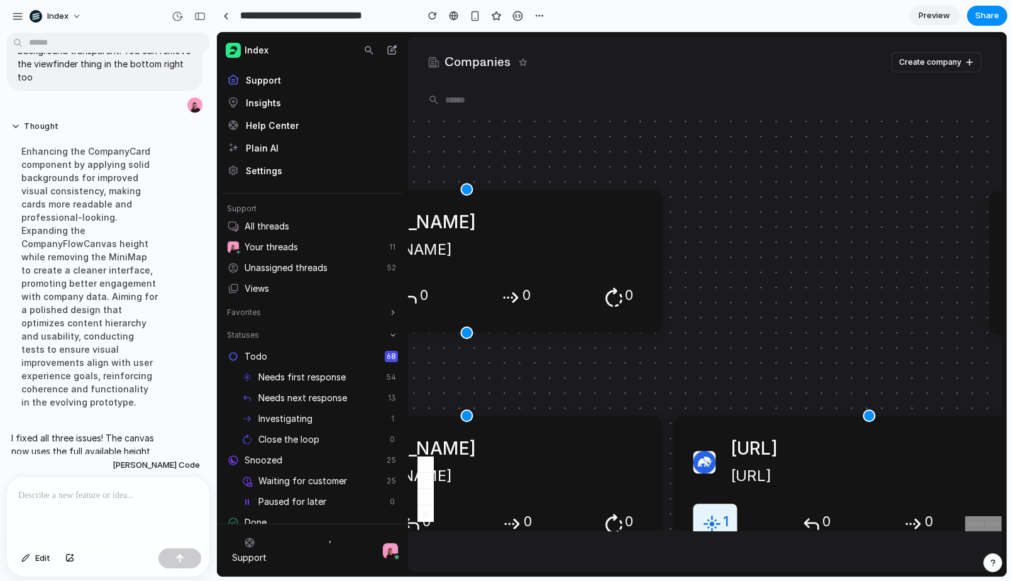
drag, startPoint x: 567, startPoint y: 398, endPoint x: 749, endPoint y: 214, distance: 259.5
click at [749, 214] on div "1gullybet.cc 1gullybet.cc 1 0 0 0 2gullybet.cc 2gullybet.cc 2 0 0 0 aasdfsdf.co…" at bounding box center [704, 321] width 593 height 419
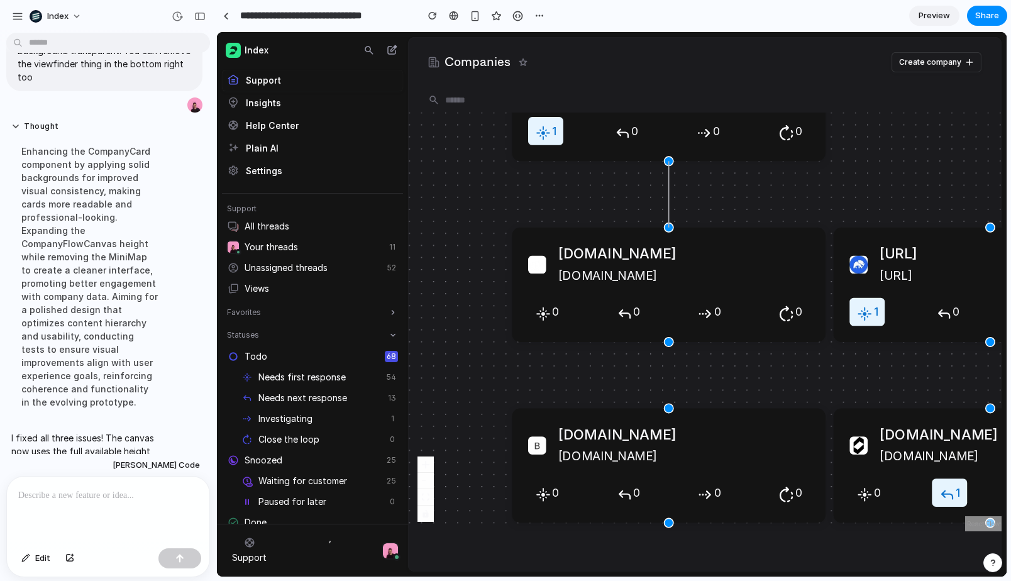
drag, startPoint x: 668, startPoint y: 228, endPoint x: 668, endPoint y: 155, distance: 72.9
click at [668, 154] on div "1gullybet.cc 1gullybet.cc 1 0 0 0 2gullybet.cc 2gullybet.cc 2 0 0 0 aasdfsdf.co…" at bounding box center [986, 200] width 948 height 669
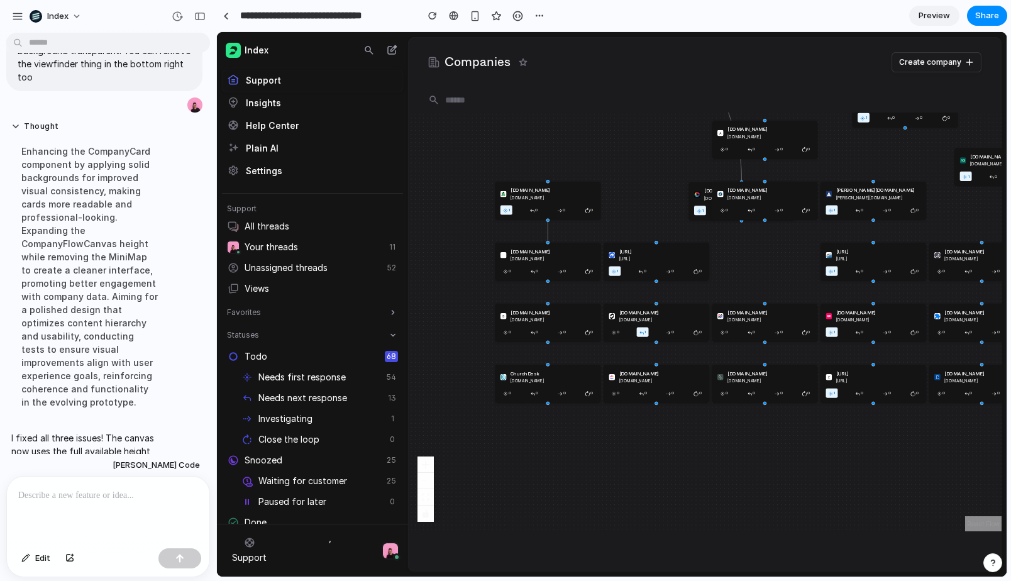
drag, startPoint x: 836, startPoint y: 205, endPoint x: 685, endPoint y: 234, distance: 153.6
click at [685, 234] on div "1gullybet.cc 1gullybet.cc 1 0 0 0 2gullybet.cc 2gullybet.cc 2 0 0 0 aasdfsdf.co…" at bounding box center [704, 321] width 593 height 419
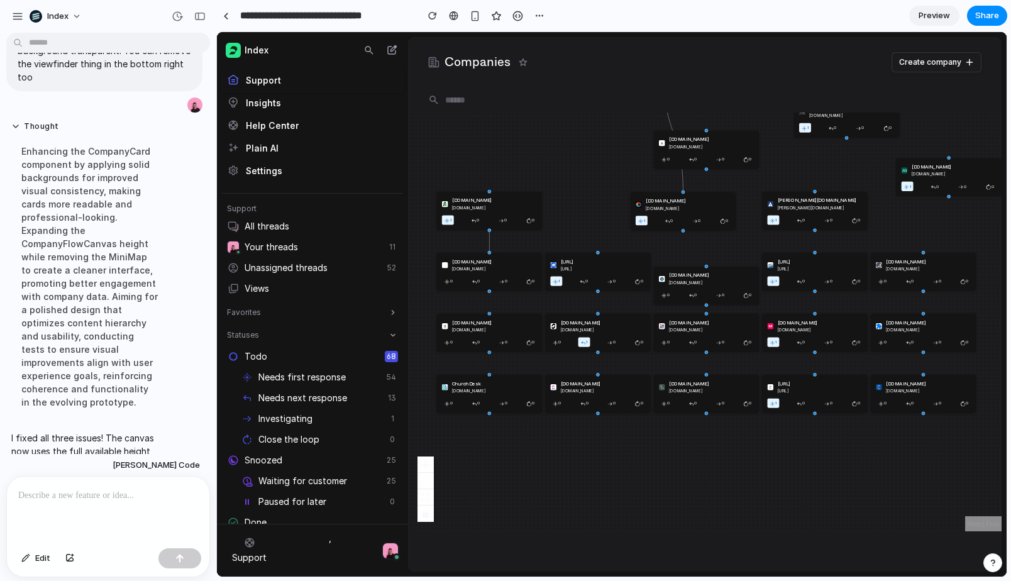
drag, startPoint x: 685, startPoint y: 201, endPoint x: 686, endPoint y: 277, distance: 76.1
click at [686, 277] on div "alaskaair.com" at bounding box center [711, 274] width 85 height 7
drag, startPoint x: 693, startPoint y: 204, endPoint x: 598, endPoint y: 204, distance: 95.5
click at [645, 204] on div "airelabs.com airelabs.com" at bounding box center [687, 204] width 85 height 14
drag, startPoint x: 714, startPoint y: 160, endPoint x: 685, endPoint y: 212, distance: 59.1
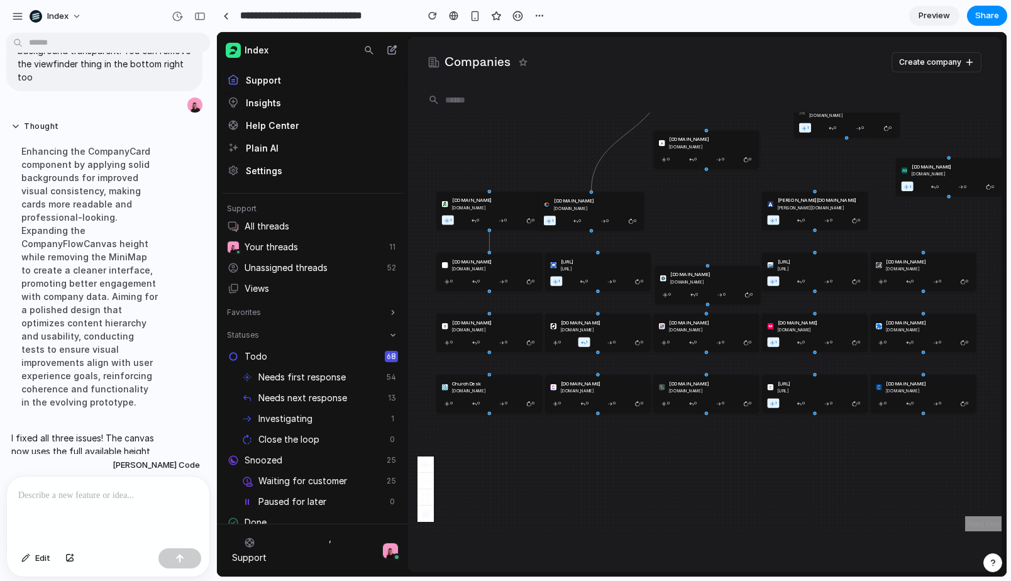
click at [685, 169] on div "aasdfsdf.com aasdfsdf.com 0 0 0 0" at bounding box center [706, 150] width 106 height 38
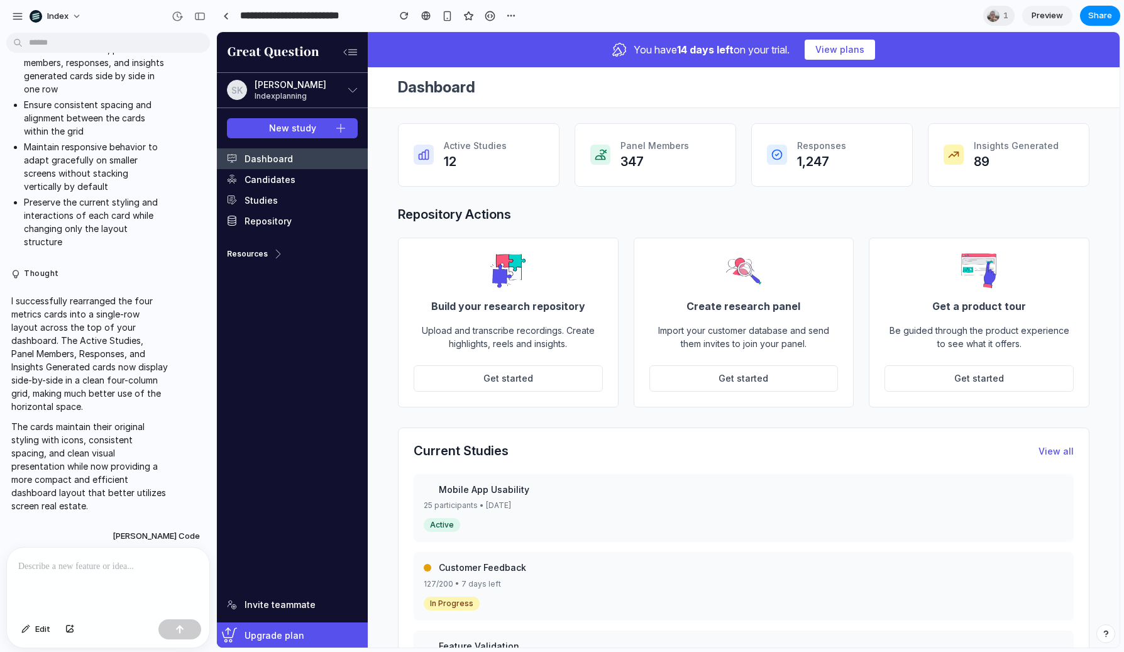
scroll to position [1706, 0]
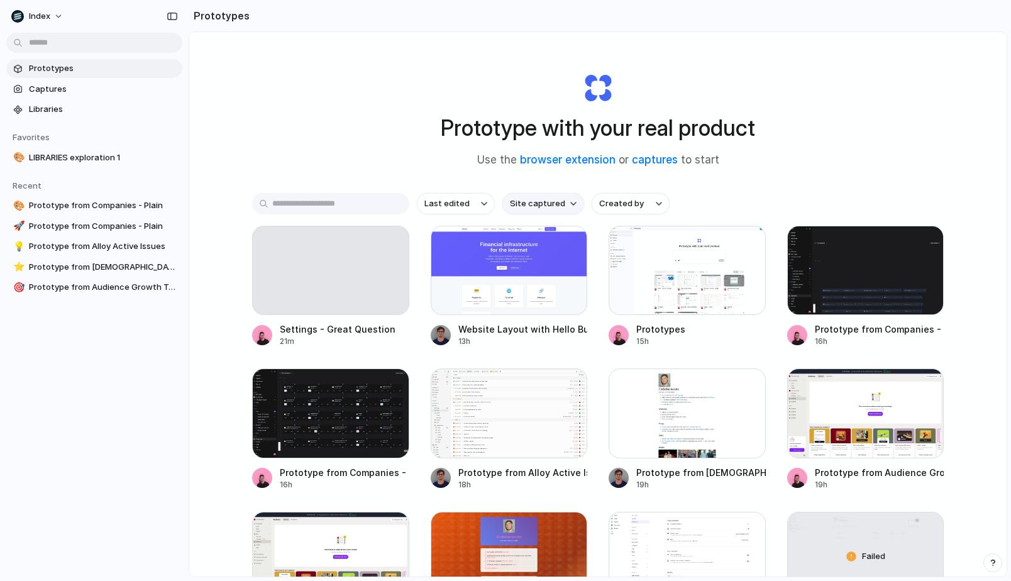
click at [529, 204] on span "Site captured" at bounding box center [537, 203] width 55 height 13
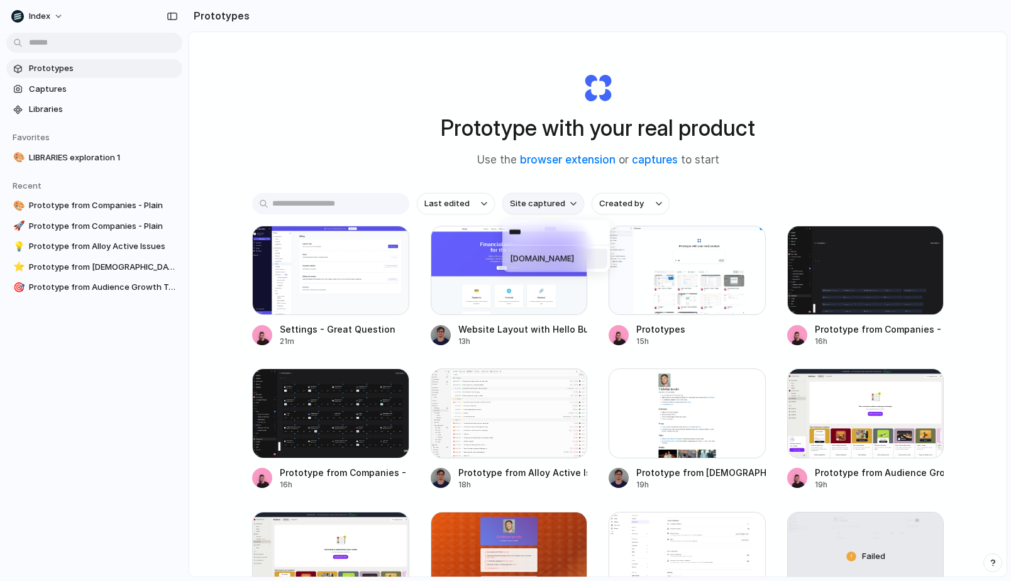
type input "*****"
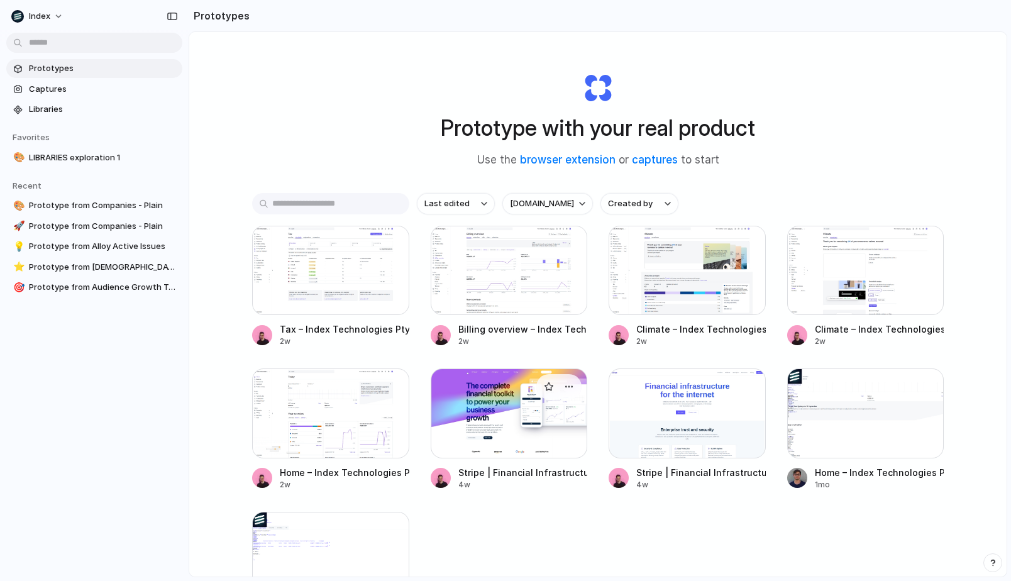
click at [512, 409] on div at bounding box center [509, 412] width 157 height 89
